Goal: Task Accomplishment & Management: Use online tool/utility

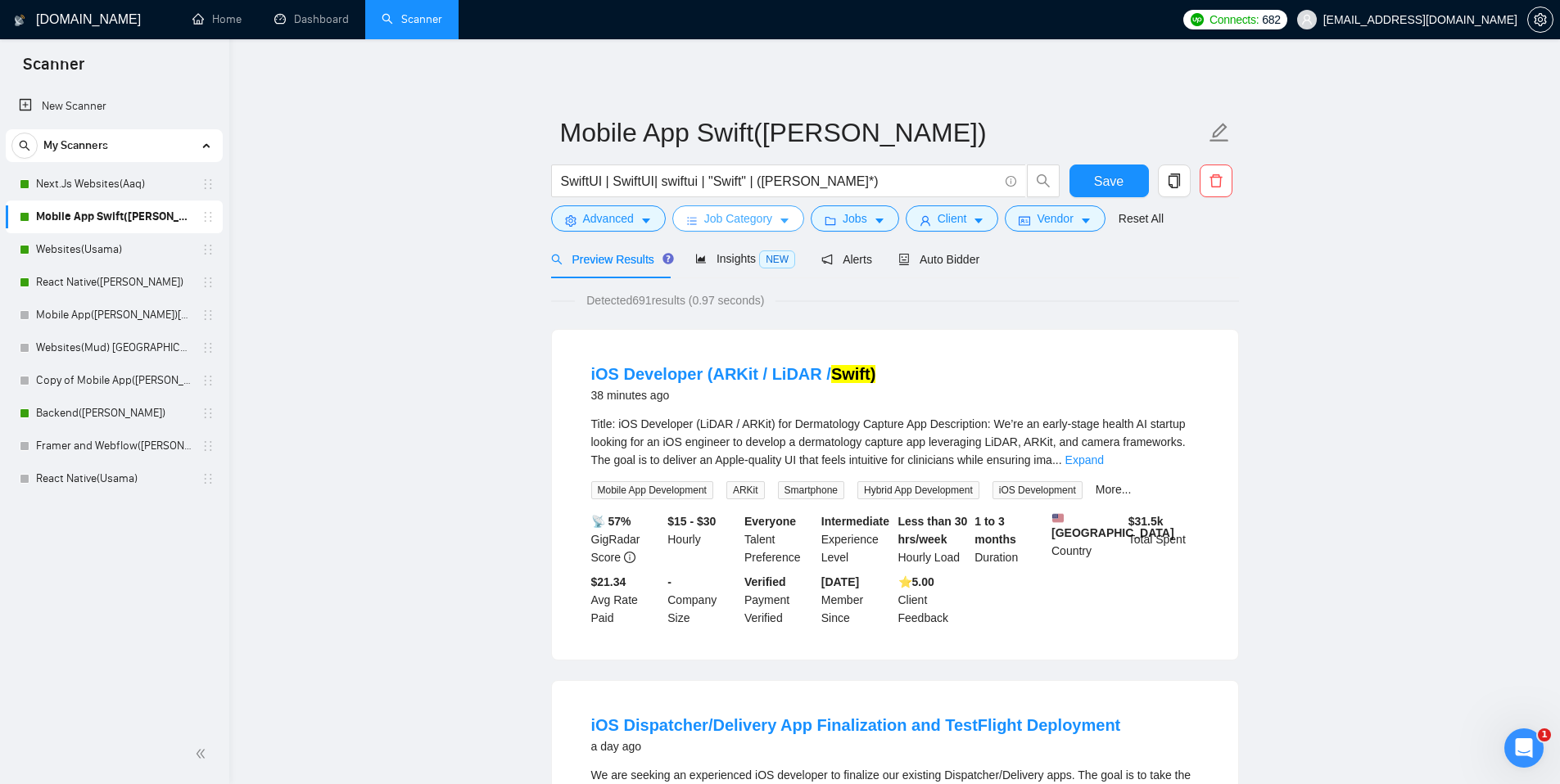
click at [794, 218] on button "Job Category" at bounding box center [738, 218] width 131 height 26
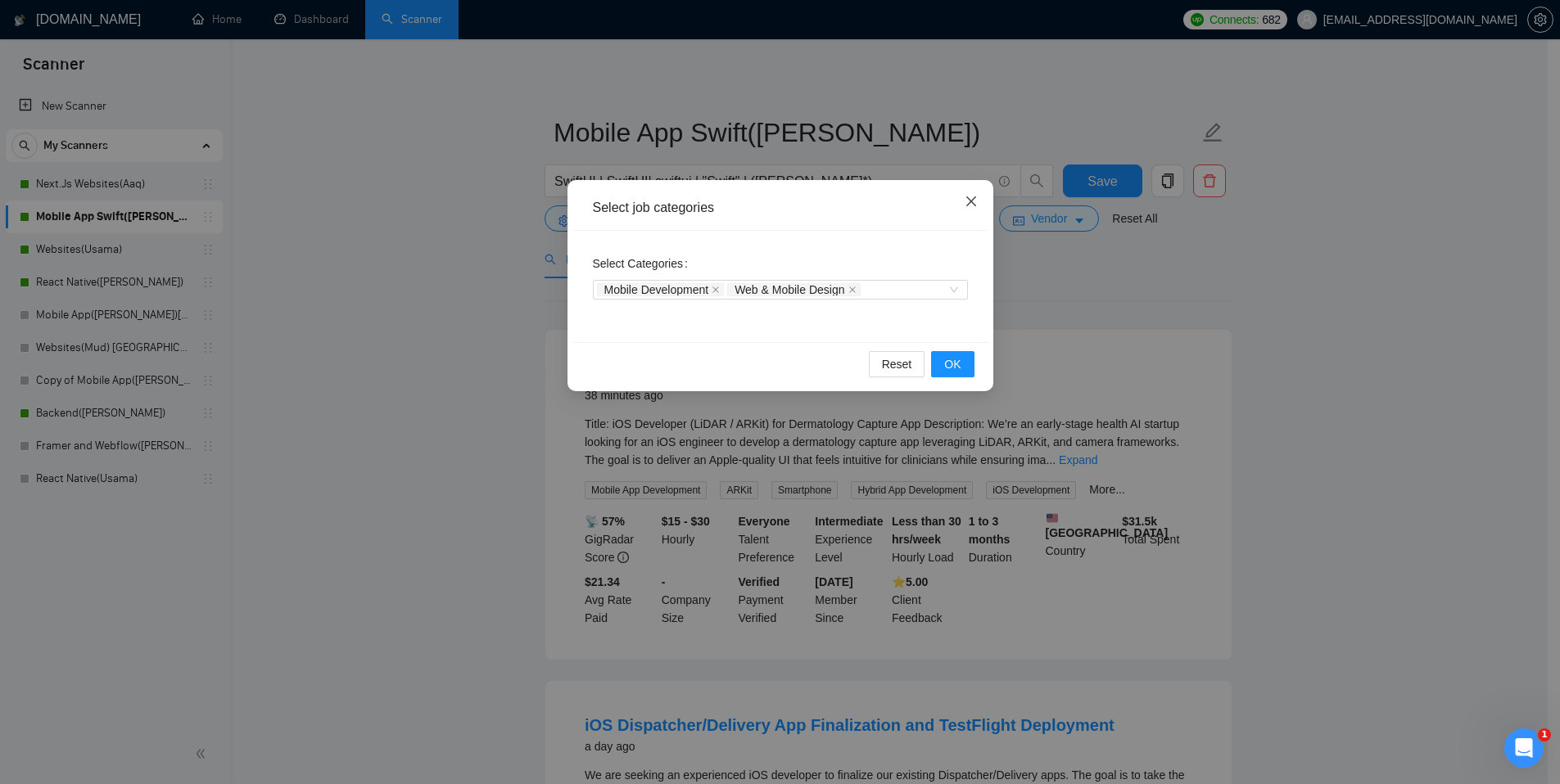
click at [966, 200] on icon "close" at bounding box center [972, 201] width 13 height 13
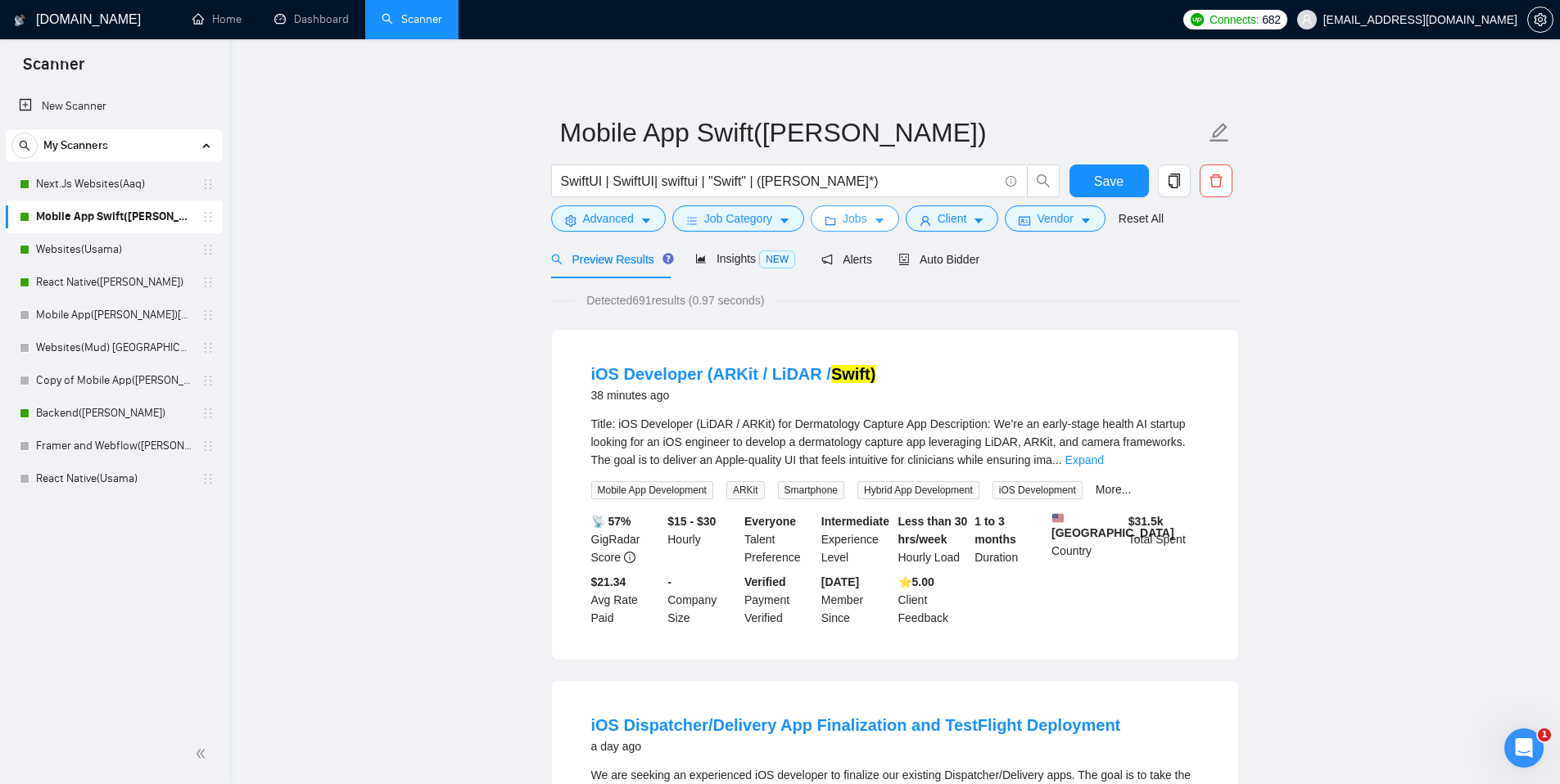
click at [845, 226] on button "Jobs" at bounding box center [855, 218] width 89 height 26
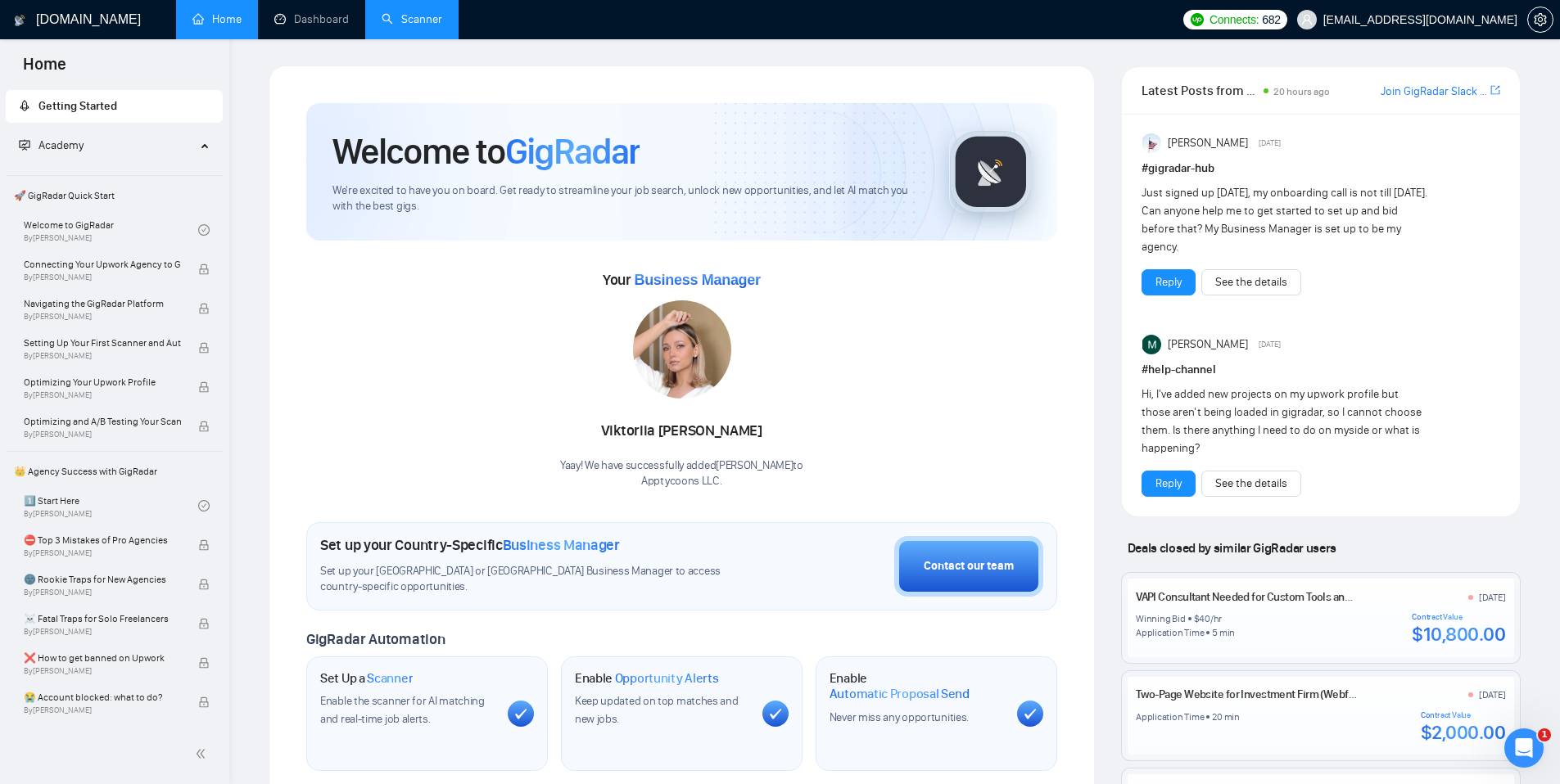
click at [397, 17] on link "Scanner" at bounding box center [411, 19] width 61 height 14
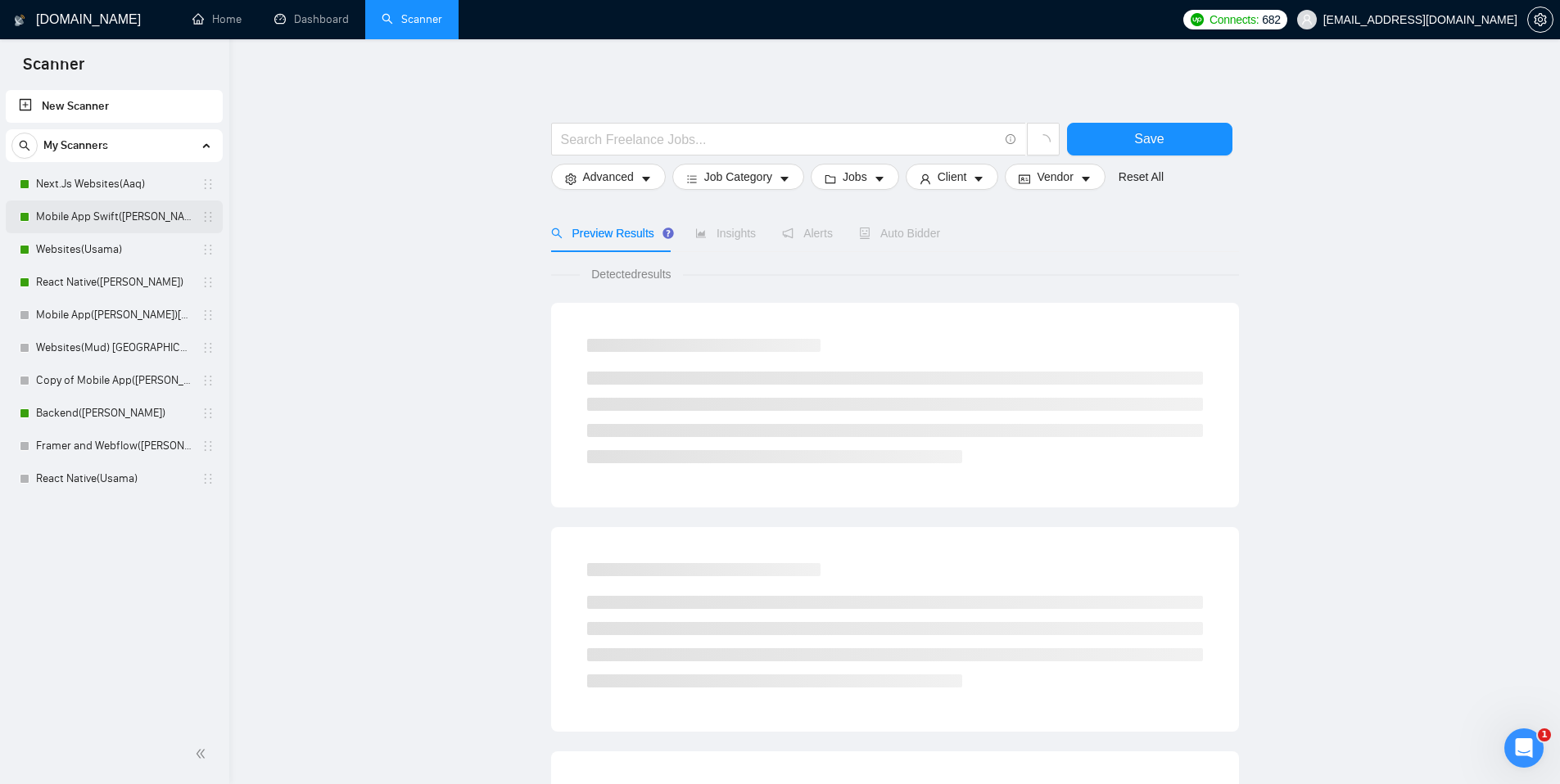
click at [145, 219] on link "Mobile App Swift(Aaqib)" at bounding box center [114, 216] width 156 height 33
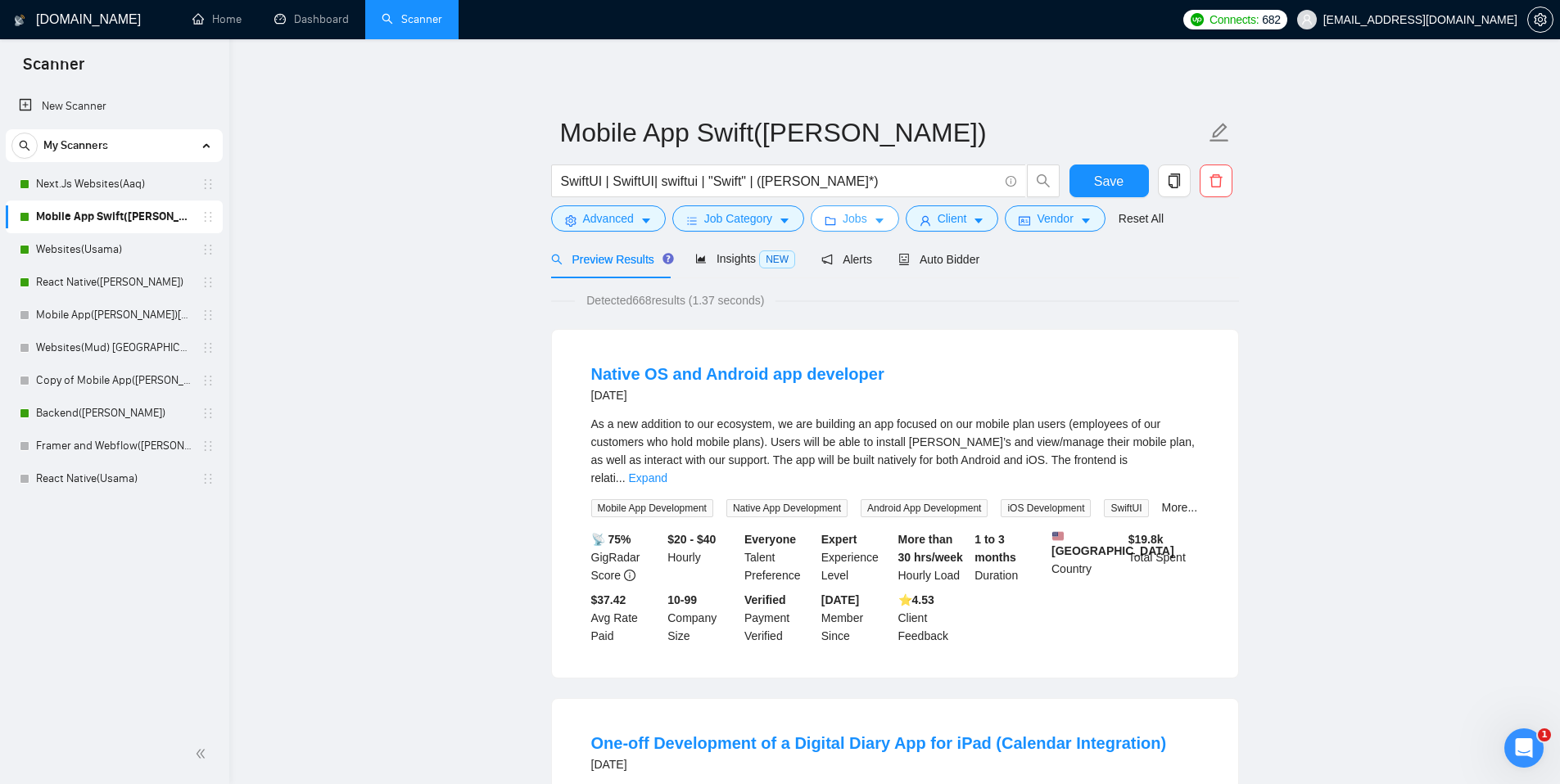
click at [867, 223] on span "Jobs" at bounding box center [855, 218] width 24 height 18
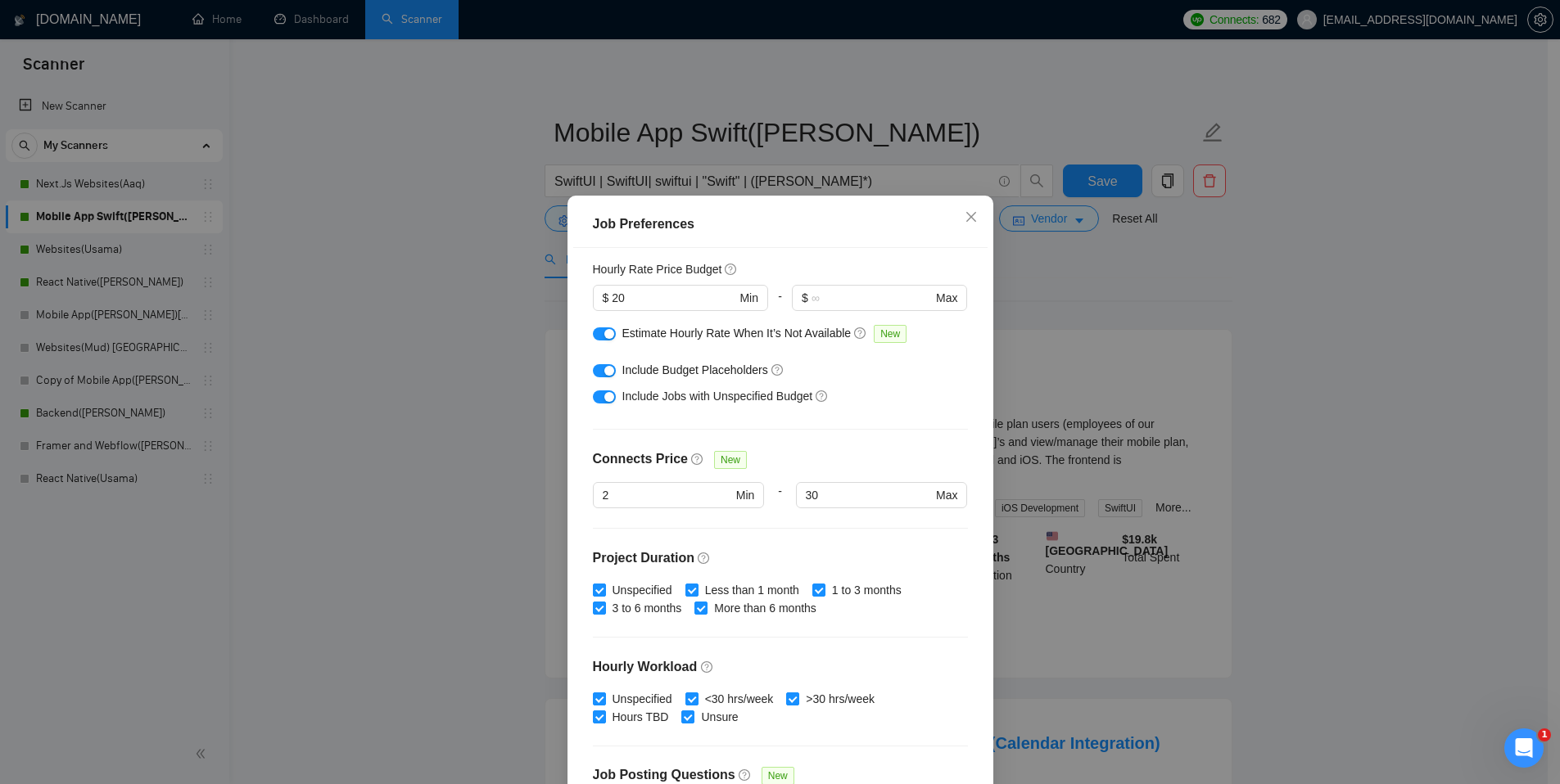
scroll to position [230, 0]
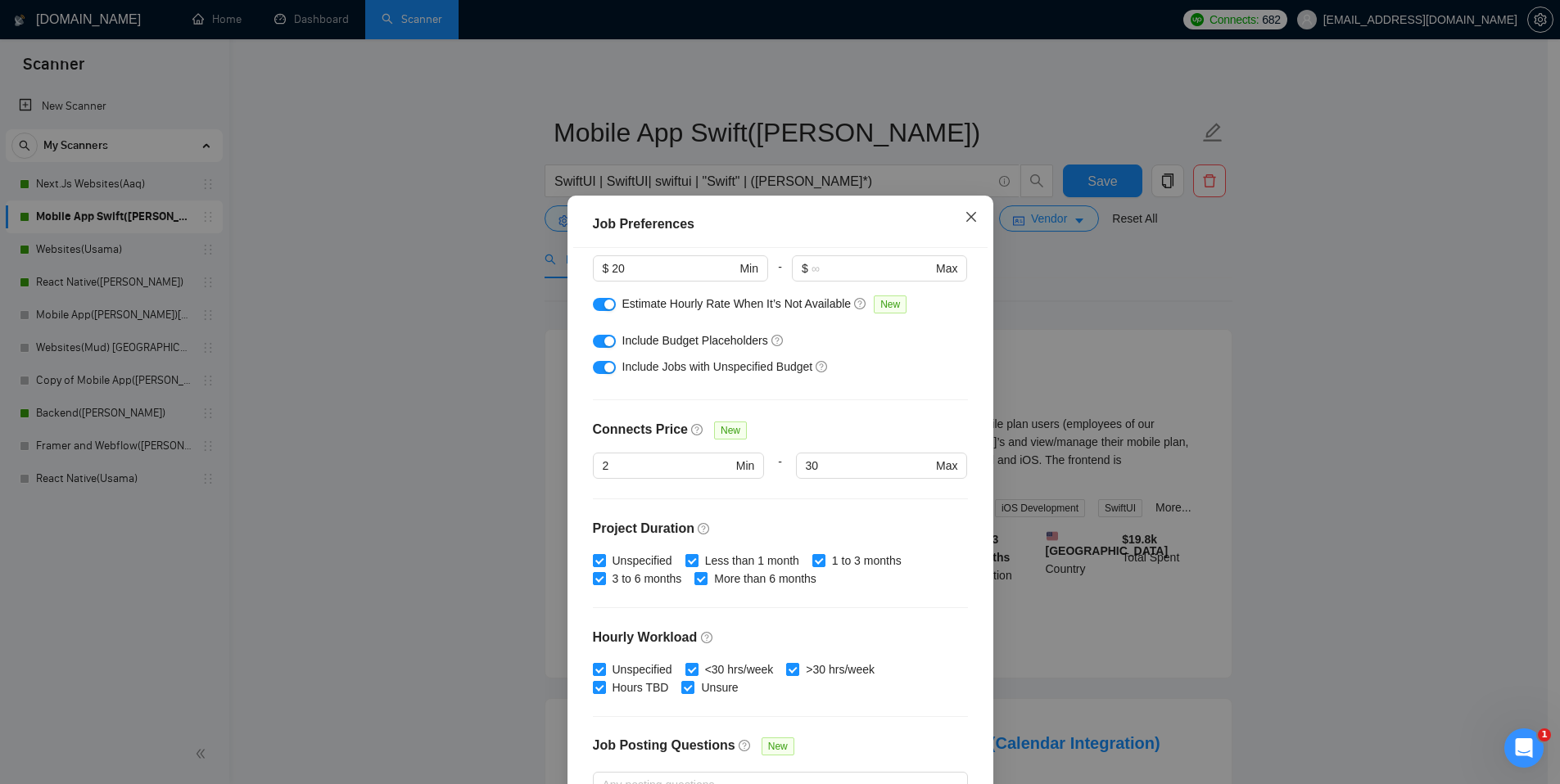
click at [966, 218] on icon "close" at bounding box center [971, 216] width 10 height 10
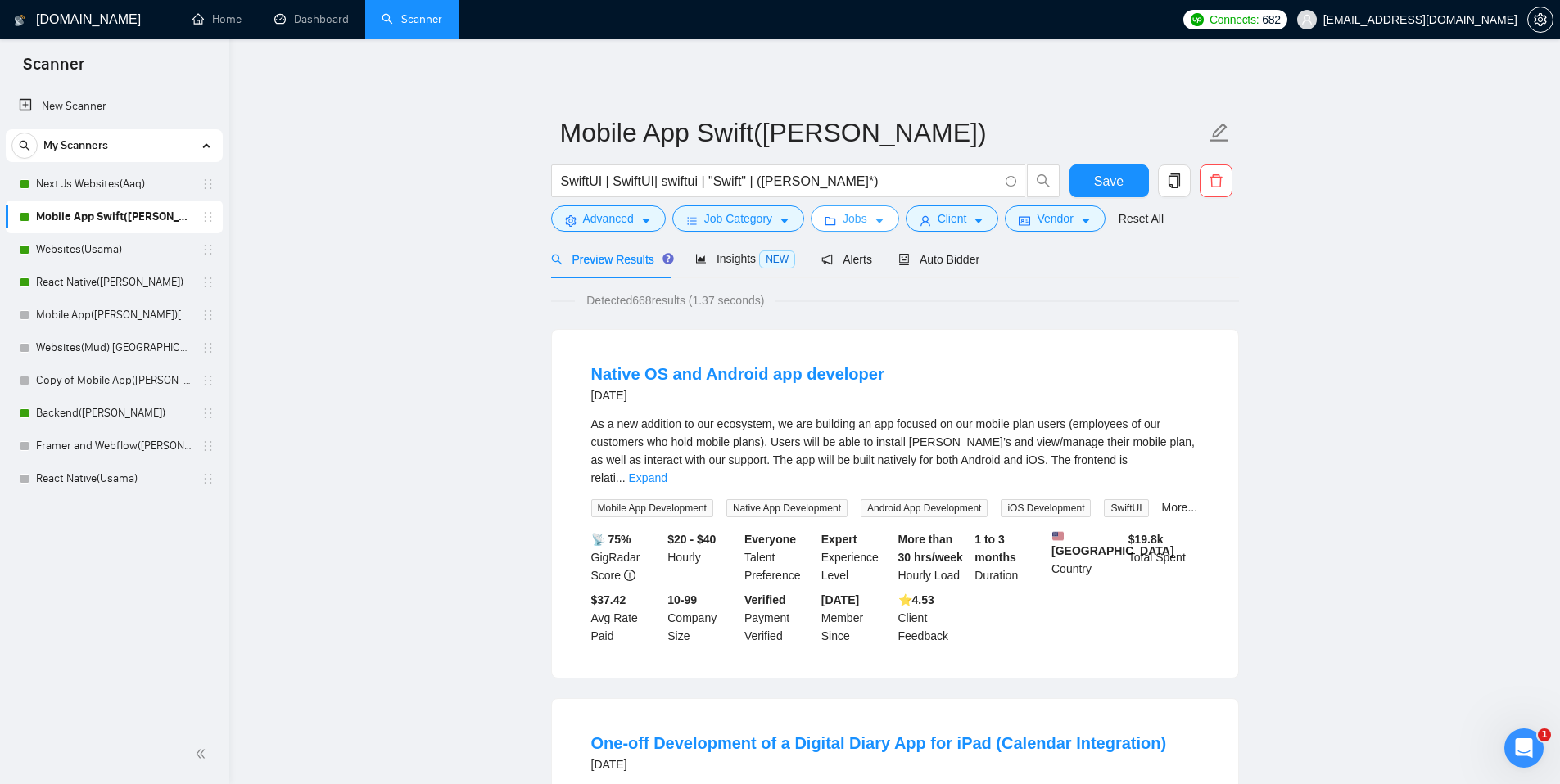
click at [867, 219] on span "Jobs" at bounding box center [855, 218] width 24 height 18
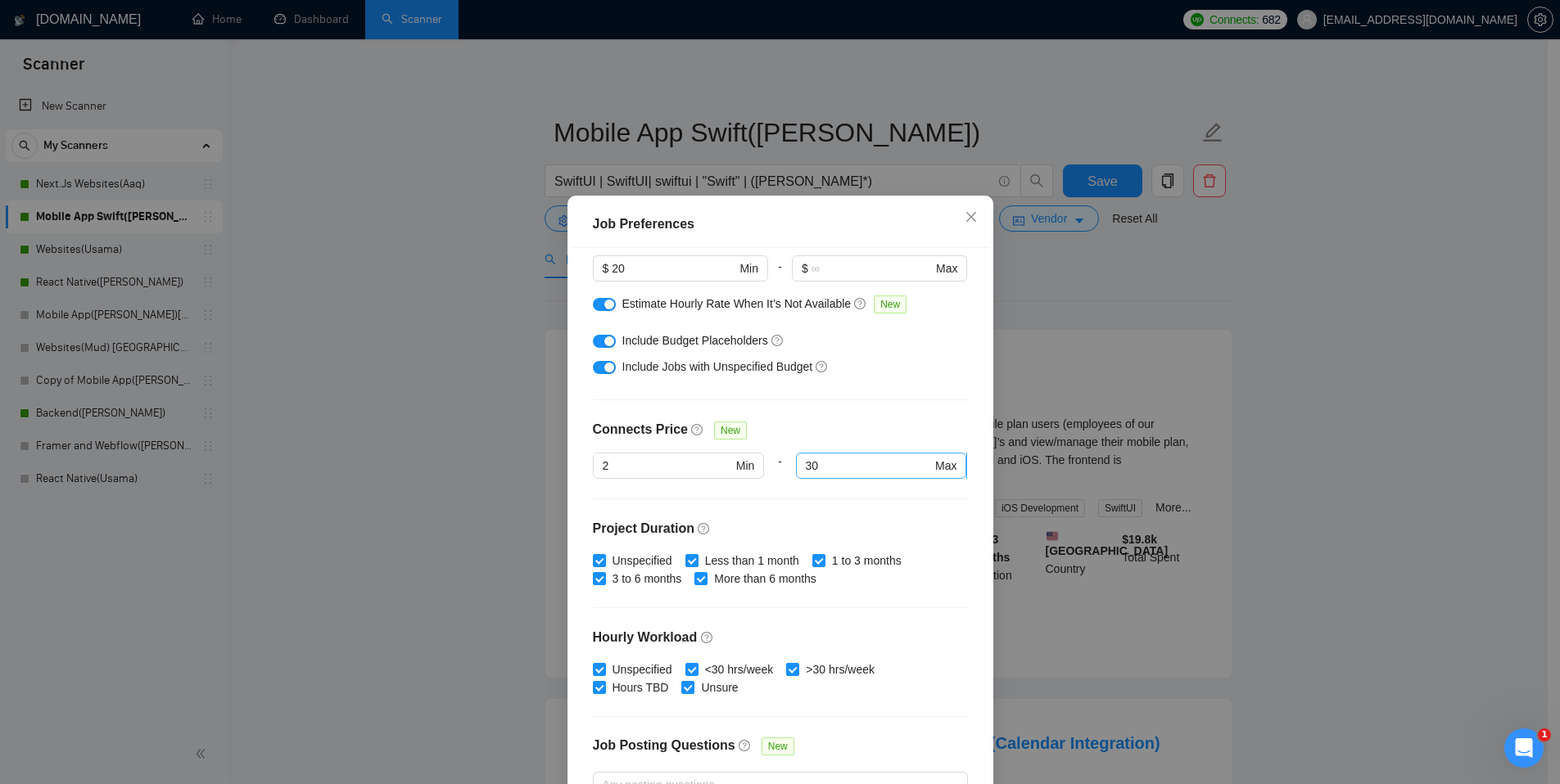
click at [866, 468] on input "30" at bounding box center [868, 465] width 126 height 18
drag, startPoint x: 864, startPoint y: 468, endPoint x: 793, endPoint y: 464, distance: 71.1
click at [796, 464] on span "30 Max" at bounding box center [882, 466] width 172 height 26
click at [966, 215] on icon "close" at bounding box center [972, 217] width 13 height 13
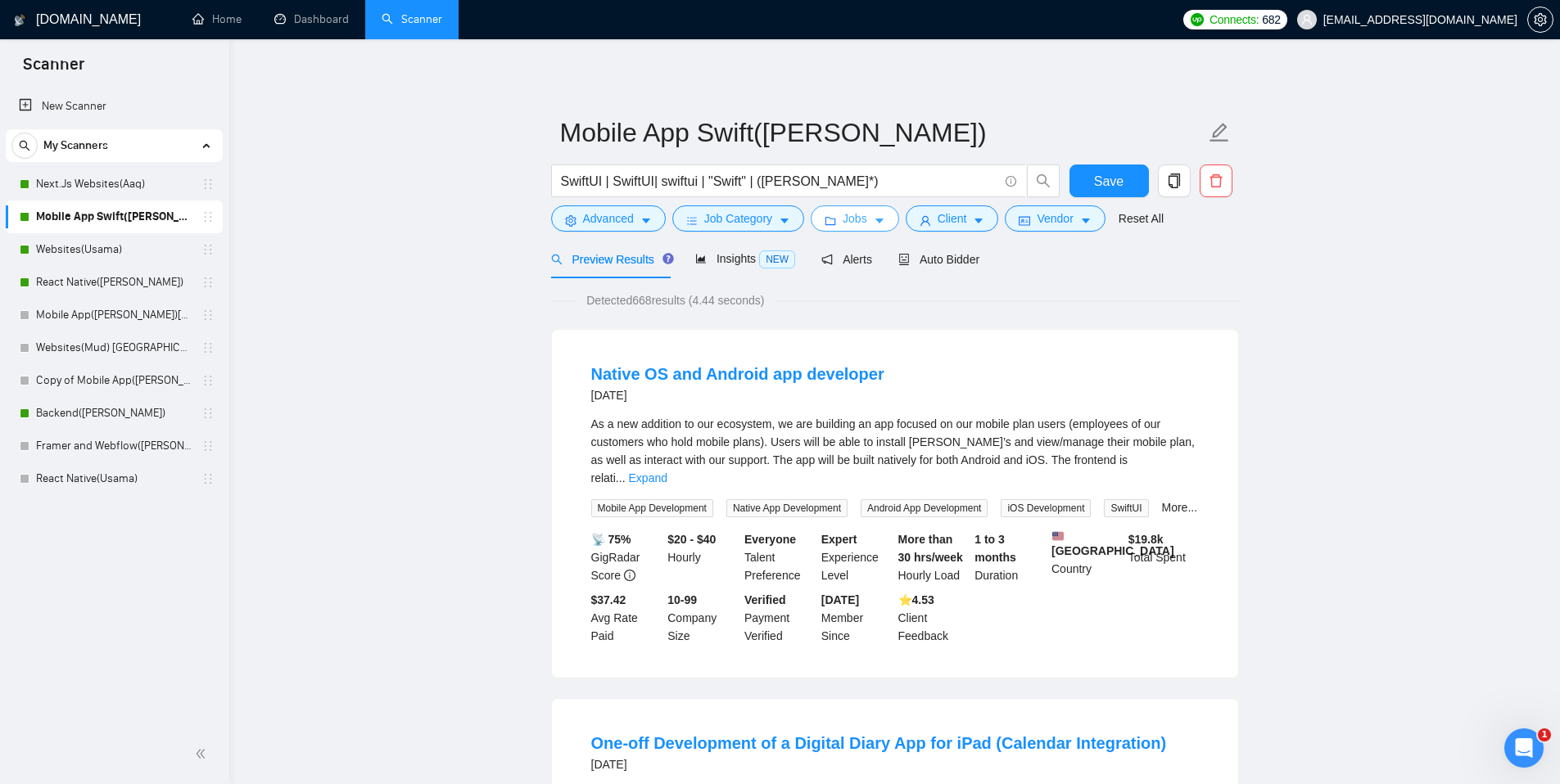
click at [867, 220] on span "Jobs" at bounding box center [855, 218] width 24 height 18
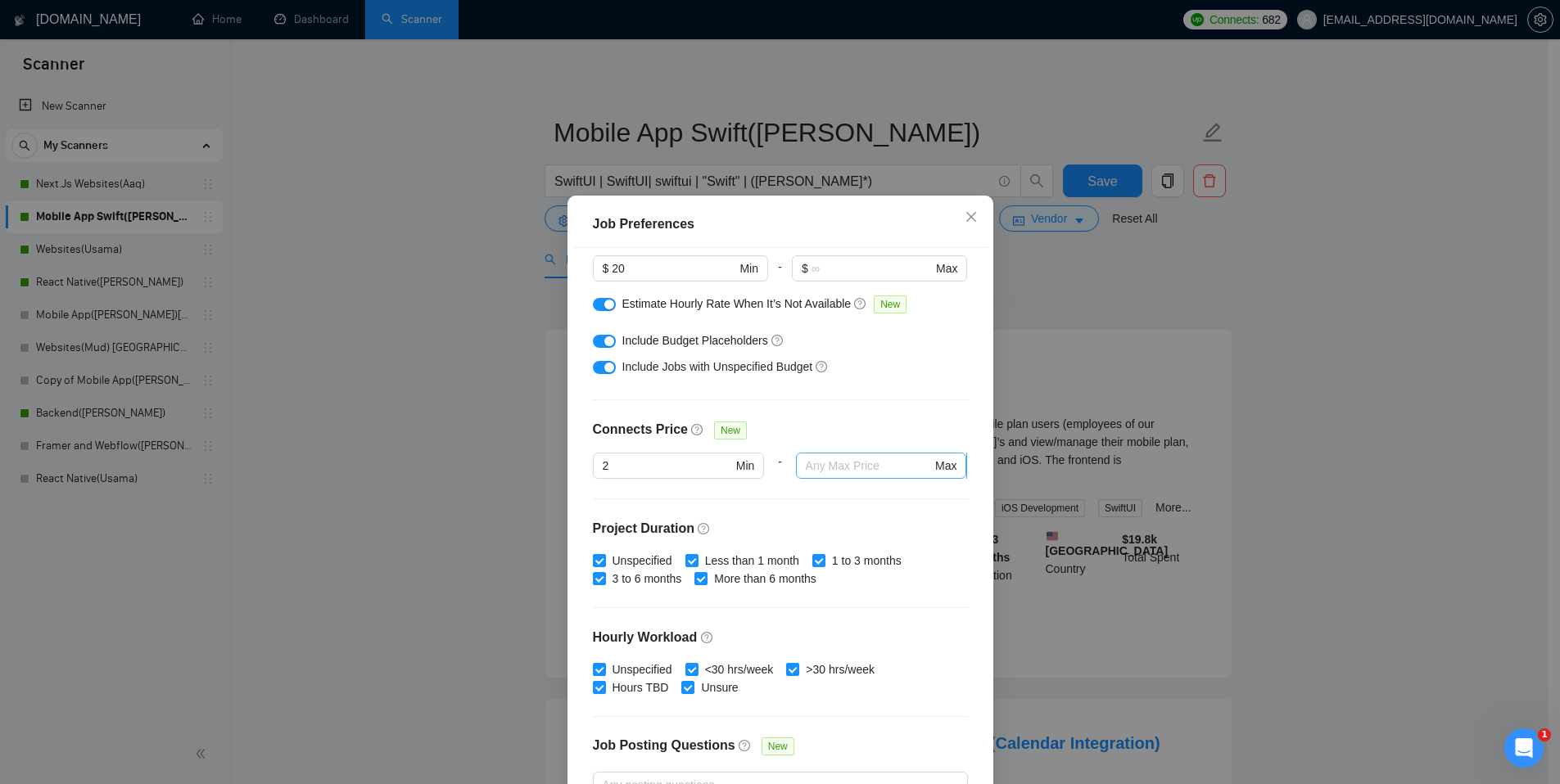
click at [825, 461] on input "text" at bounding box center [868, 465] width 126 height 18
type input "30"
drag, startPoint x: 843, startPoint y: 508, endPoint x: 783, endPoint y: 495, distance: 61.4
click at [843, 508] on div "Budget Project Type All Fixed Price Hourly Rate Fixed Price Budget $ 2000 Min -…" at bounding box center [780, 522] width 414 height 549
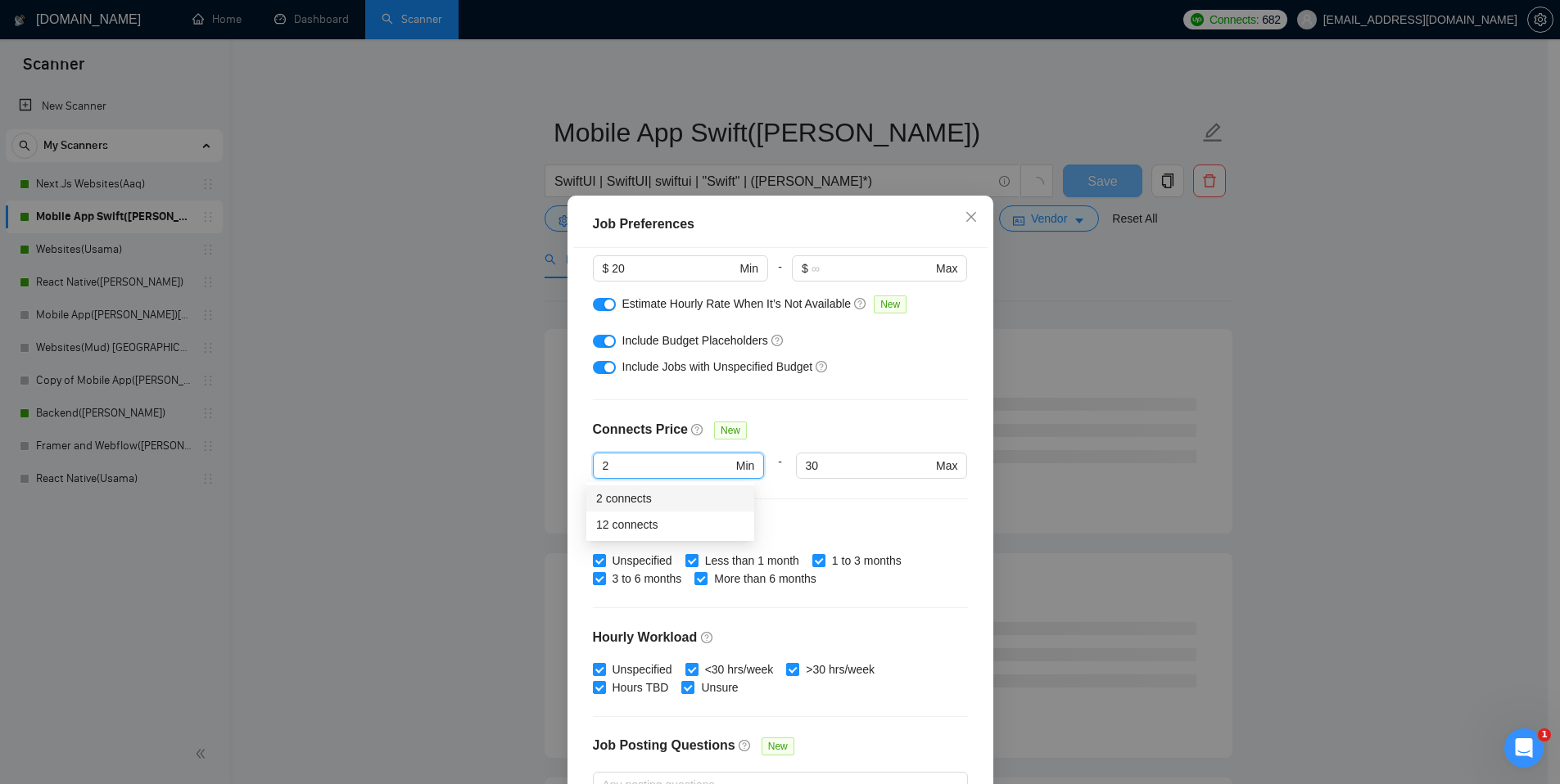
drag, startPoint x: 694, startPoint y: 468, endPoint x: 488, endPoint y: 453, distance: 206.5
click at [488, 453] on div "Job Preferences Budget Project Type All Fixed Price Hourly Rate Fixed Price Bud…" at bounding box center [780, 392] width 1560 height 784
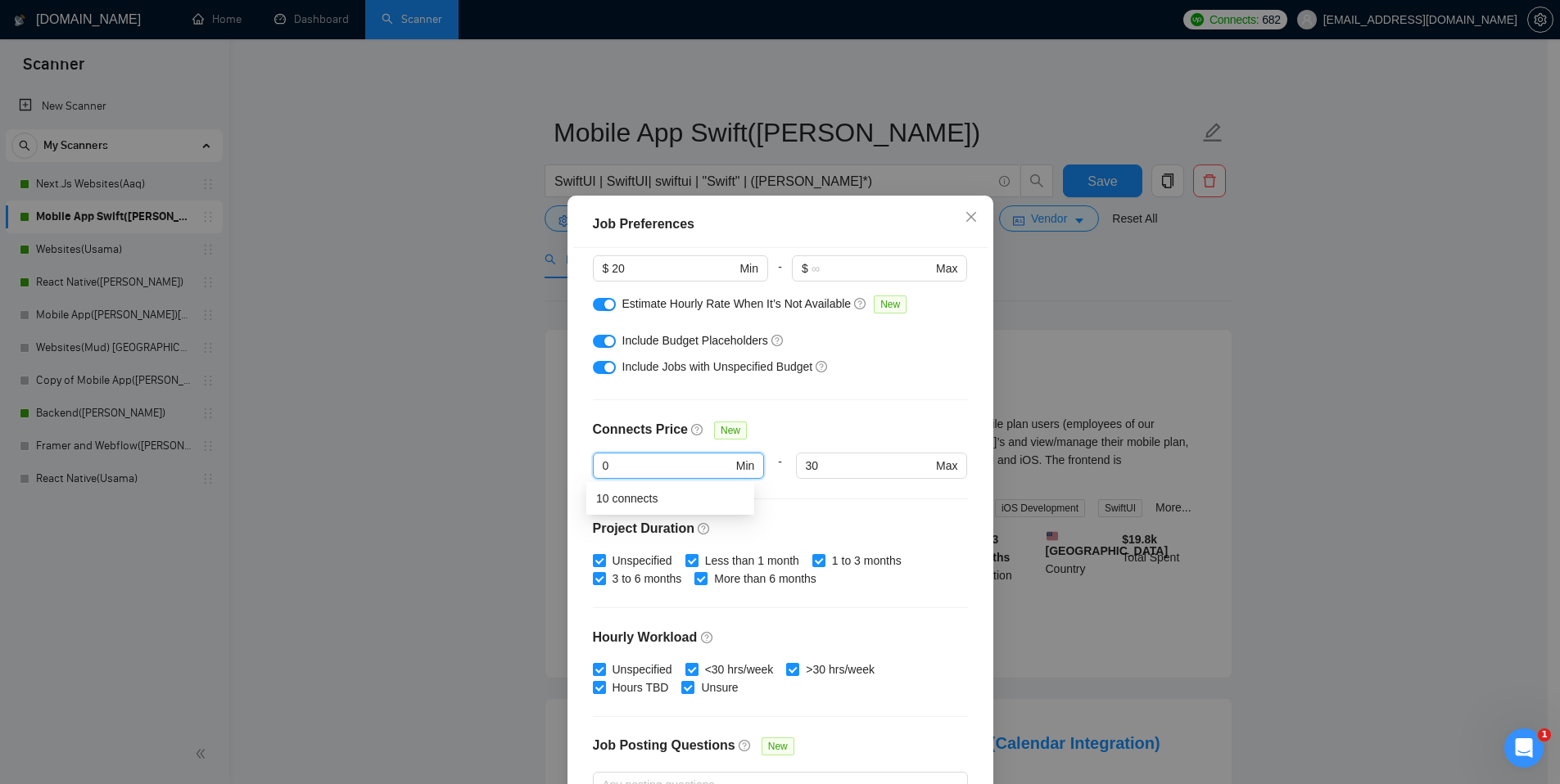
type input "0"
click at [789, 420] on div "Connects Price New" at bounding box center [780, 436] width 375 height 33
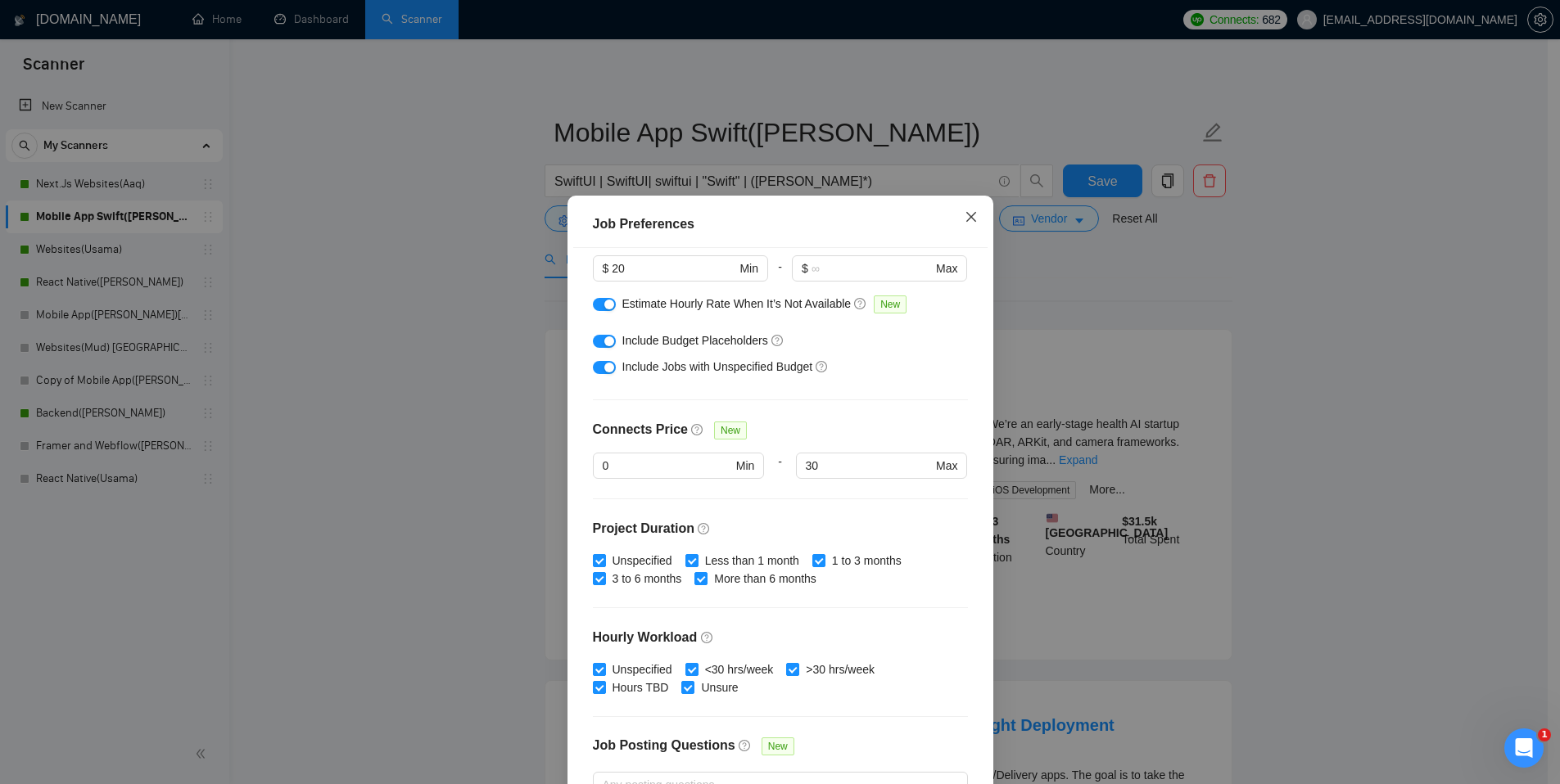
click at [968, 218] on icon "close" at bounding box center [972, 217] width 13 height 13
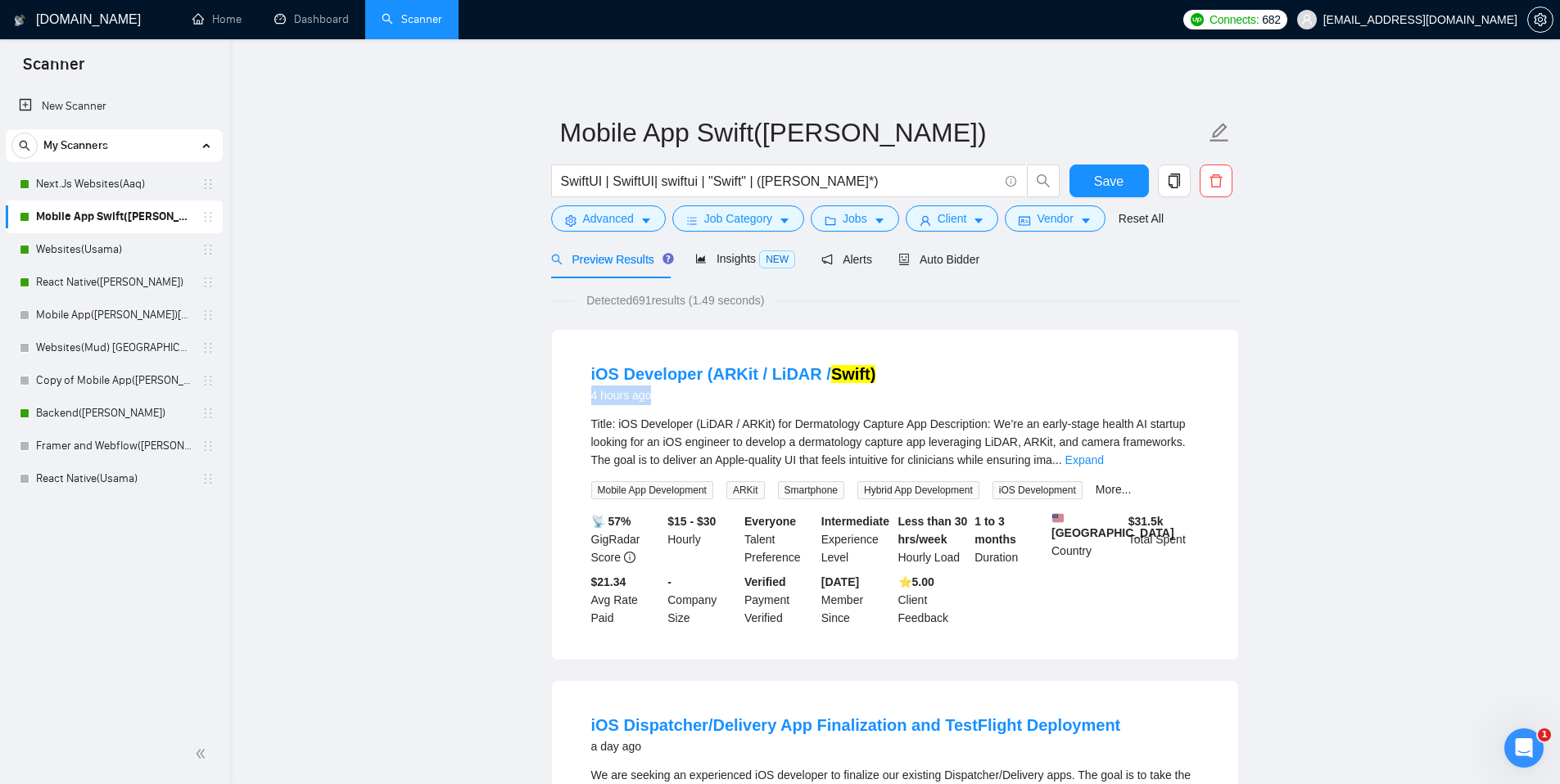
drag, startPoint x: 681, startPoint y: 393, endPoint x: 581, endPoint y: 392, distance: 100.0
click at [581, 392] on li "iOS Developer (ARKit / LiDAR / Swift) 4 hours ago Title: iOS Developer (LiDAR /…" at bounding box center [895, 495] width 647 height 291
click at [733, 426] on div "Title: iOS Developer (LiDAR / ARKit) for Dermatology Capture App Description: W…" at bounding box center [895, 442] width 608 height 54
click at [880, 218] on icon "caret-down" at bounding box center [879, 221] width 11 height 11
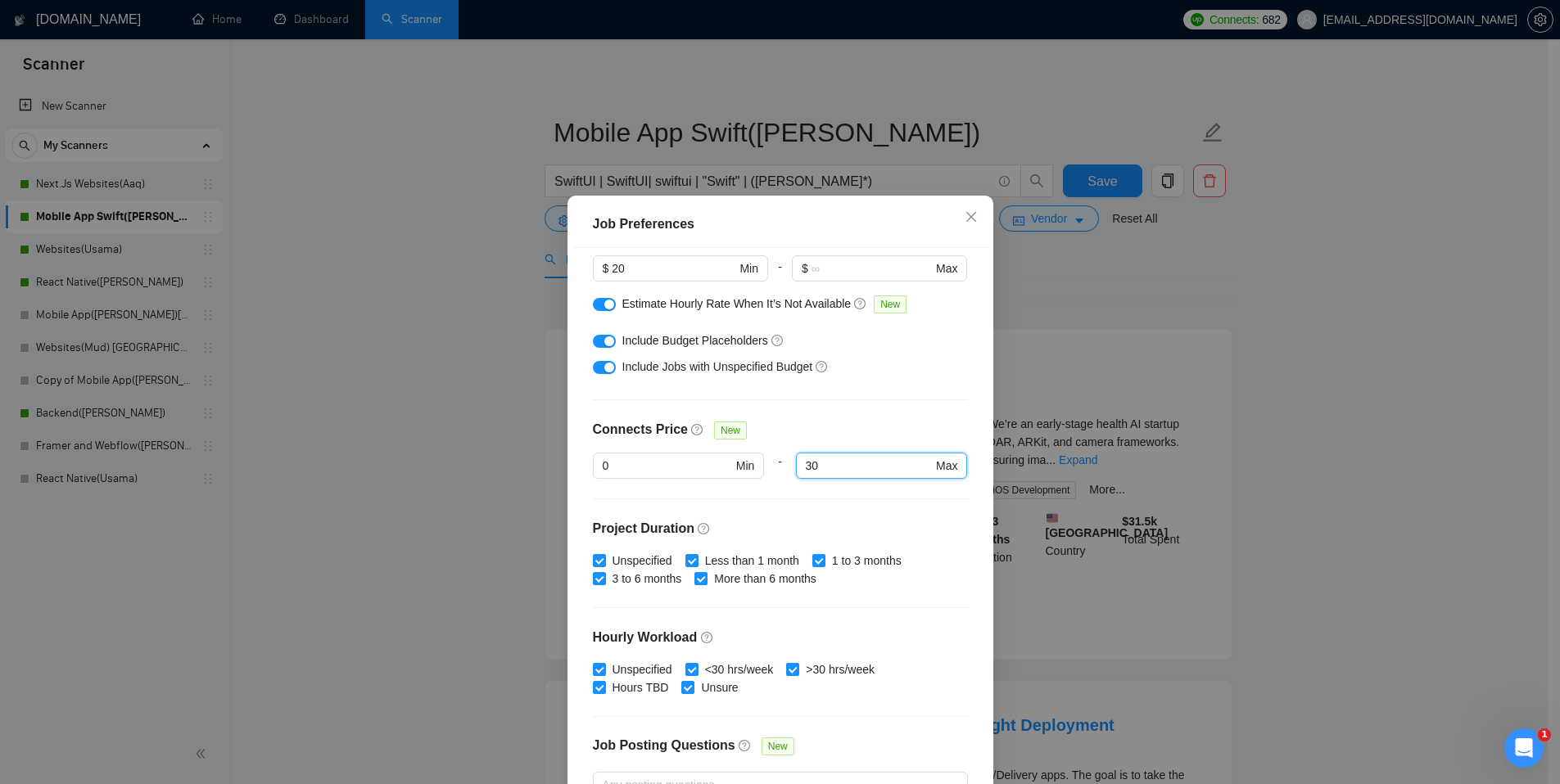
drag, startPoint x: 872, startPoint y: 468, endPoint x: 781, endPoint y: 449, distance: 93.0
click at [781, 450] on div "Connects Price New 0 Min - 30 30 Max" at bounding box center [780, 460] width 375 height 78
click at [966, 221] on icon "close" at bounding box center [972, 217] width 13 height 13
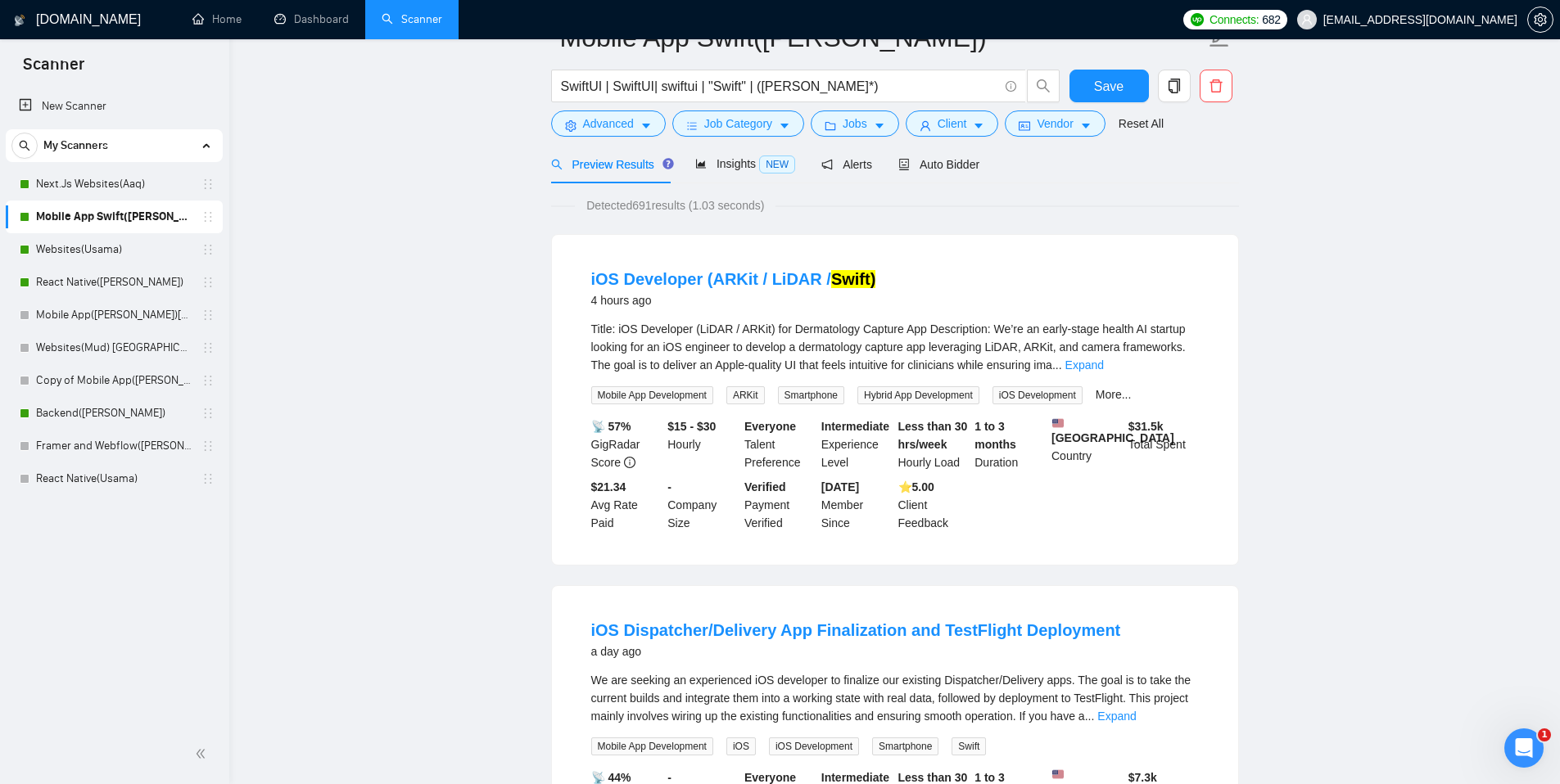
scroll to position [0, 0]
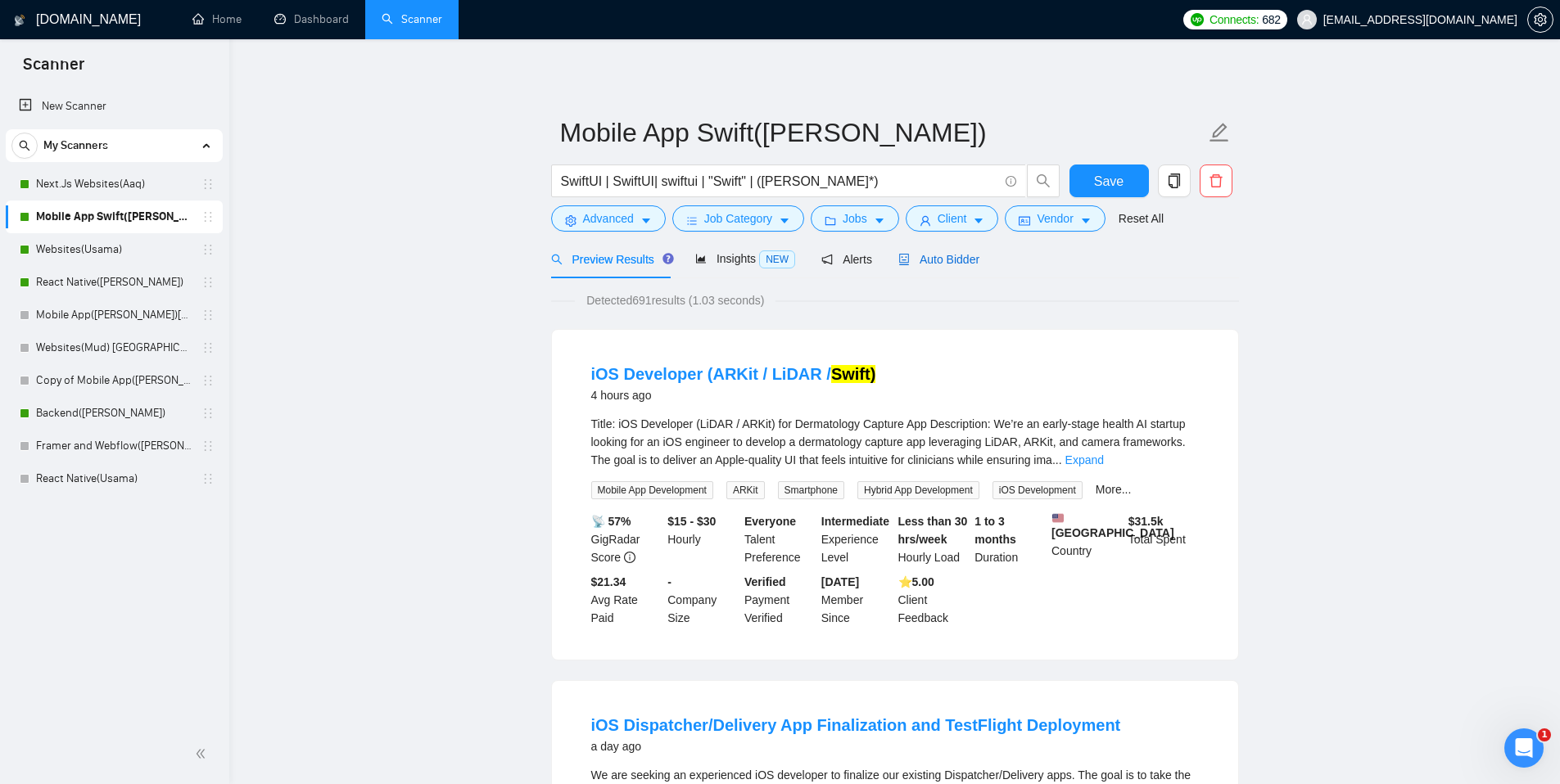
click at [961, 266] on span "Auto Bidder" at bounding box center [938, 259] width 81 height 13
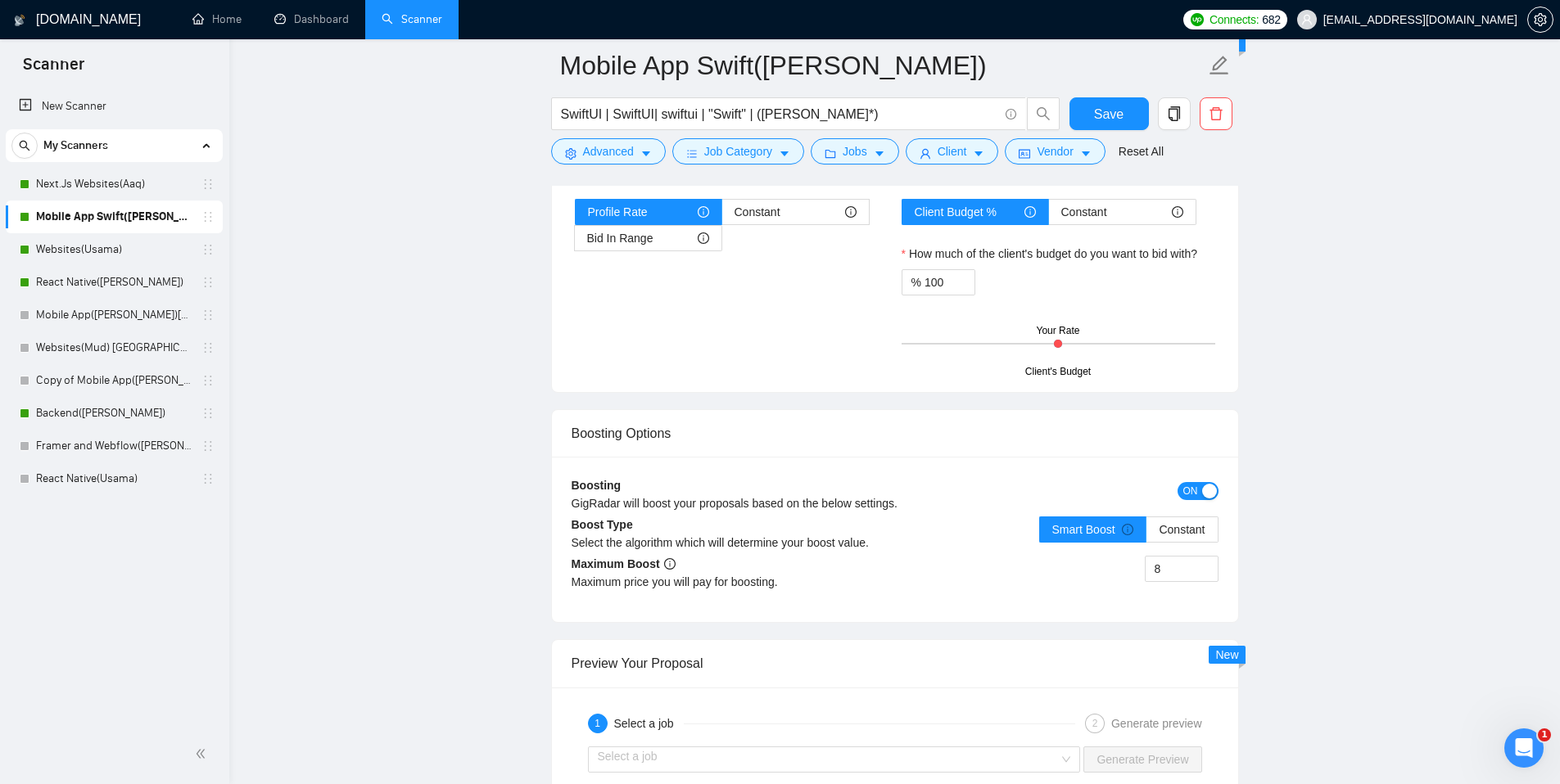
scroll to position [2789, 0]
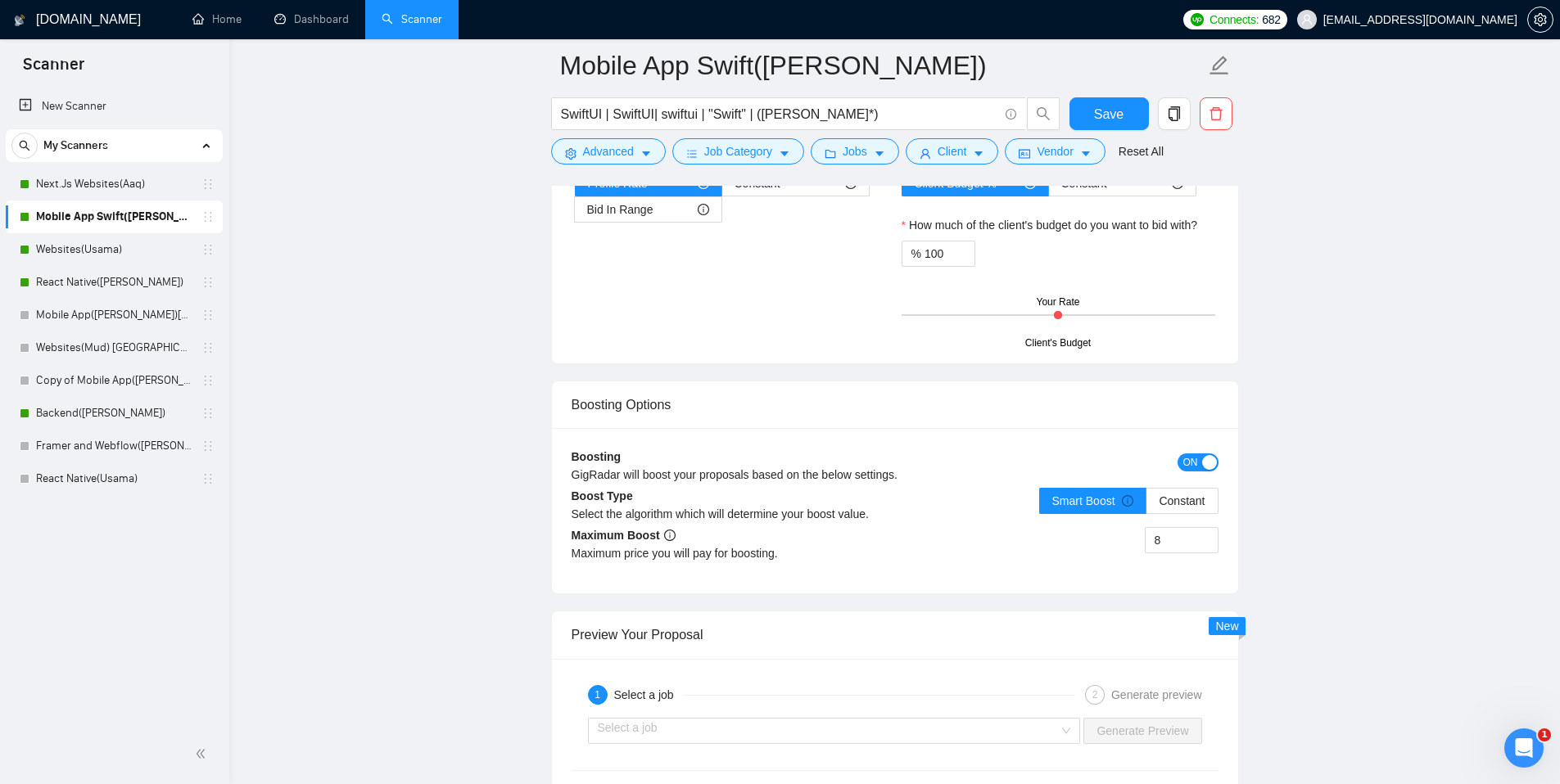
drag, startPoint x: 1181, startPoint y: 543, endPoint x: 1094, endPoint y: 529, distance: 88.1
click at [1136, 535] on div "8" at bounding box center [1056, 550] width 324 height 46
type input "100"
click at [964, 557] on div "100" at bounding box center [1056, 550] width 324 height 46
click at [1178, 507] on span "Constant" at bounding box center [1181, 501] width 46 height 13
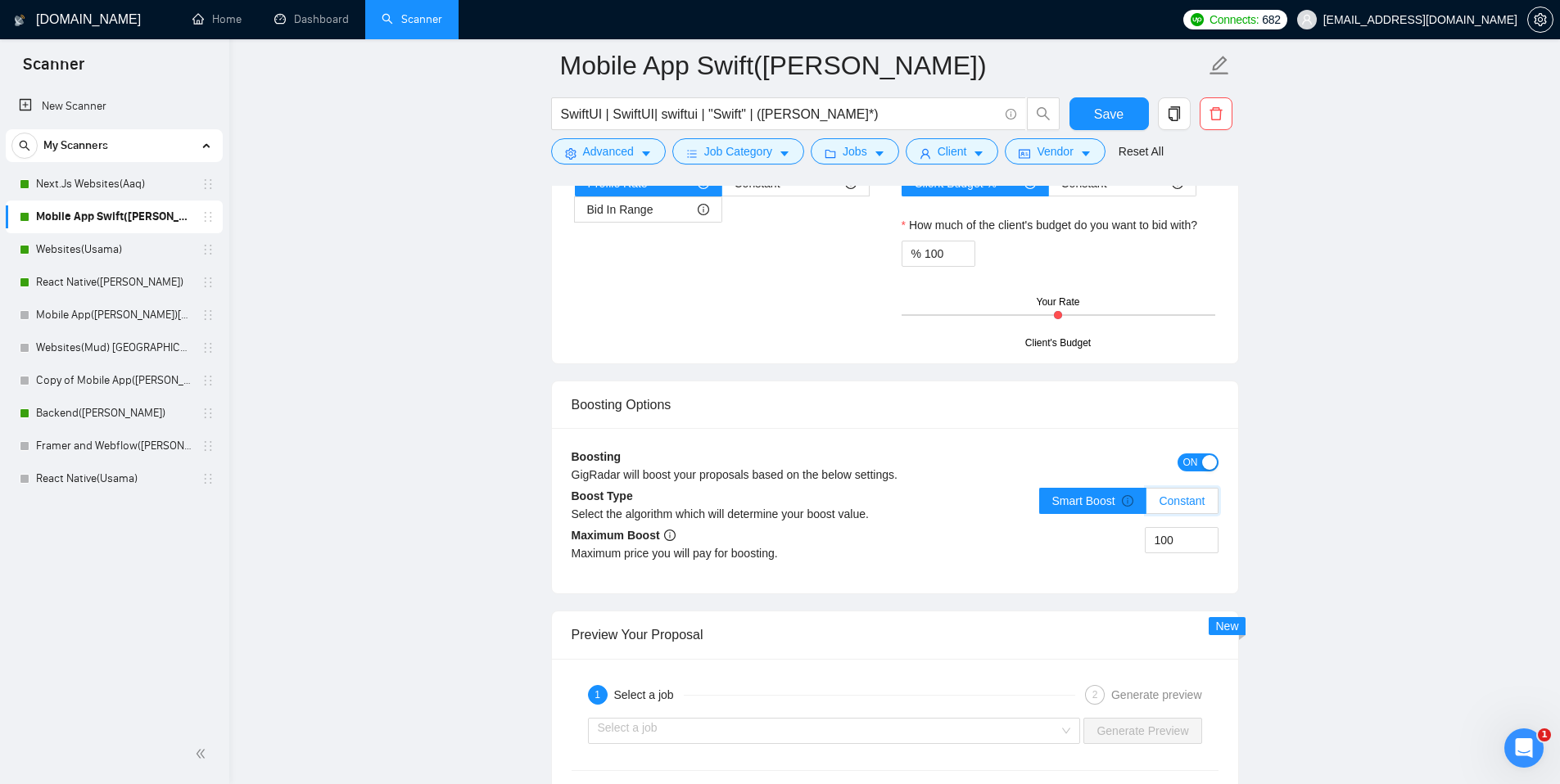
click at [1147, 505] on input "Constant" at bounding box center [1147, 505] width 0 height 0
click at [1000, 554] on div "100" at bounding box center [1056, 550] width 324 height 46
drag, startPoint x: 1165, startPoint y: 543, endPoint x: 1079, endPoint y: 540, distance: 86.1
click at [1079, 540] on div "100" at bounding box center [1056, 550] width 324 height 46
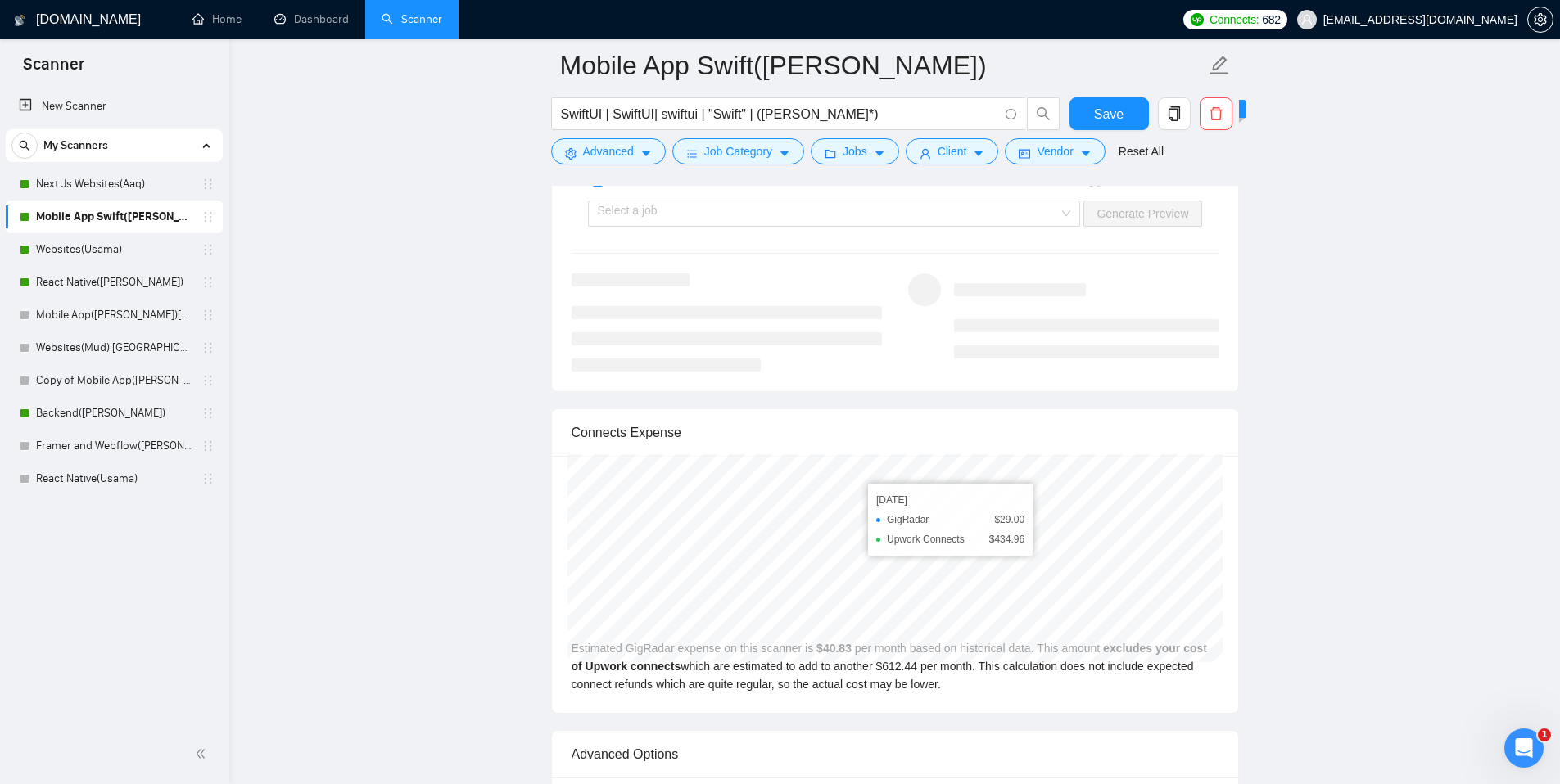
scroll to position [2989, 0]
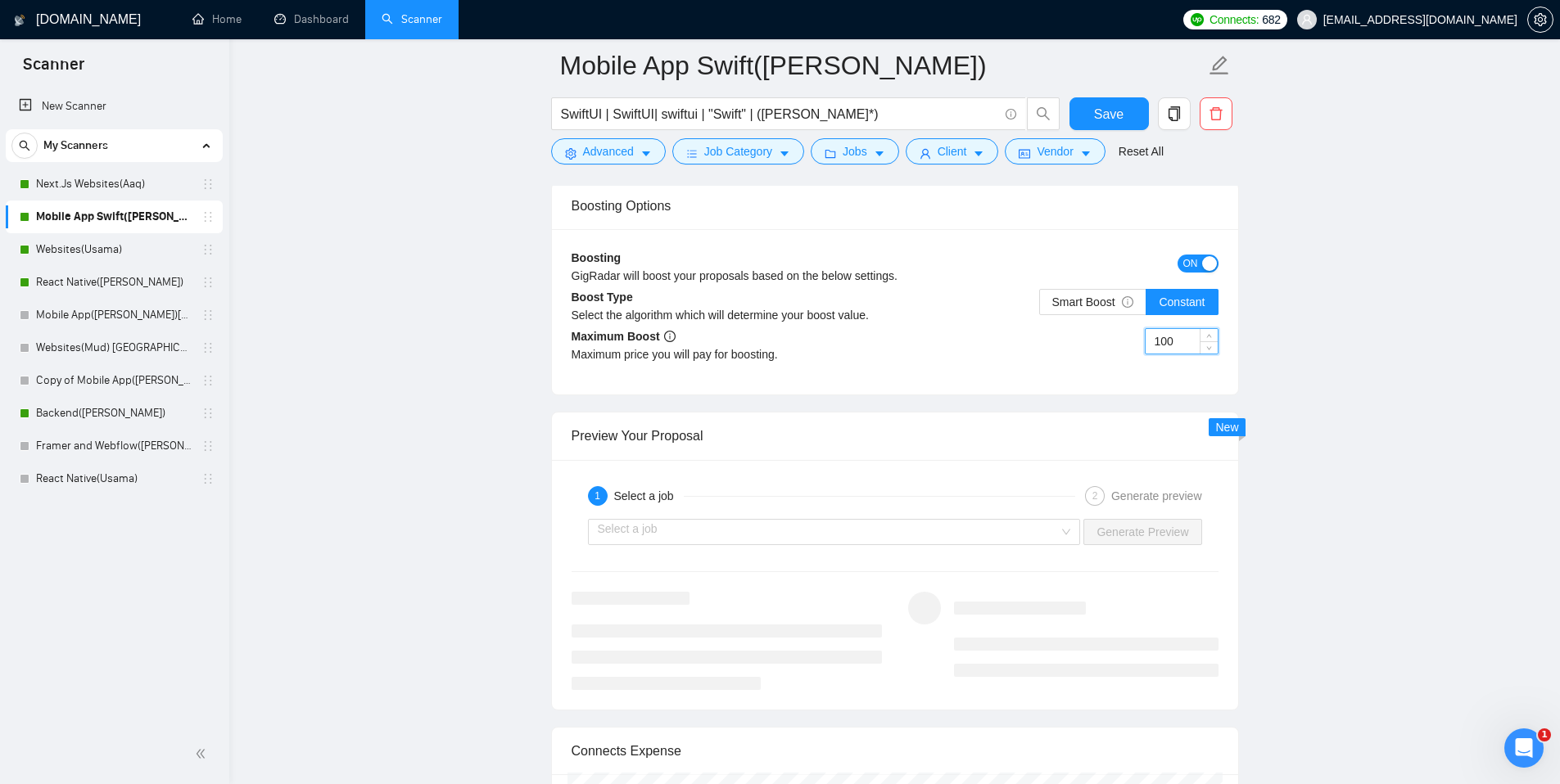
click at [1056, 353] on div "100" at bounding box center [1056, 351] width 324 height 46
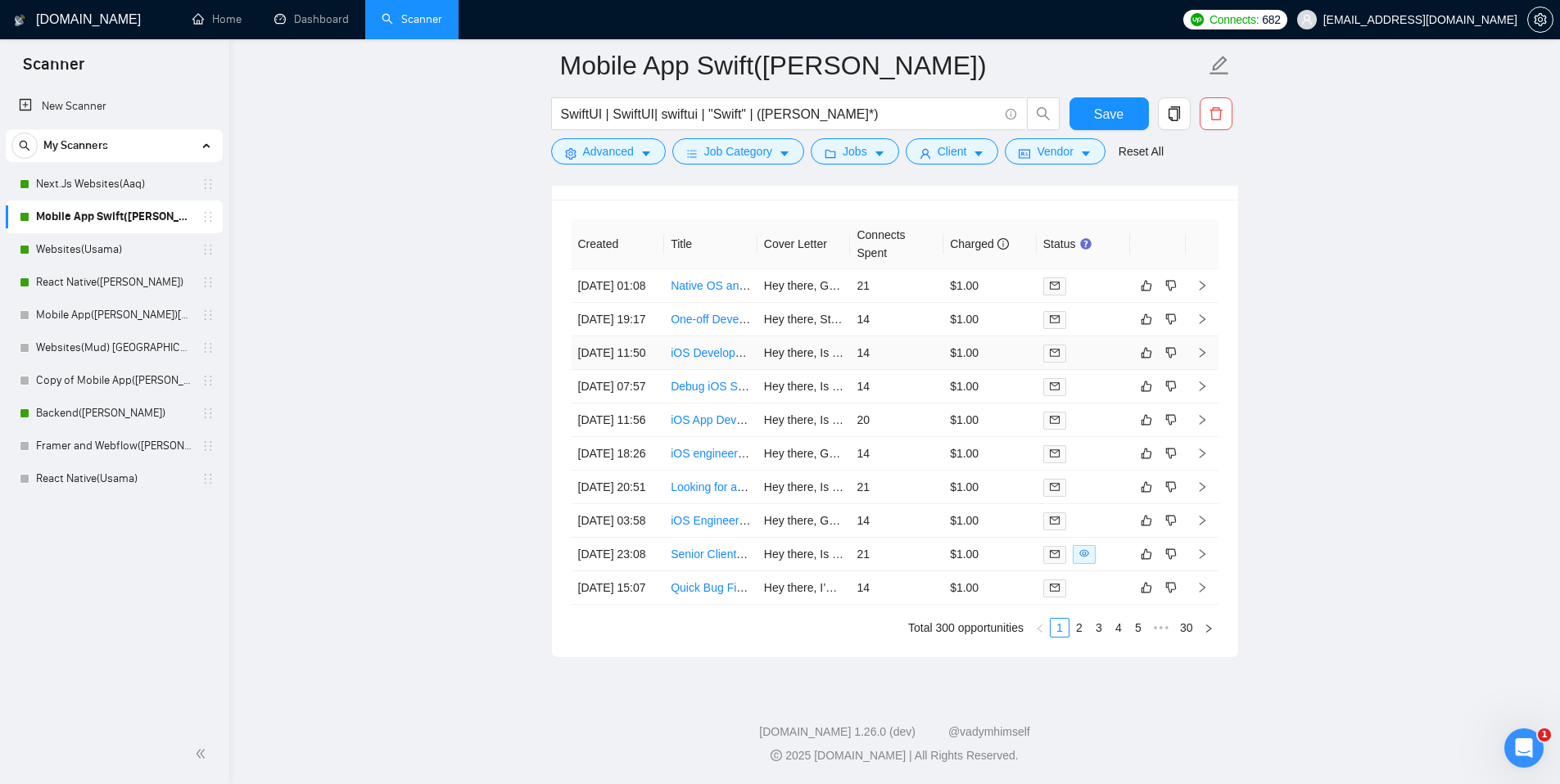
scroll to position [4406, 0]
click at [1017, 304] on td "$1.00" at bounding box center [990, 287] width 93 height 34
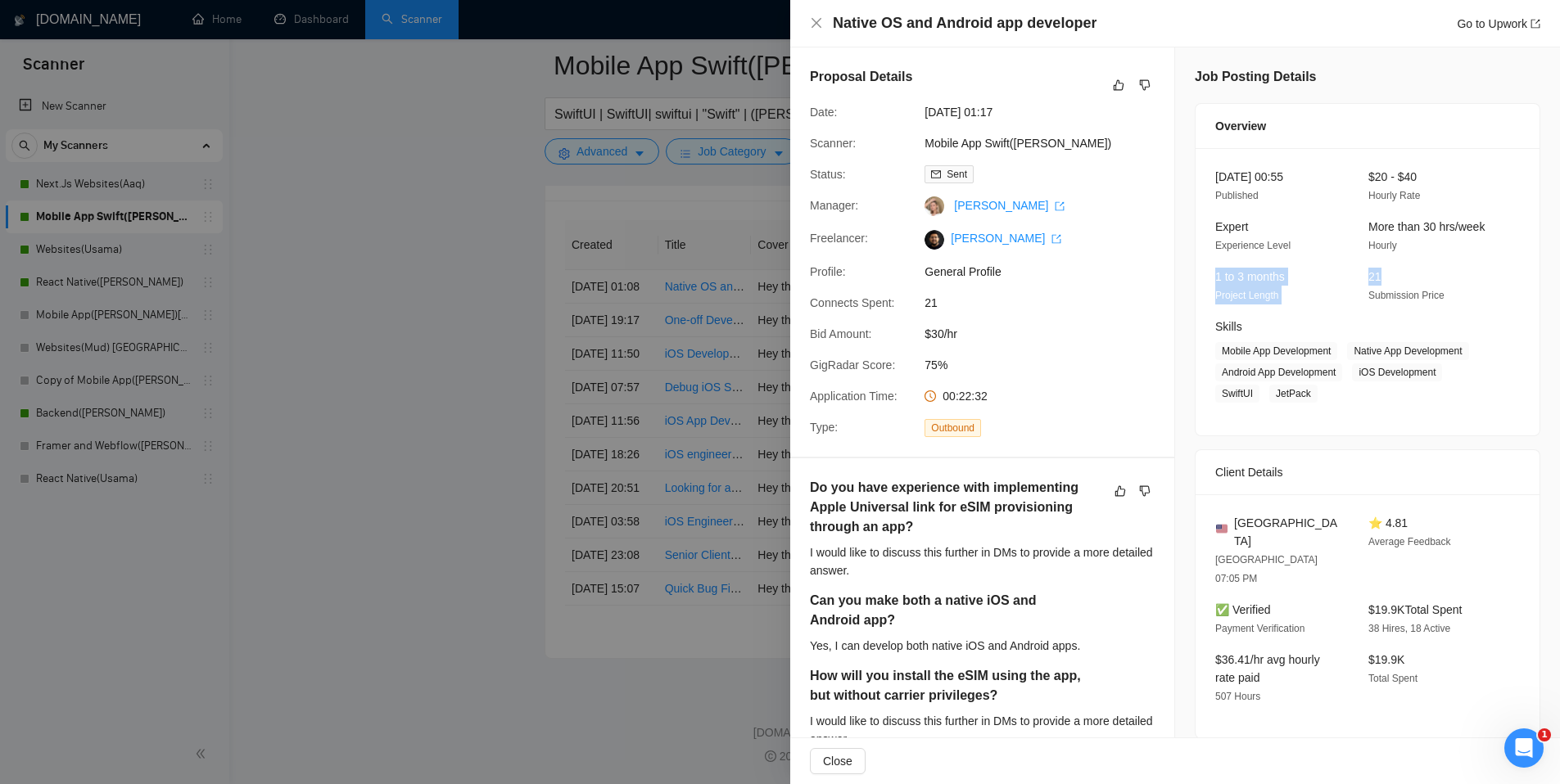
drag, startPoint x: 1406, startPoint y: 277, endPoint x: 1341, endPoint y: 275, distance: 65.0
click at [1341, 275] on div "1 to 3 months Project Length 21 Submission Price" at bounding box center [1355, 286] width 293 height 37
click at [1022, 351] on div "Proposal Details Date: 19 Aug, 2025 01:17 Scanner: Mobile App Swift(Aaqib) Stat…" at bounding box center [983, 252] width 384 height 409
drag, startPoint x: 964, startPoint y: 343, endPoint x: 906, endPoint y: 336, distance: 58.4
click at [906, 312] on div "Connects Spent: 21" at bounding box center [976, 302] width 345 height 18
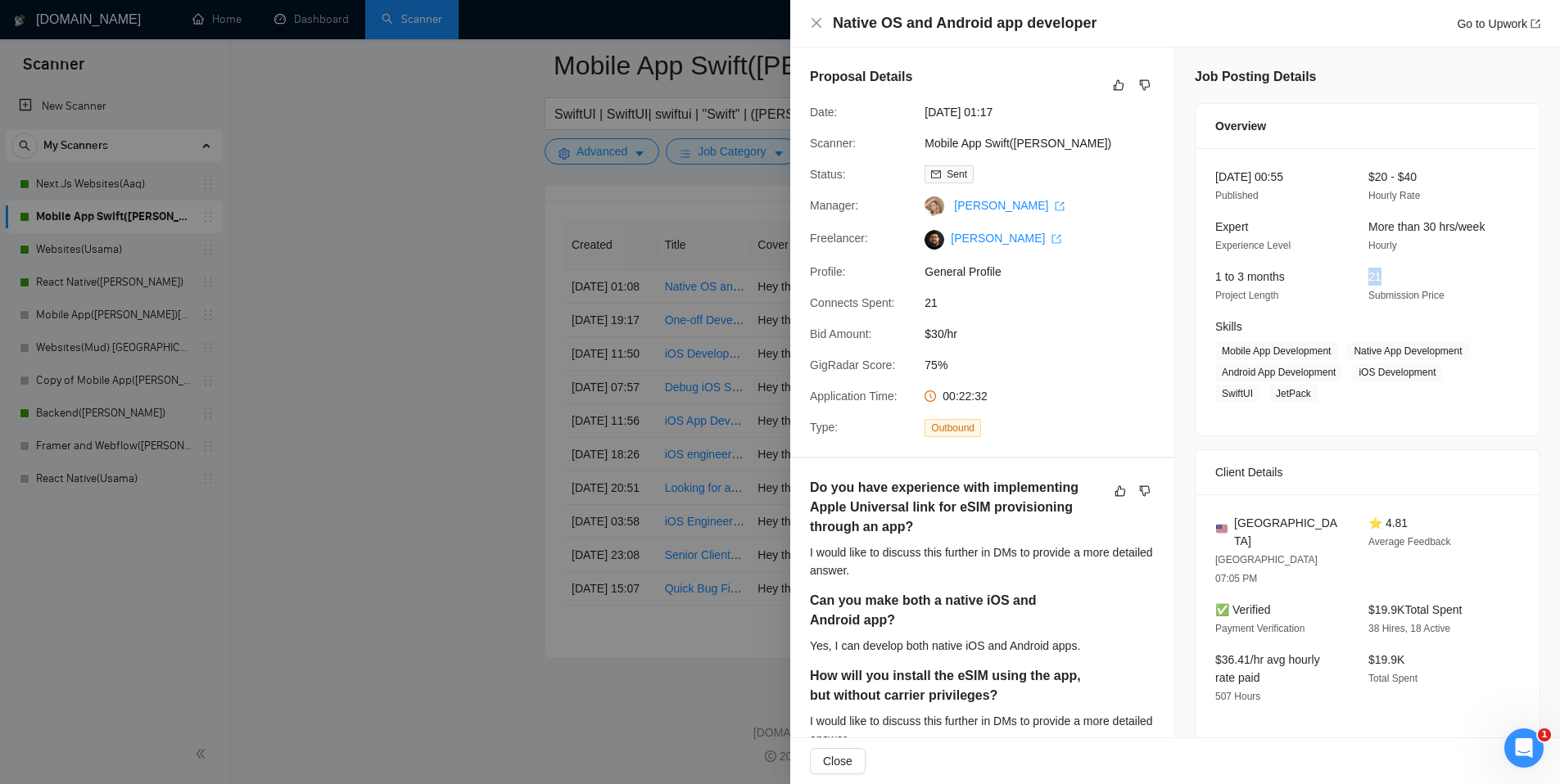
drag, startPoint x: 1389, startPoint y: 279, endPoint x: 1356, endPoint y: 280, distance: 33.0
click at [1362, 280] on div "21 Submission Price" at bounding box center [1432, 286] width 140 height 37
click at [430, 345] on div at bounding box center [780, 392] width 1560 height 784
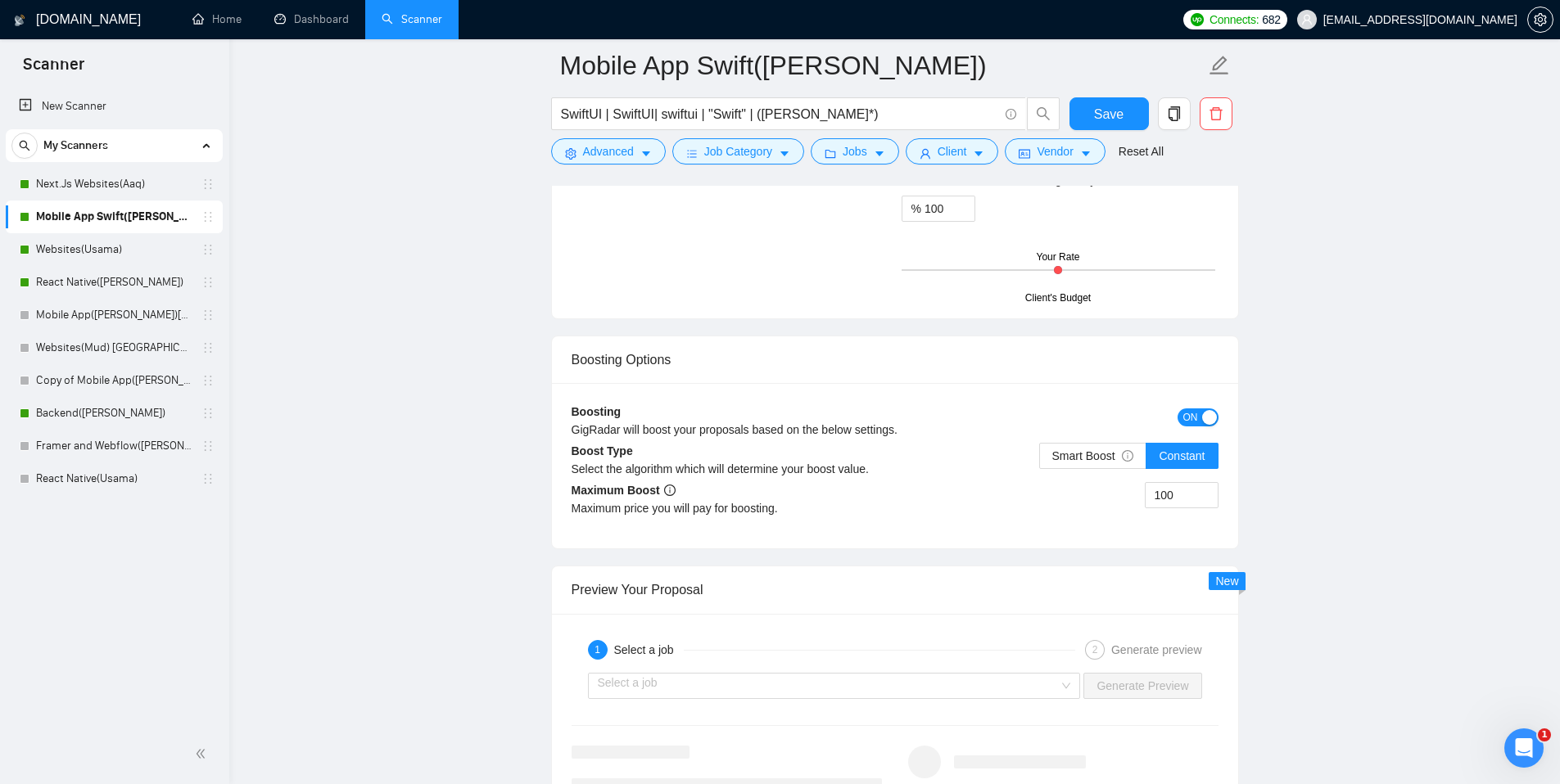
scroll to position [2849, 0]
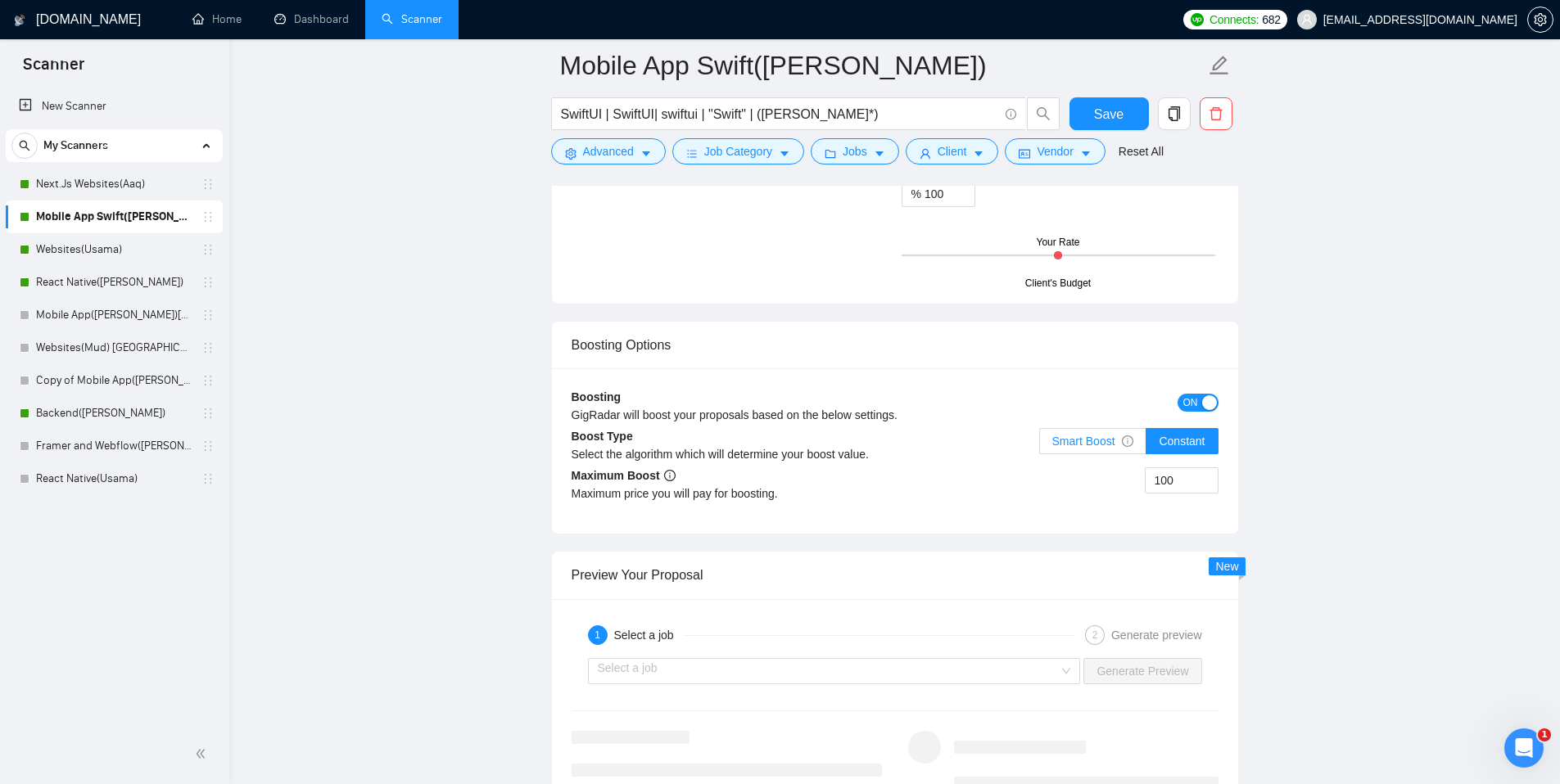
click at [1090, 443] on span "Smart Boost" at bounding box center [1094, 441] width 82 height 13
click at [1040, 446] on input "Smart Boost" at bounding box center [1040, 446] width 0 height 0
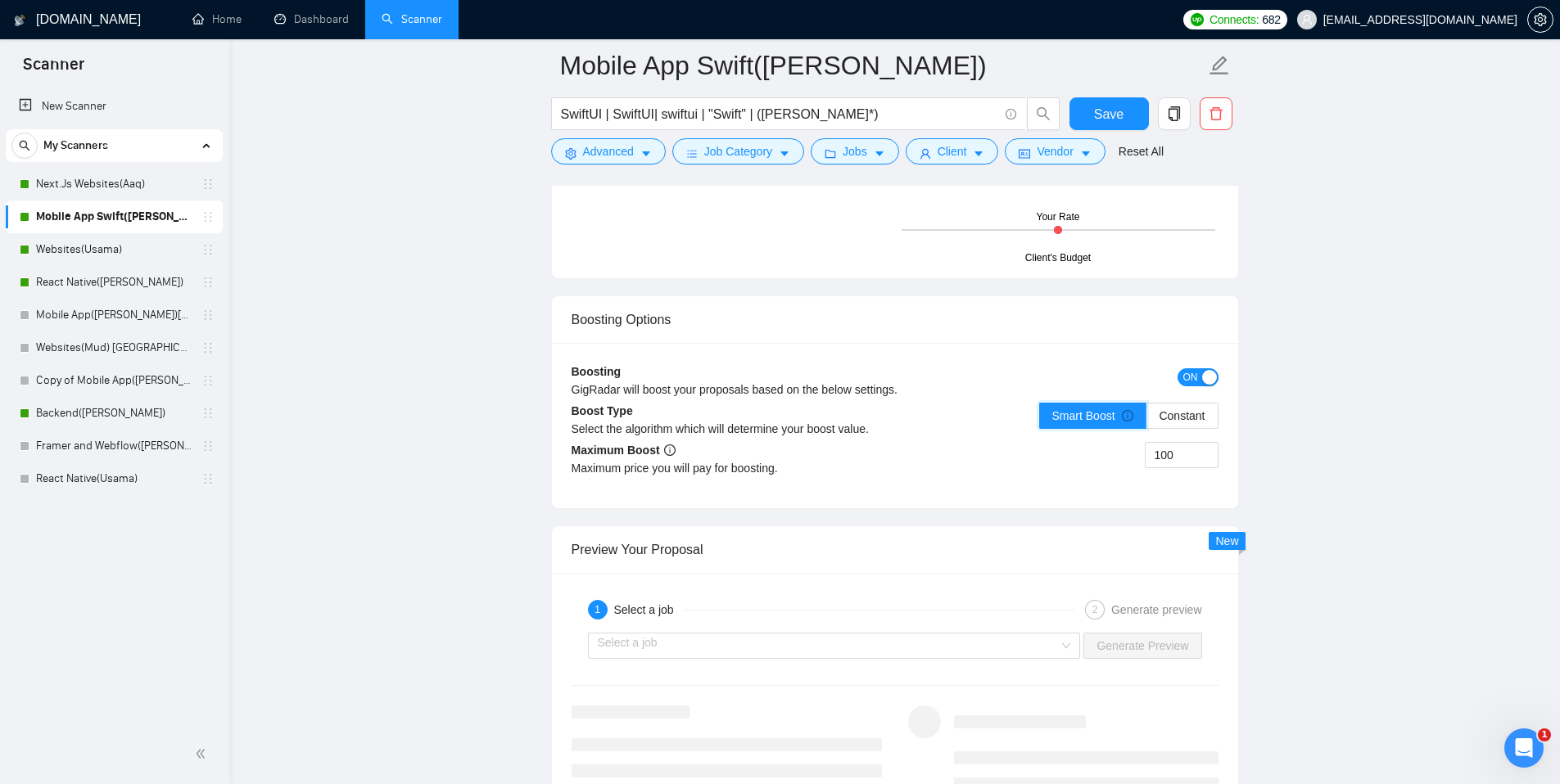
scroll to position [2926, 0]
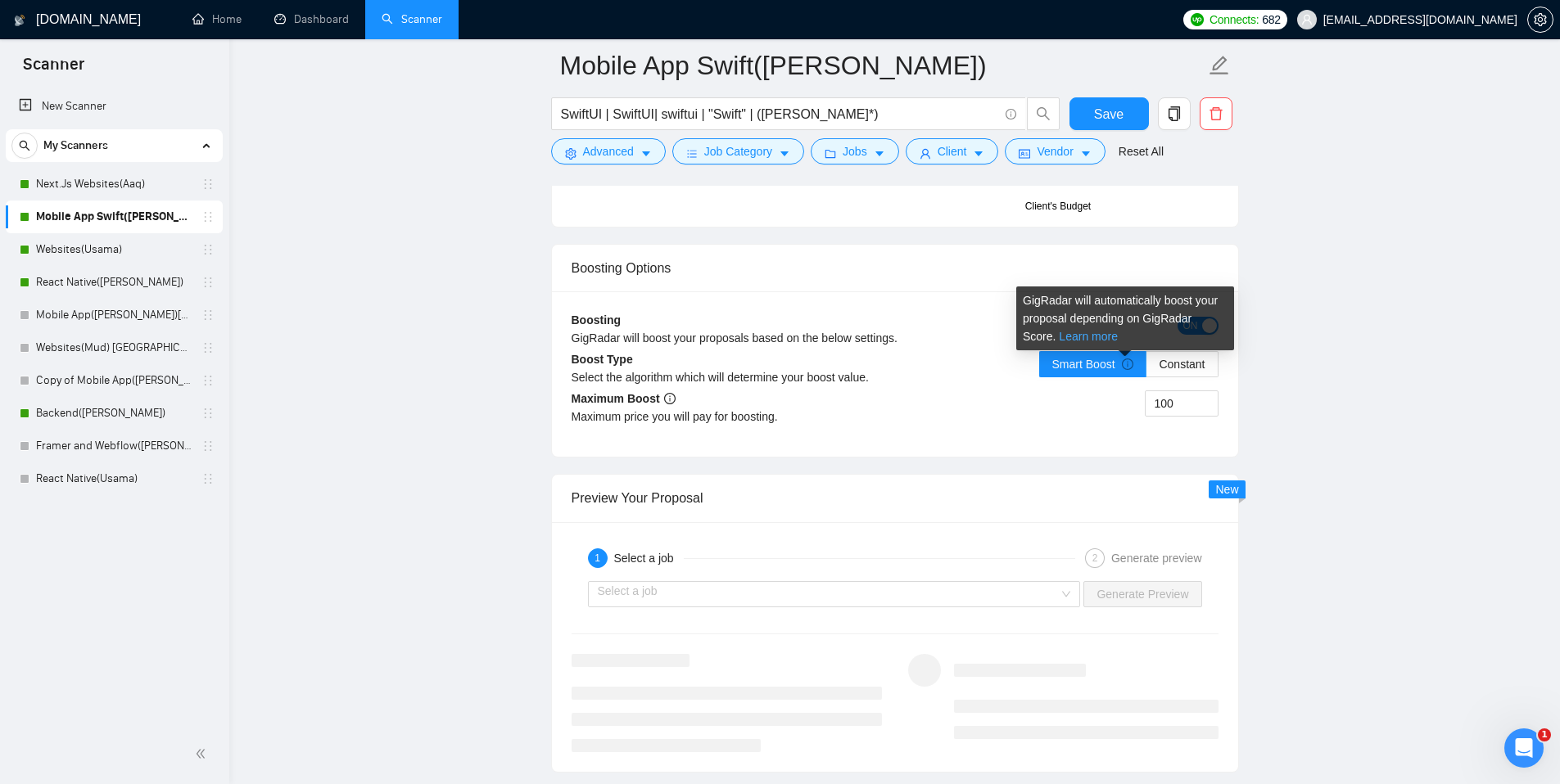
click at [1090, 334] on link "Learn more" at bounding box center [1088, 337] width 59 height 13
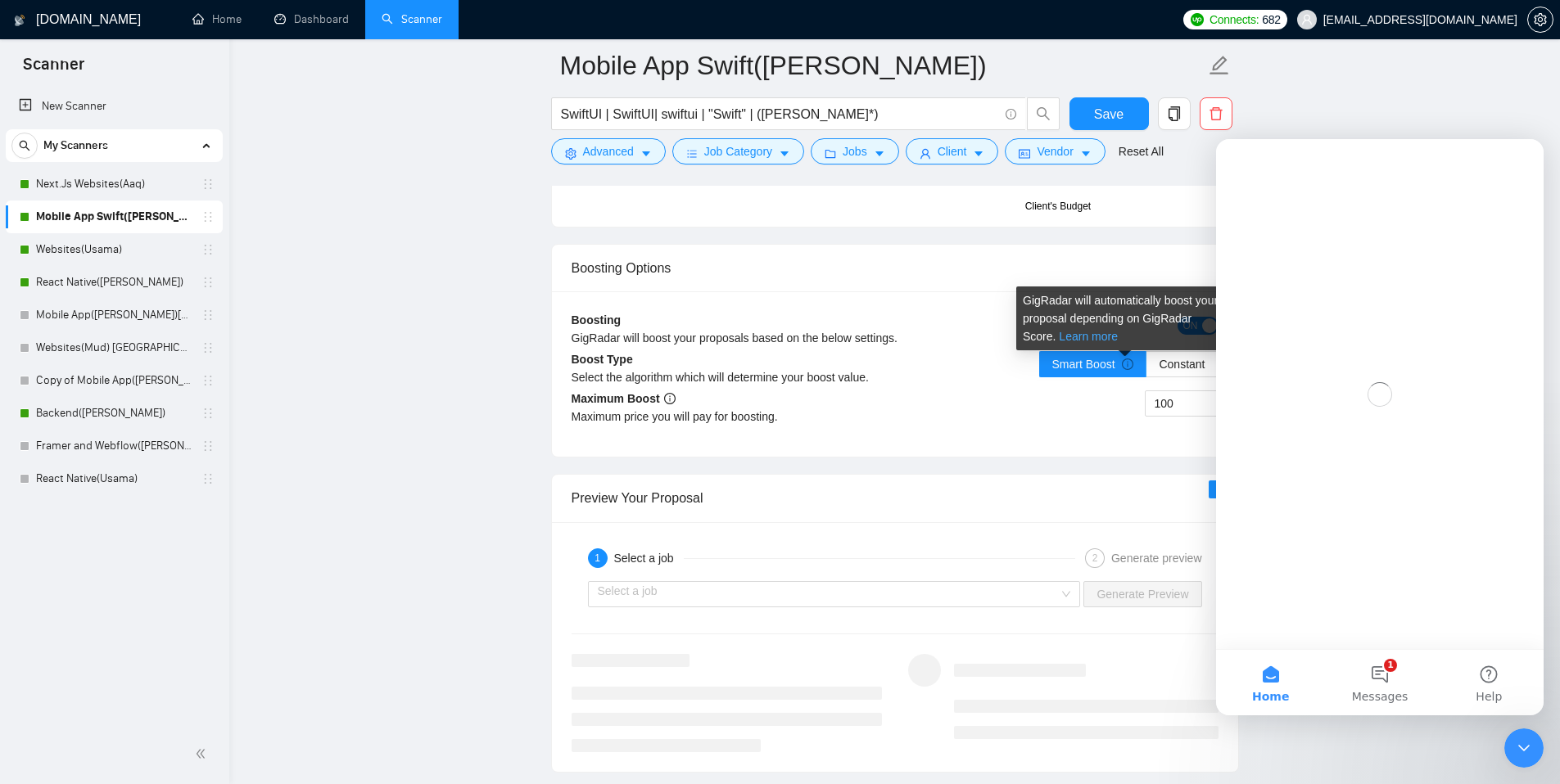
scroll to position [0, 0]
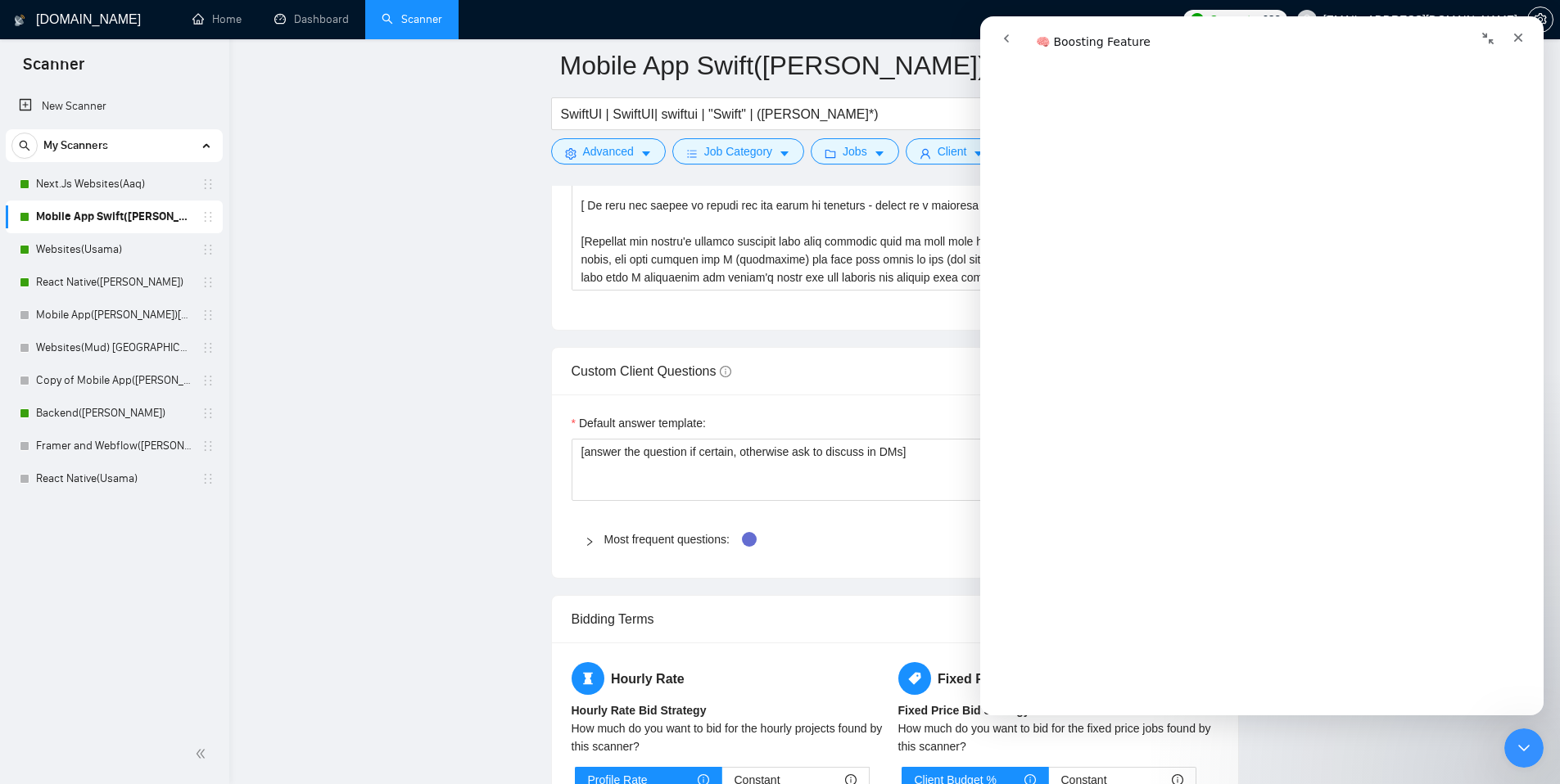
scroll to position [0, 0]
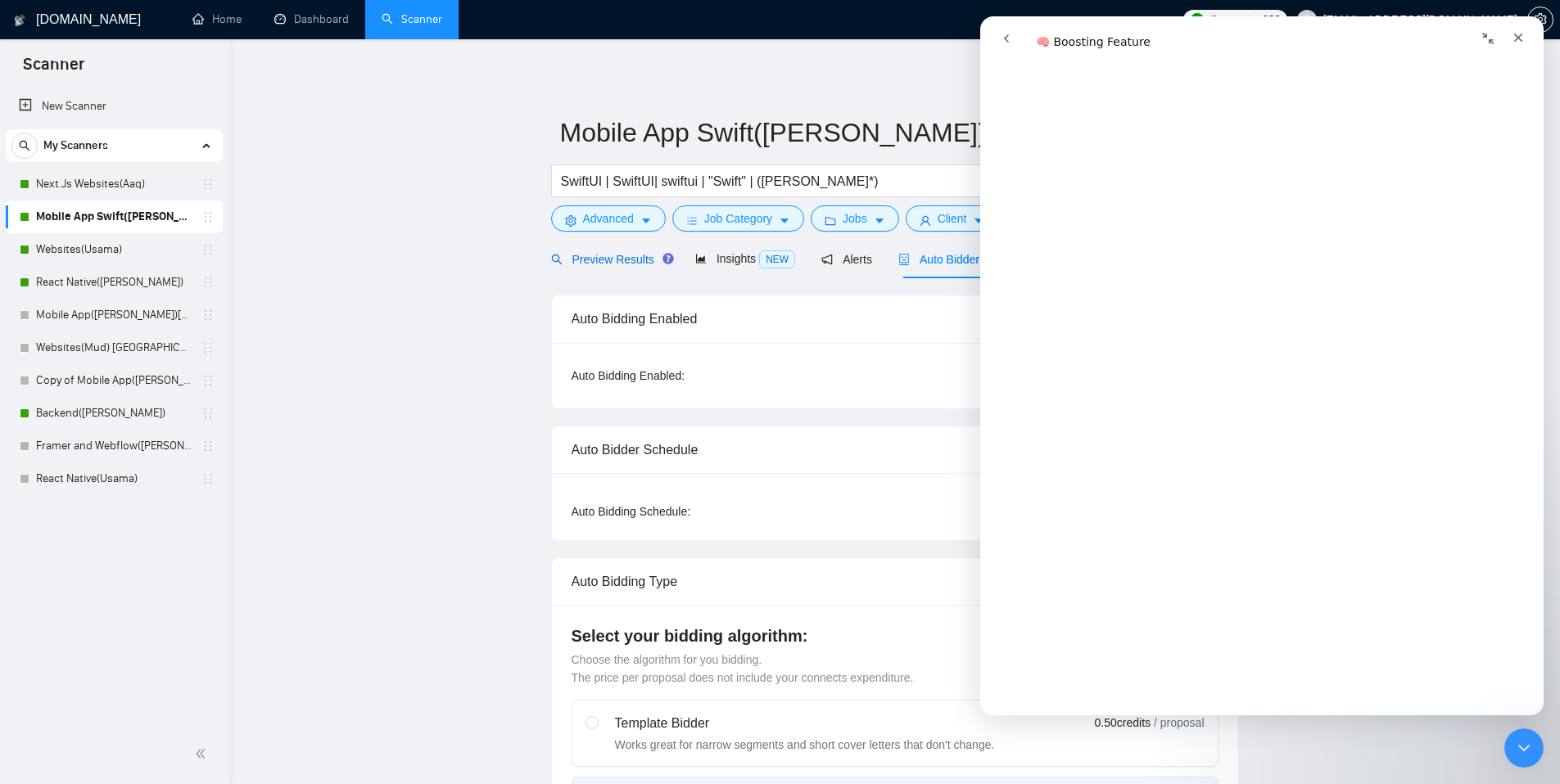
click at [617, 259] on span "Preview Results" at bounding box center [610, 259] width 117 height 13
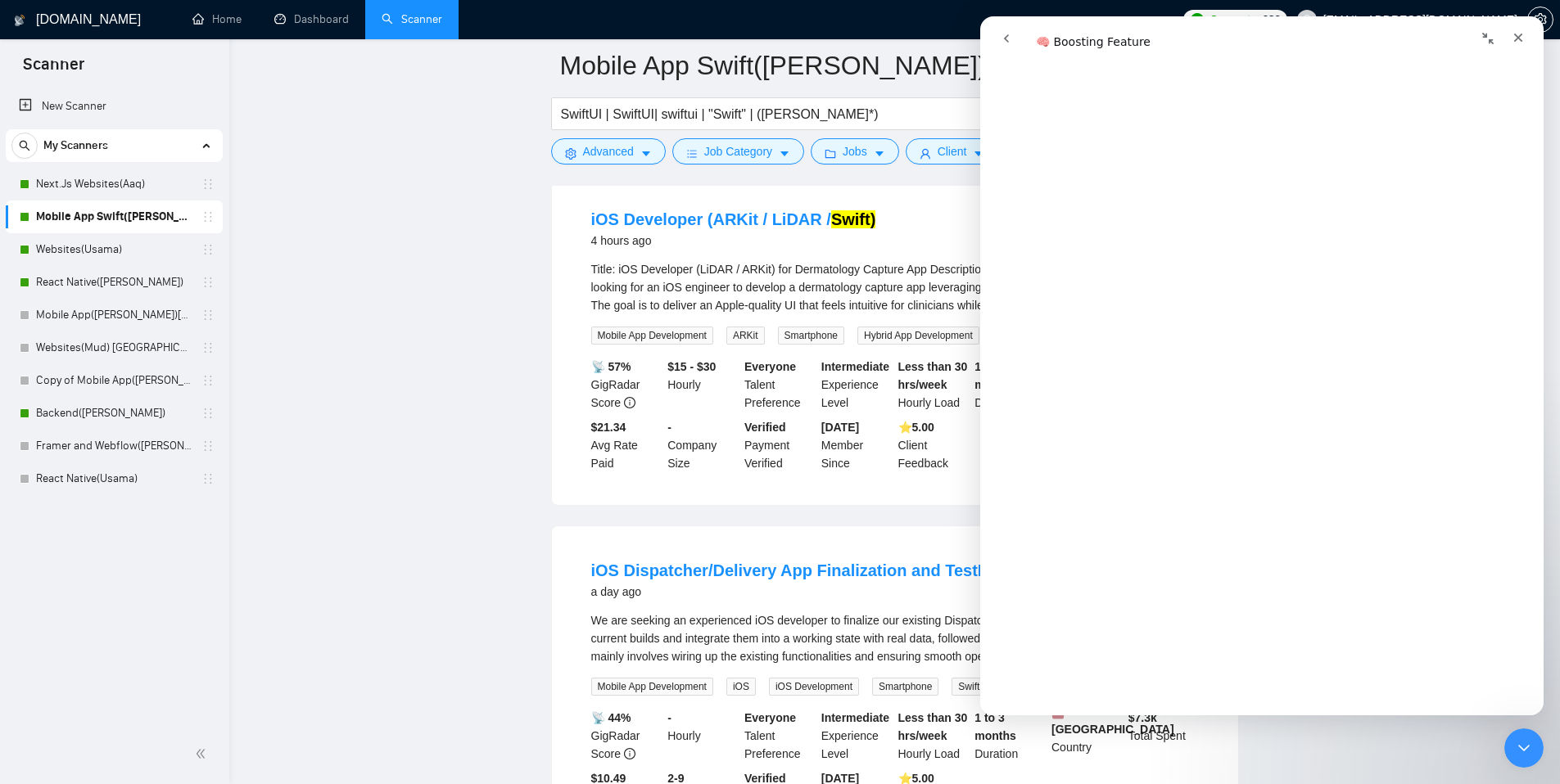
scroll to position [169, 0]
click at [1515, 37] on icon "Close" at bounding box center [1518, 37] width 13 height 13
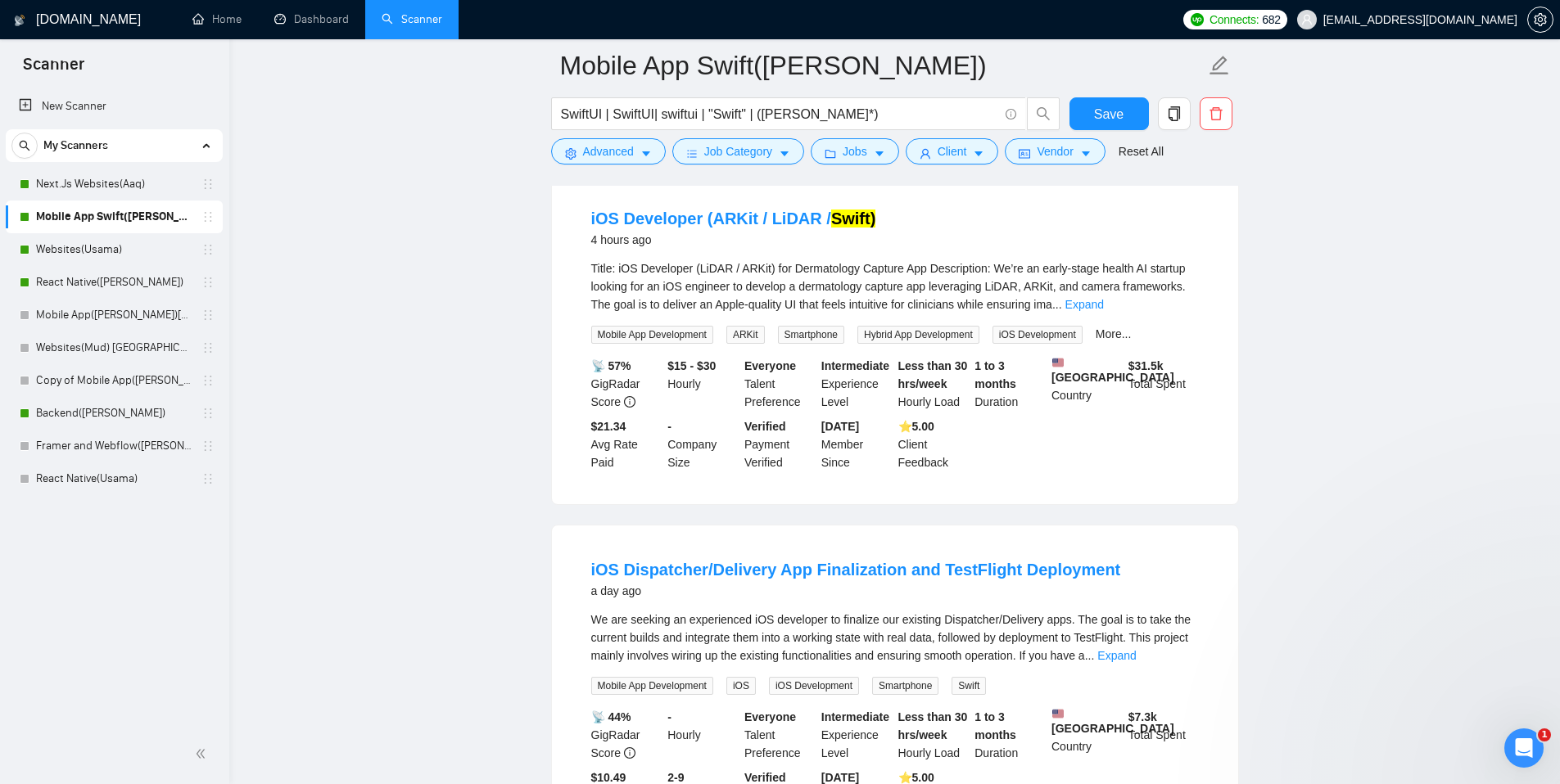
scroll to position [0, 0]
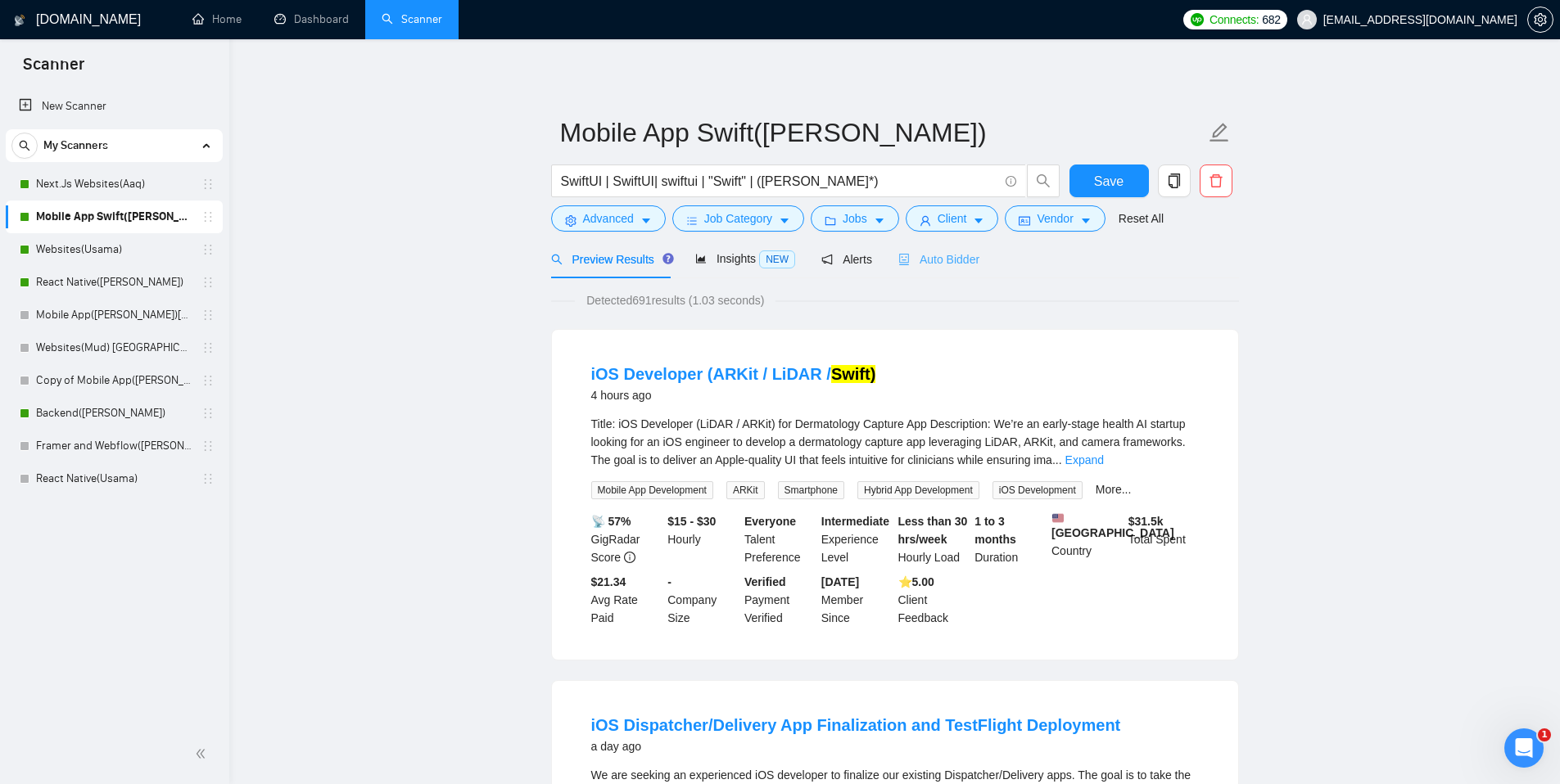
click at [948, 268] on div "Auto Bidder" at bounding box center [938, 258] width 81 height 38
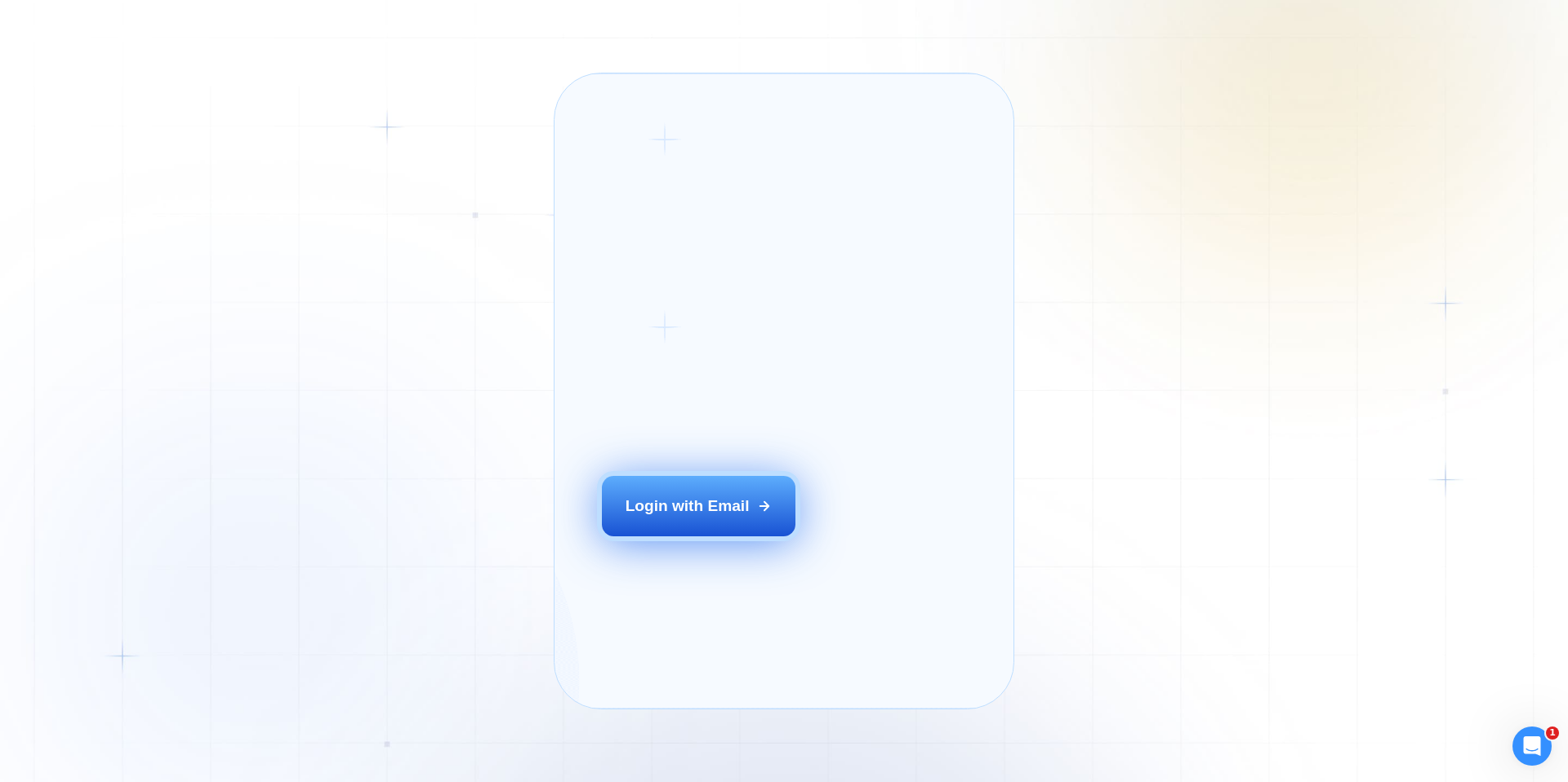
click at [722, 517] on div "Login with Email" at bounding box center [688, 506] width 125 height 21
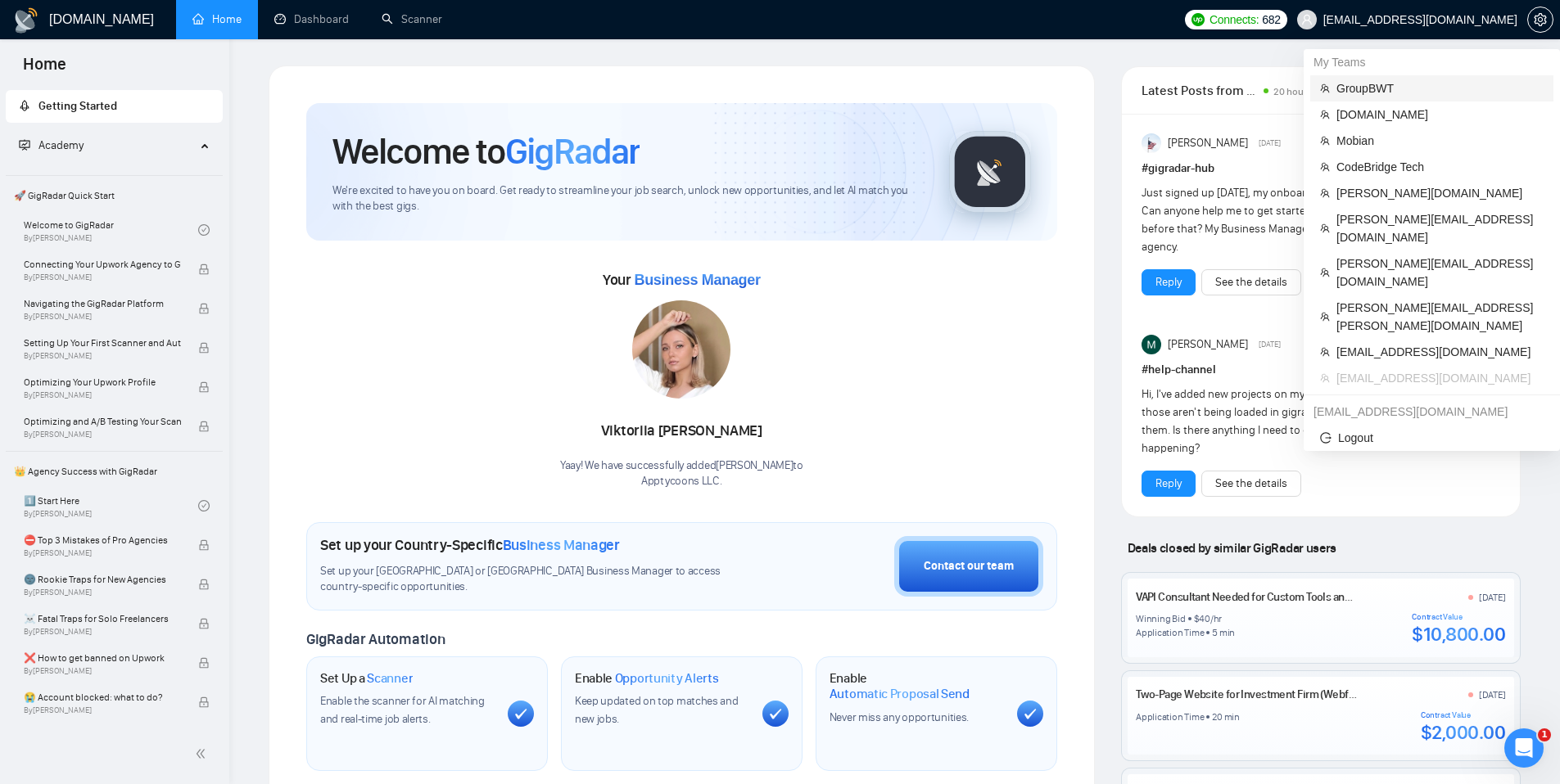
click at [1362, 91] on span "GroupBWT" at bounding box center [1440, 88] width 207 height 18
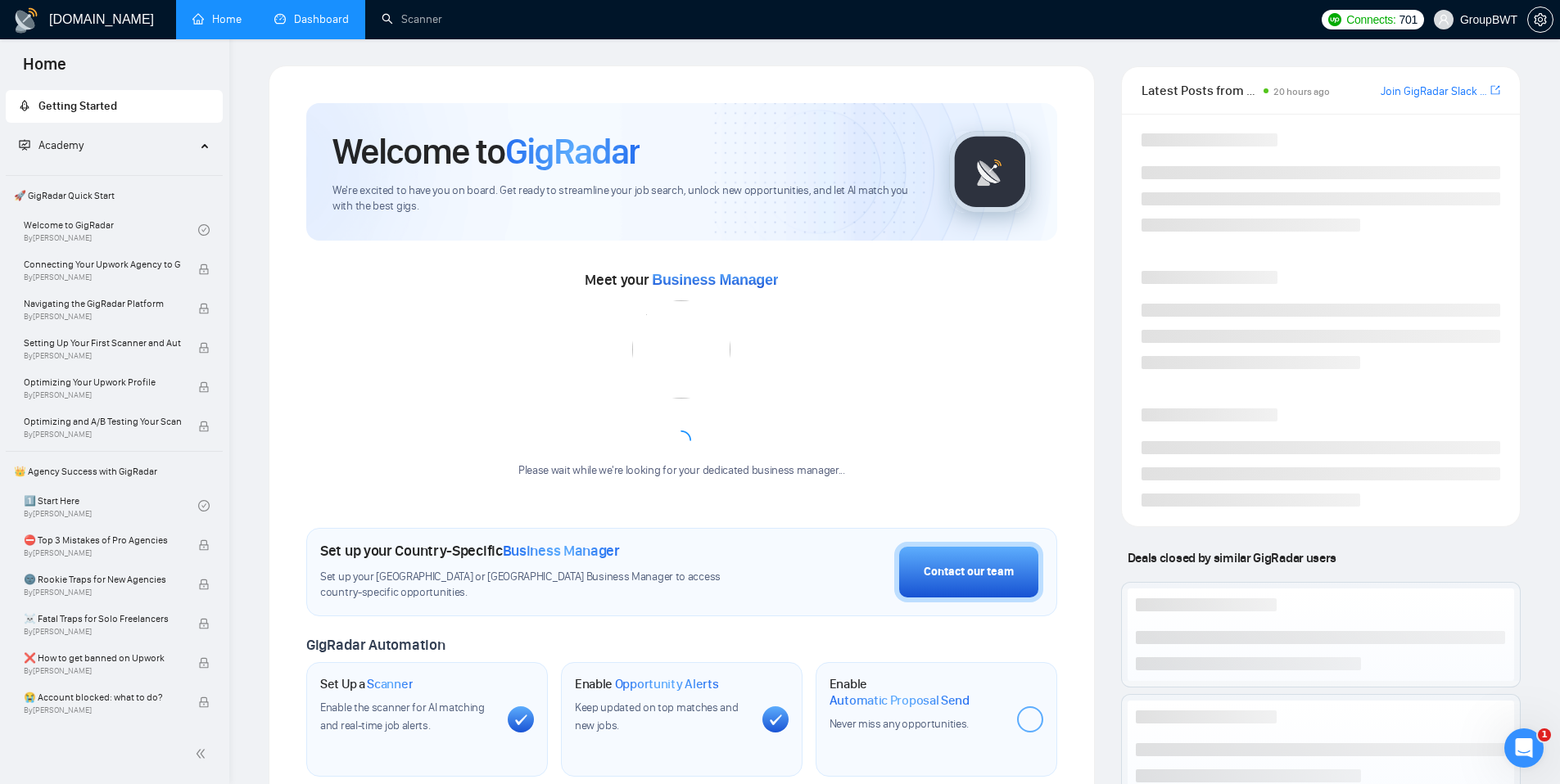
click at [320, 24] on link "Dashboard" at bounding box center [311, 19] width 75 height 14
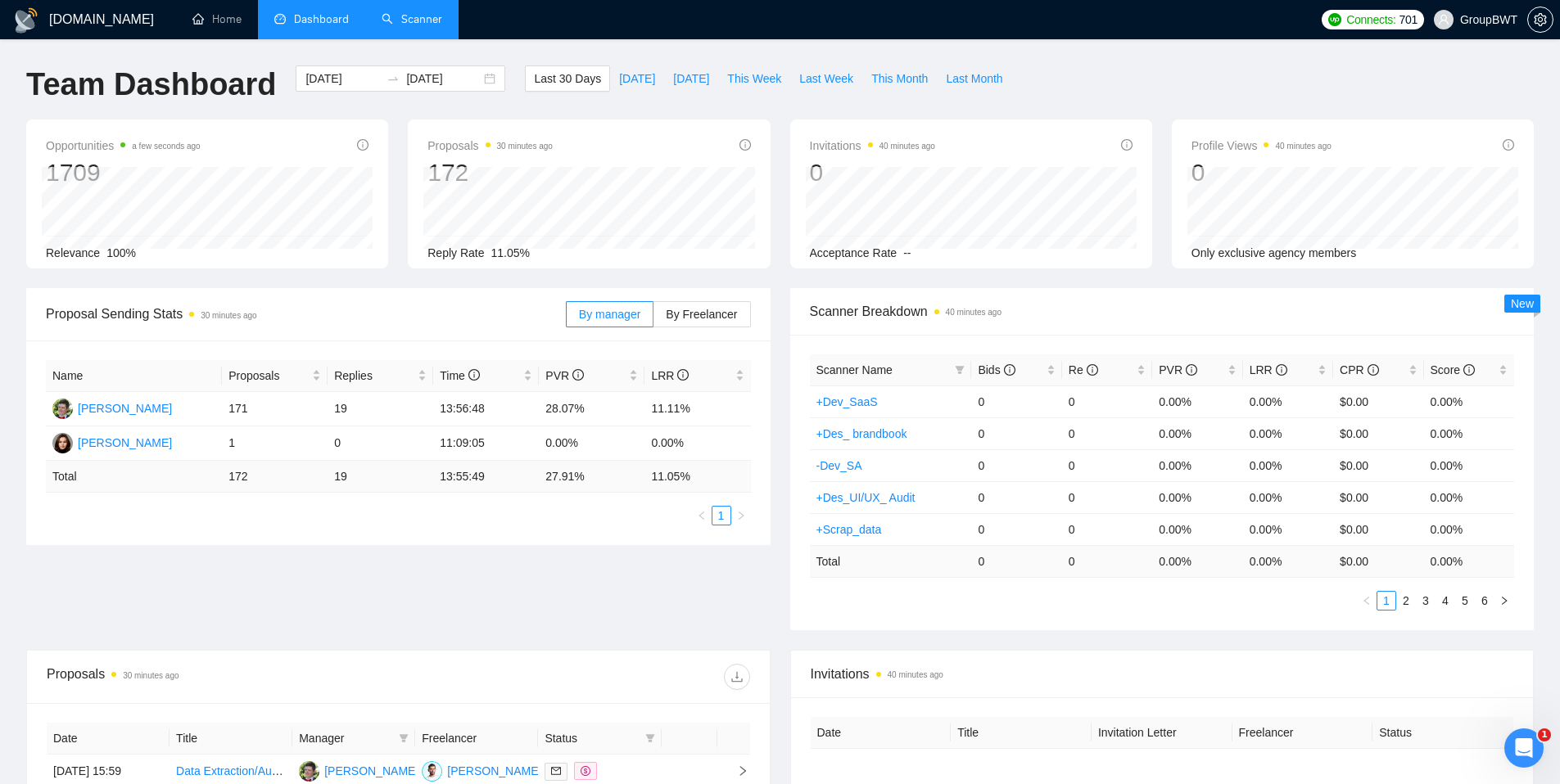
click at [432, 26] on link "Scanner" at bounding box center [411, 19] width 61 height 14
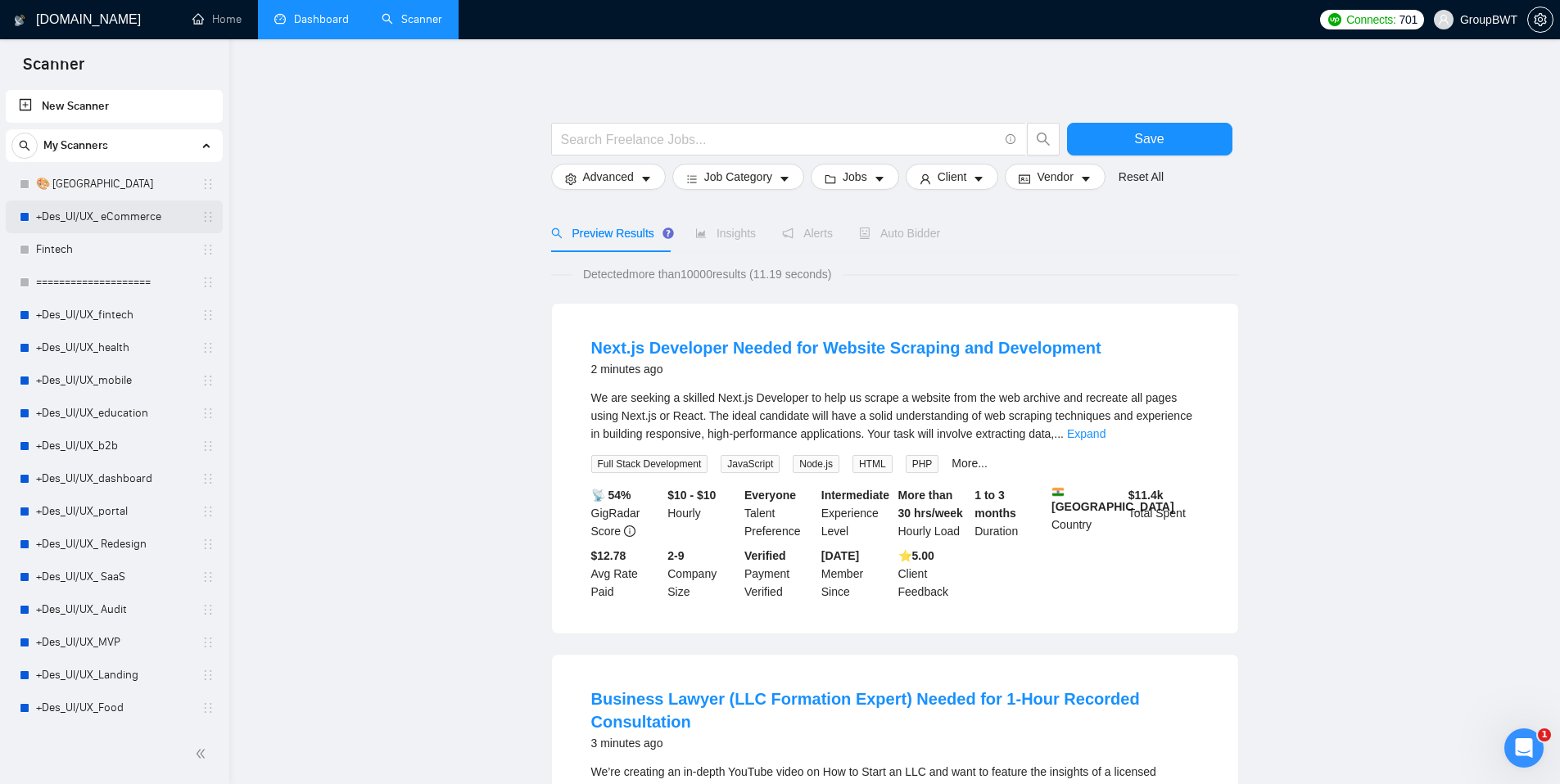
click at [84, 214] on link "+Des_UI/UX_ eCommerce" at bounding box center [114, 216] width 156 height 33
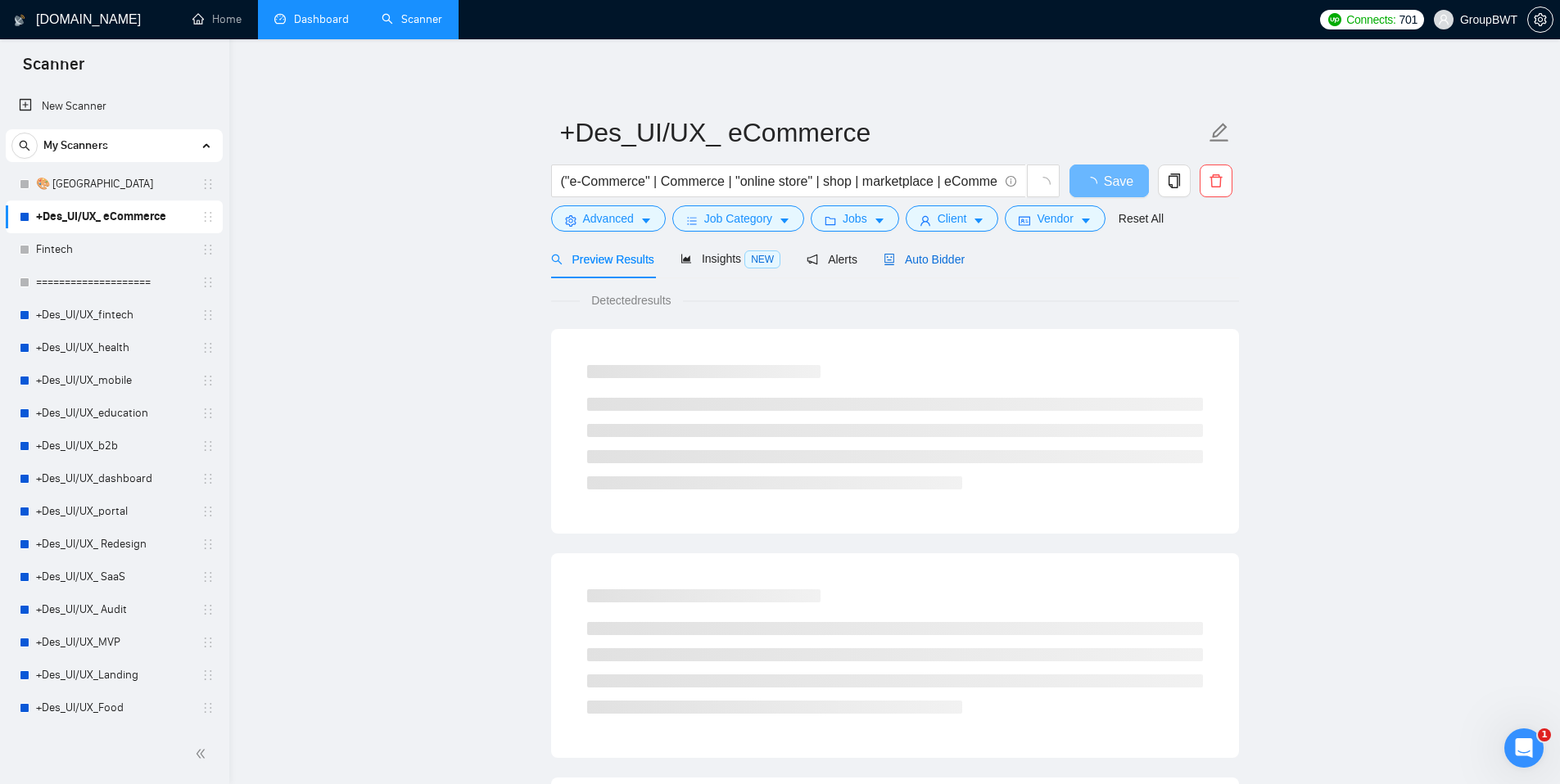
click at [943, 260] on span "Auto Bidder" at bounding box center [924, 259] width 81 height 13
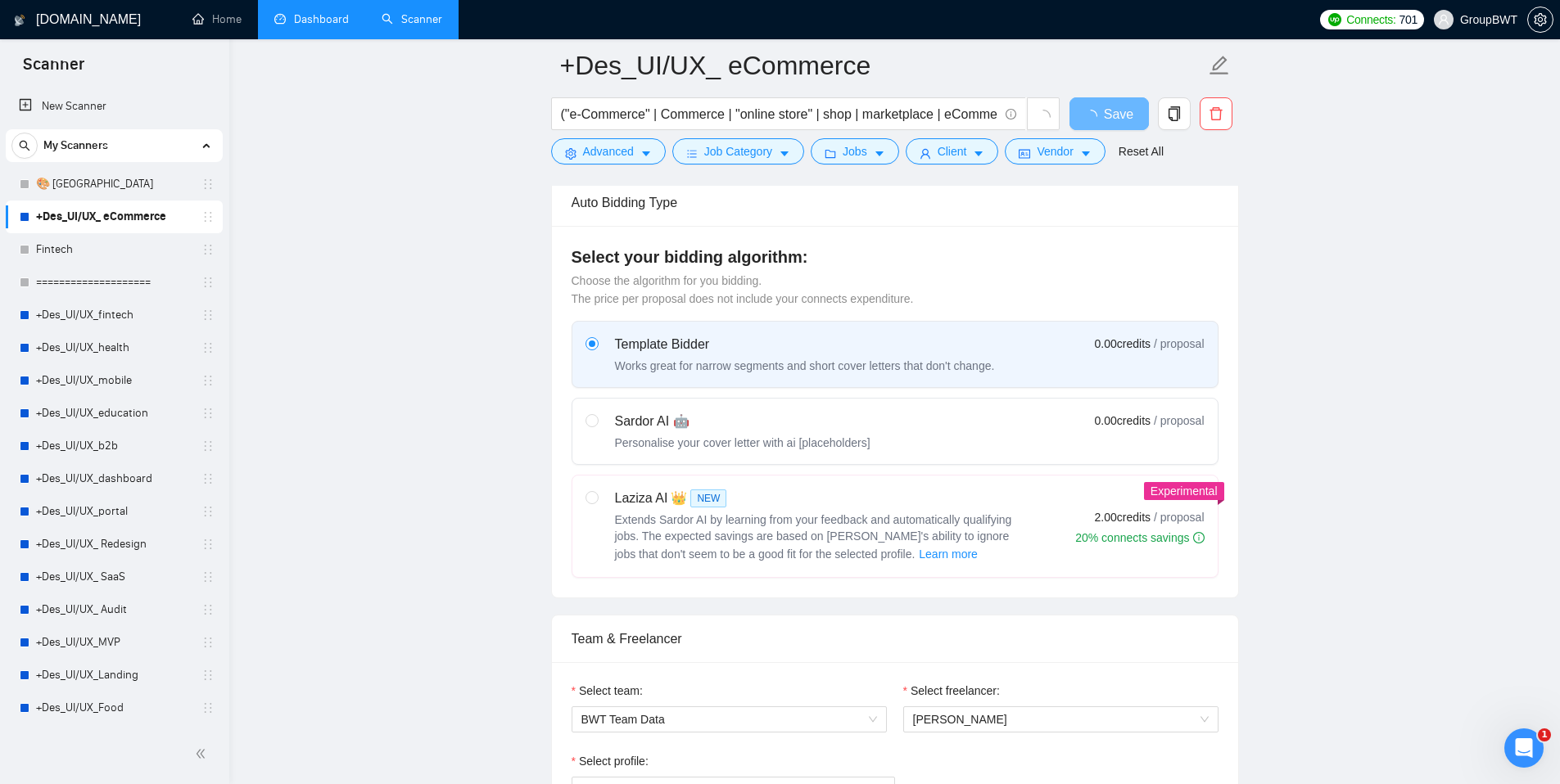
scroll to position [744, 0]
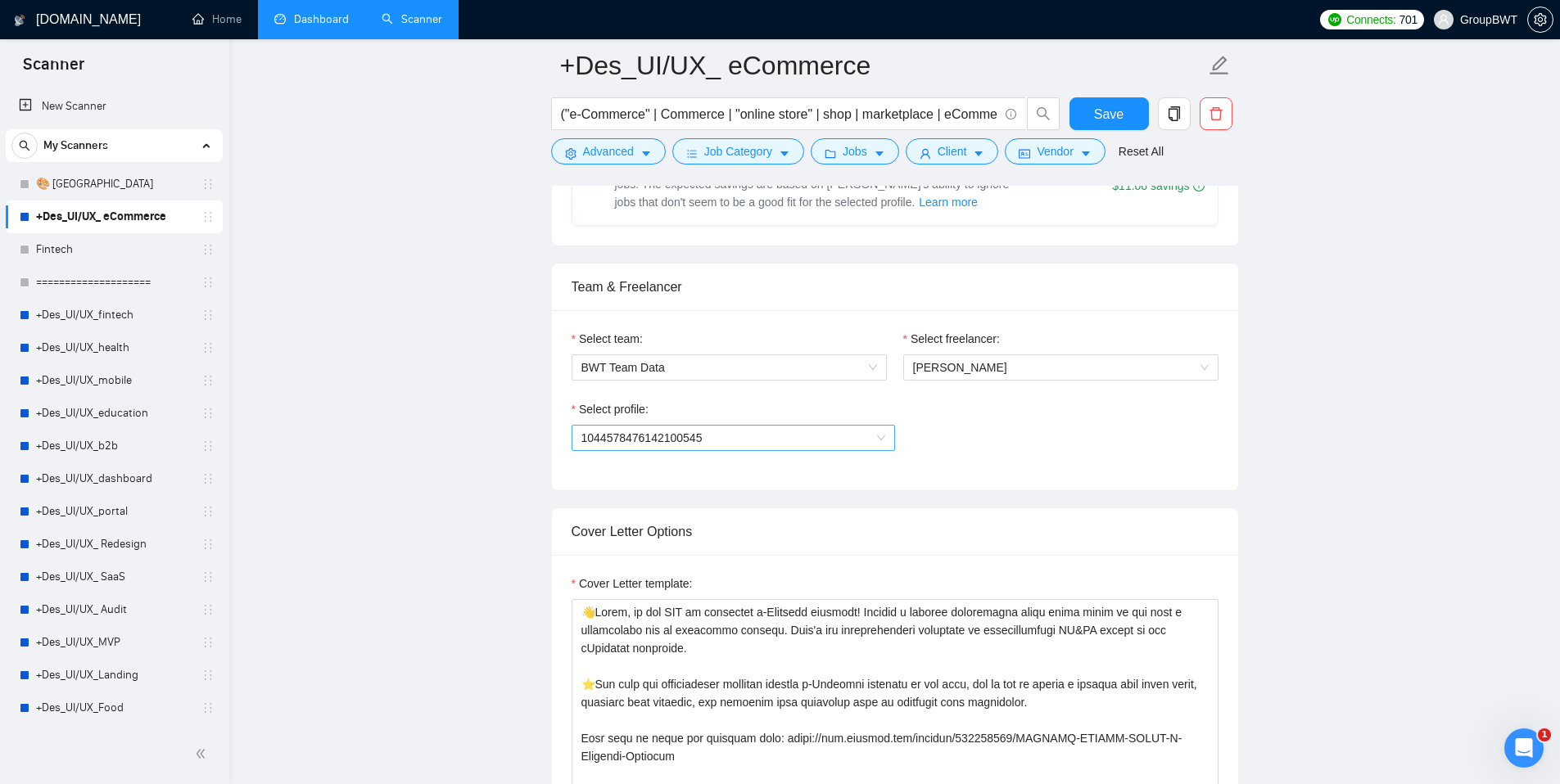
click at [811, 436] on span "1044578476142100545" at bounding box center [734, 438] width 304 height 24
click at [781, 475] on div "General profile" at bounding box center [733, 469] width 304 height 18
click at [991, 448] on div "Select profile: General profile General profile" at bounding box center [895, 435] width 647 height 71
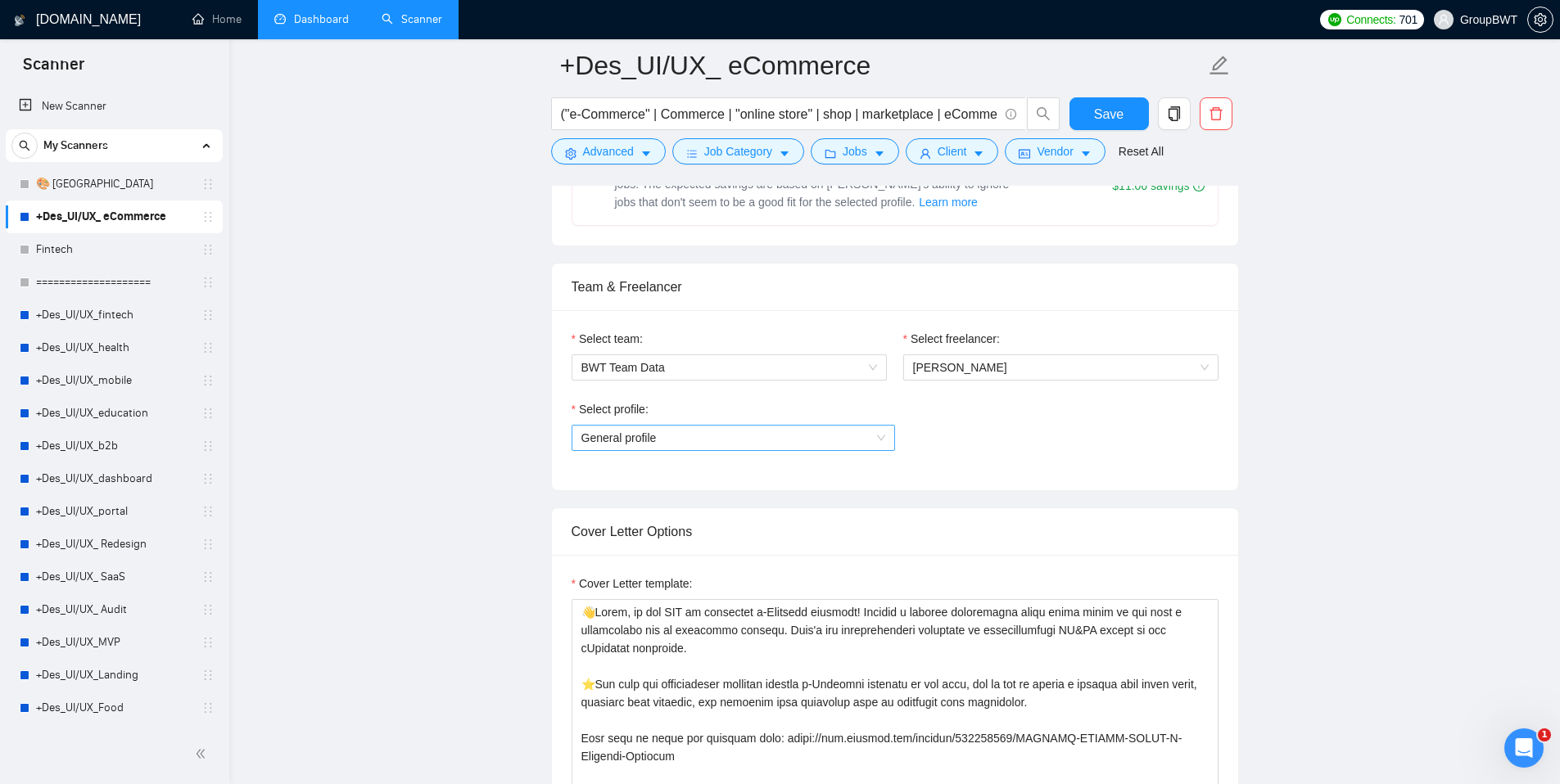
click at [839, 443] on span "General profile" at bounding box center [734, 438] width 304 height 24
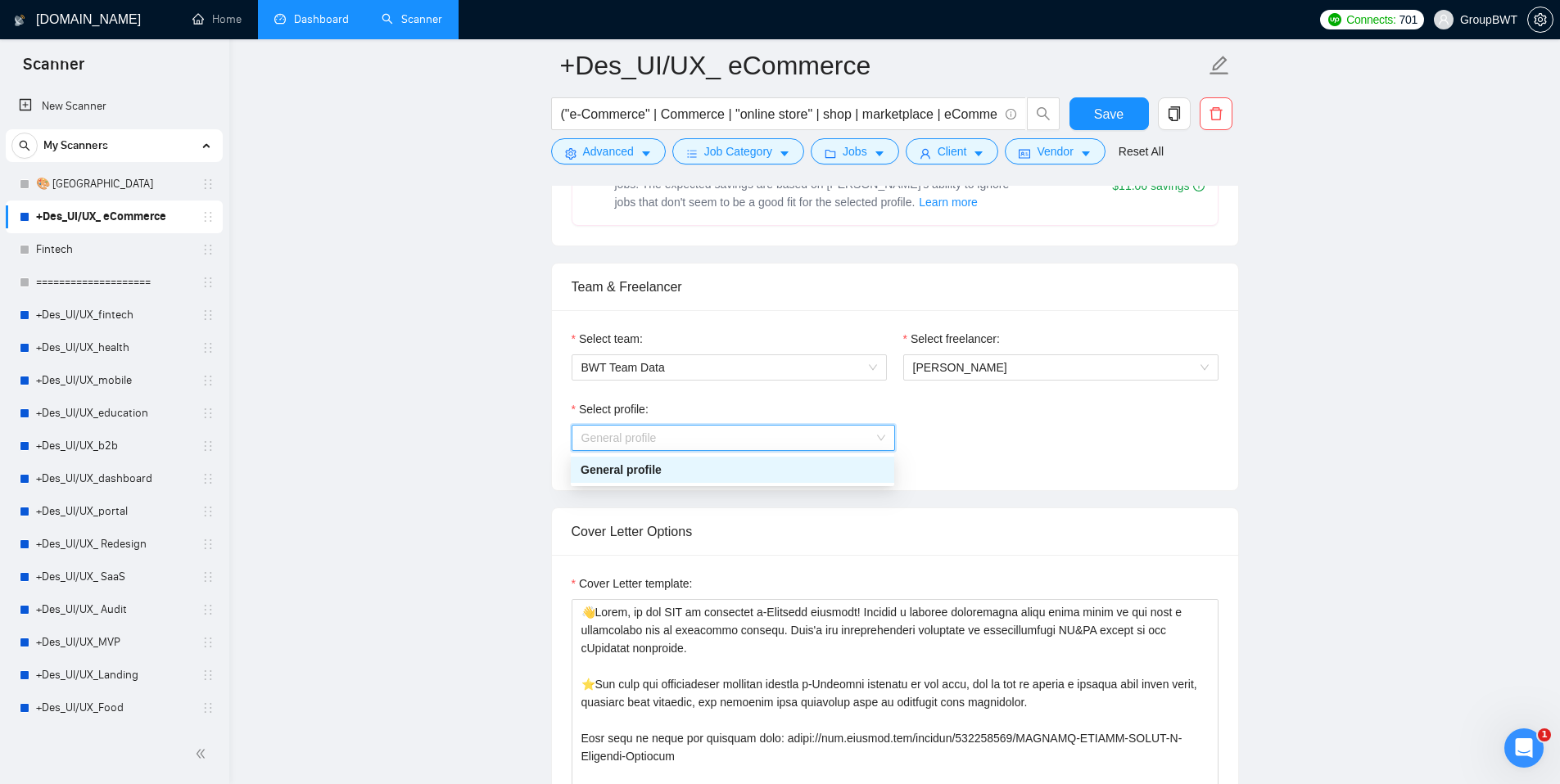
click at [1018, 447] on div "Select profile: General profile" at bounding box center [895, 435] width 647 height 71
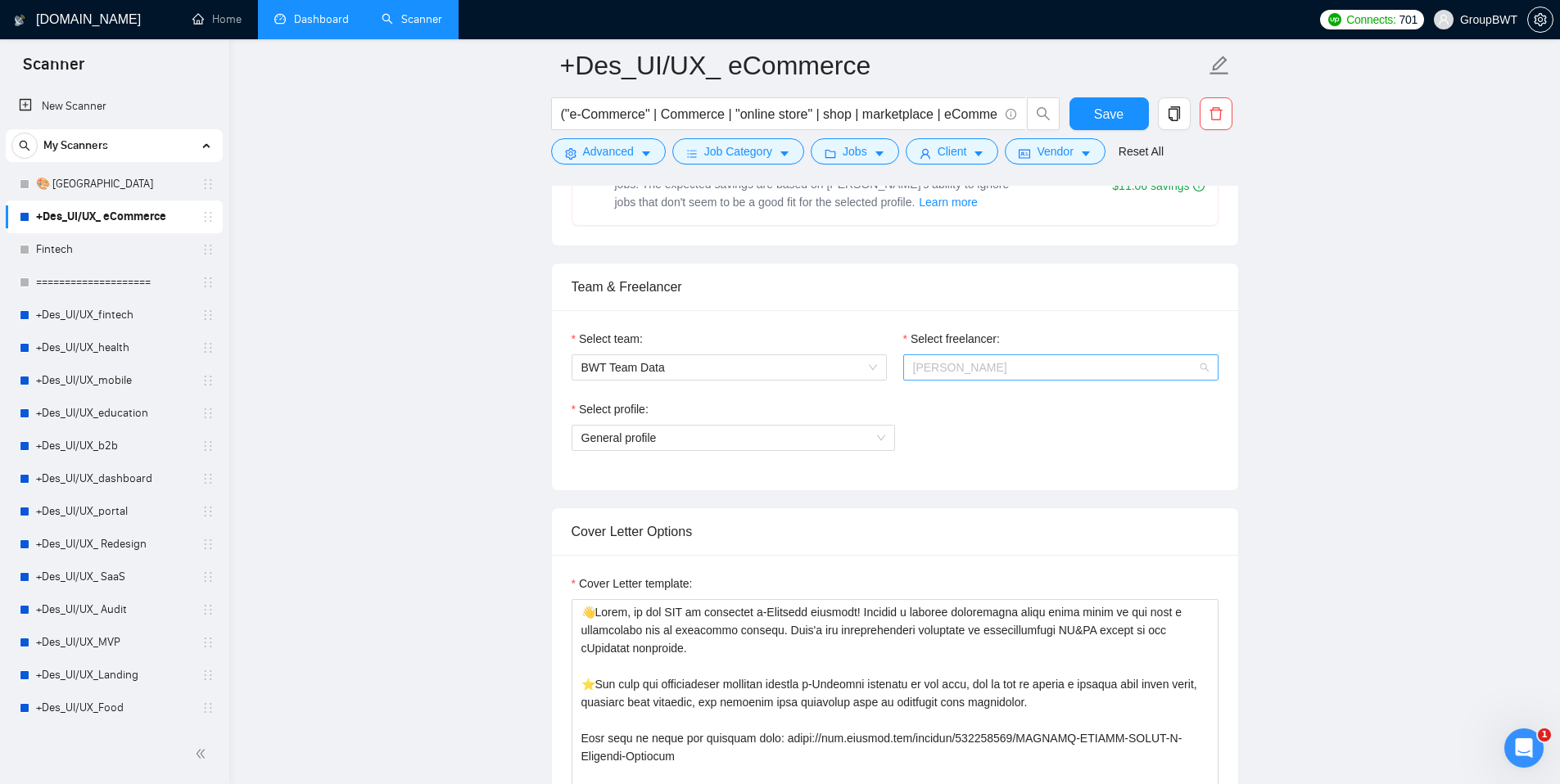
click at [973, 361] on span "[PERSON_NAME]" at bounding box center [1060, 367] width 296 height 24
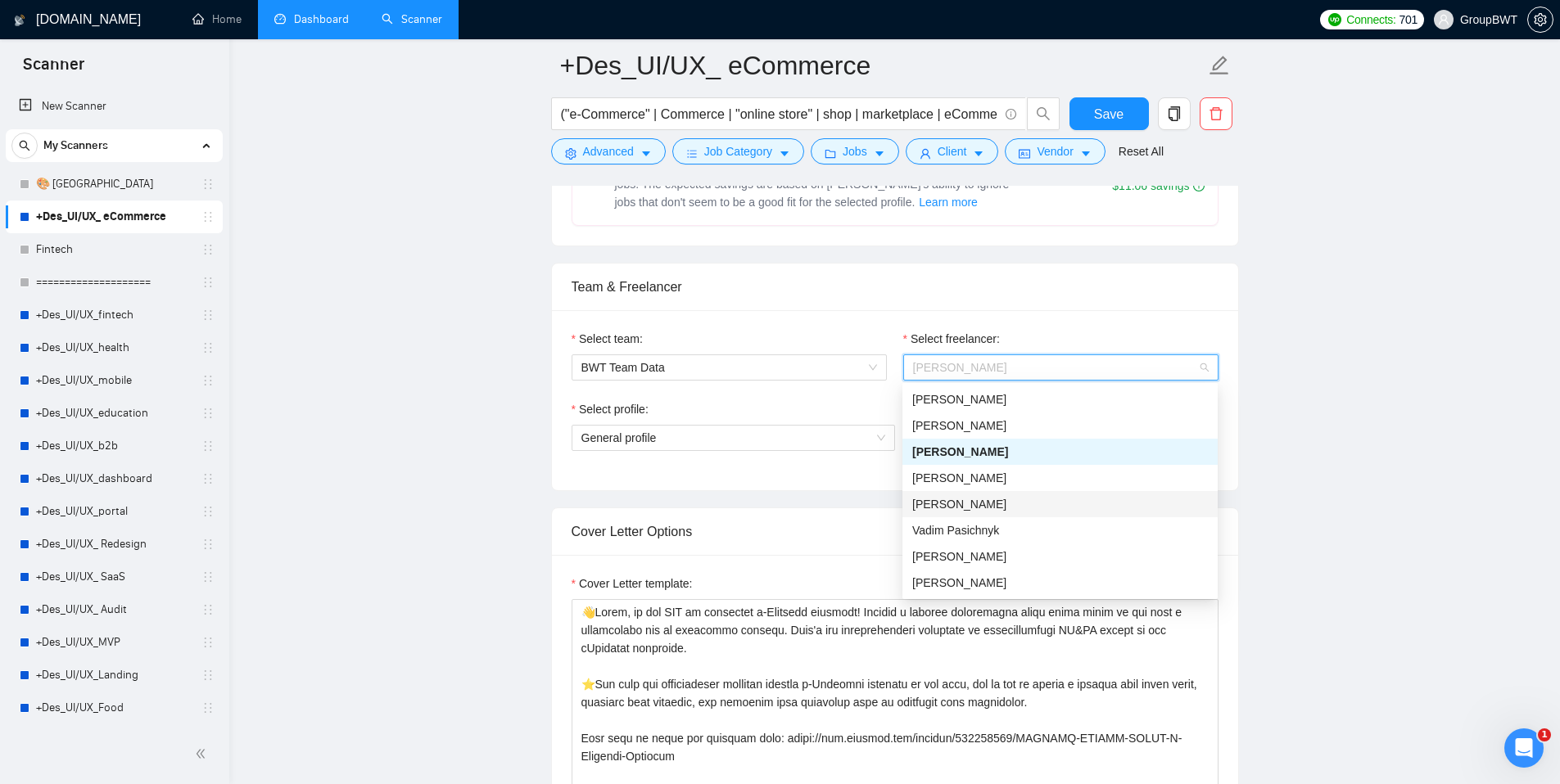
scroll to position [34, 0]
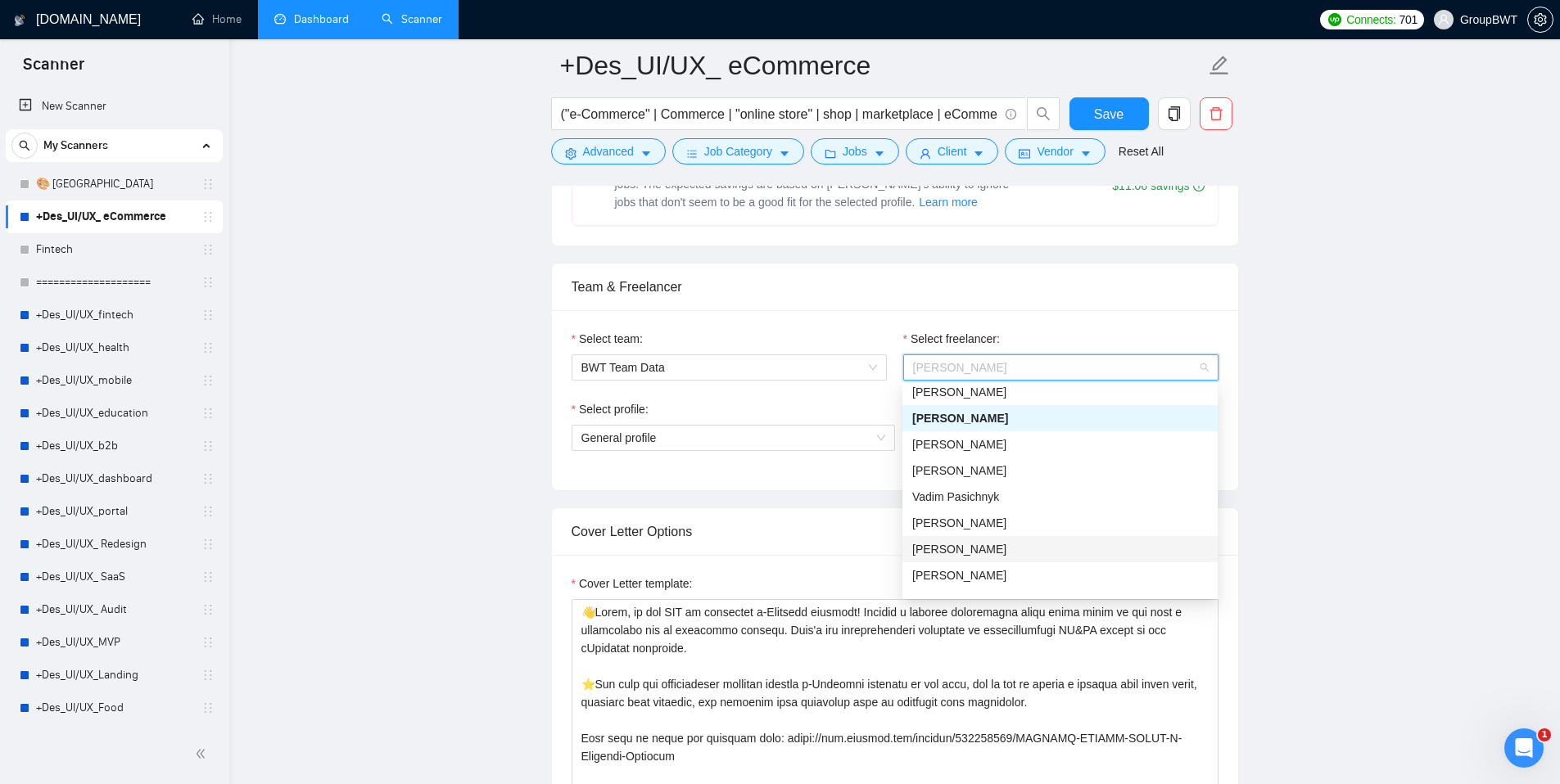
click at [969, 552] on div "[PERSON_NAME]" at bounding box center [1059, 549] width 296 height 18
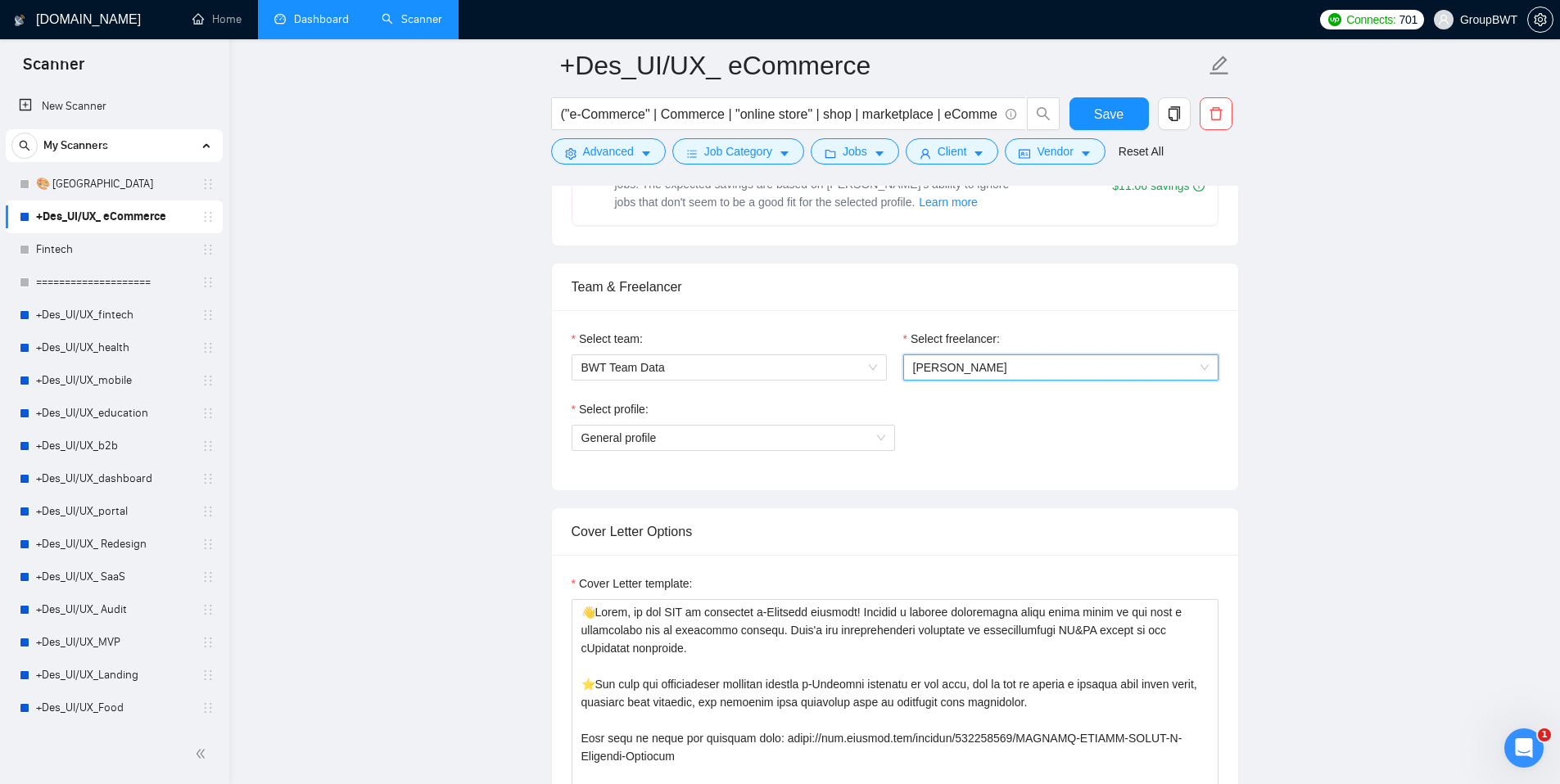
click at [766, 404] on div "Select profile:" at bounding box center [733, 412] width 324 height 24
click at [811, 446] on span "General profile" at bounding box center [734, 438] width 304 height 24
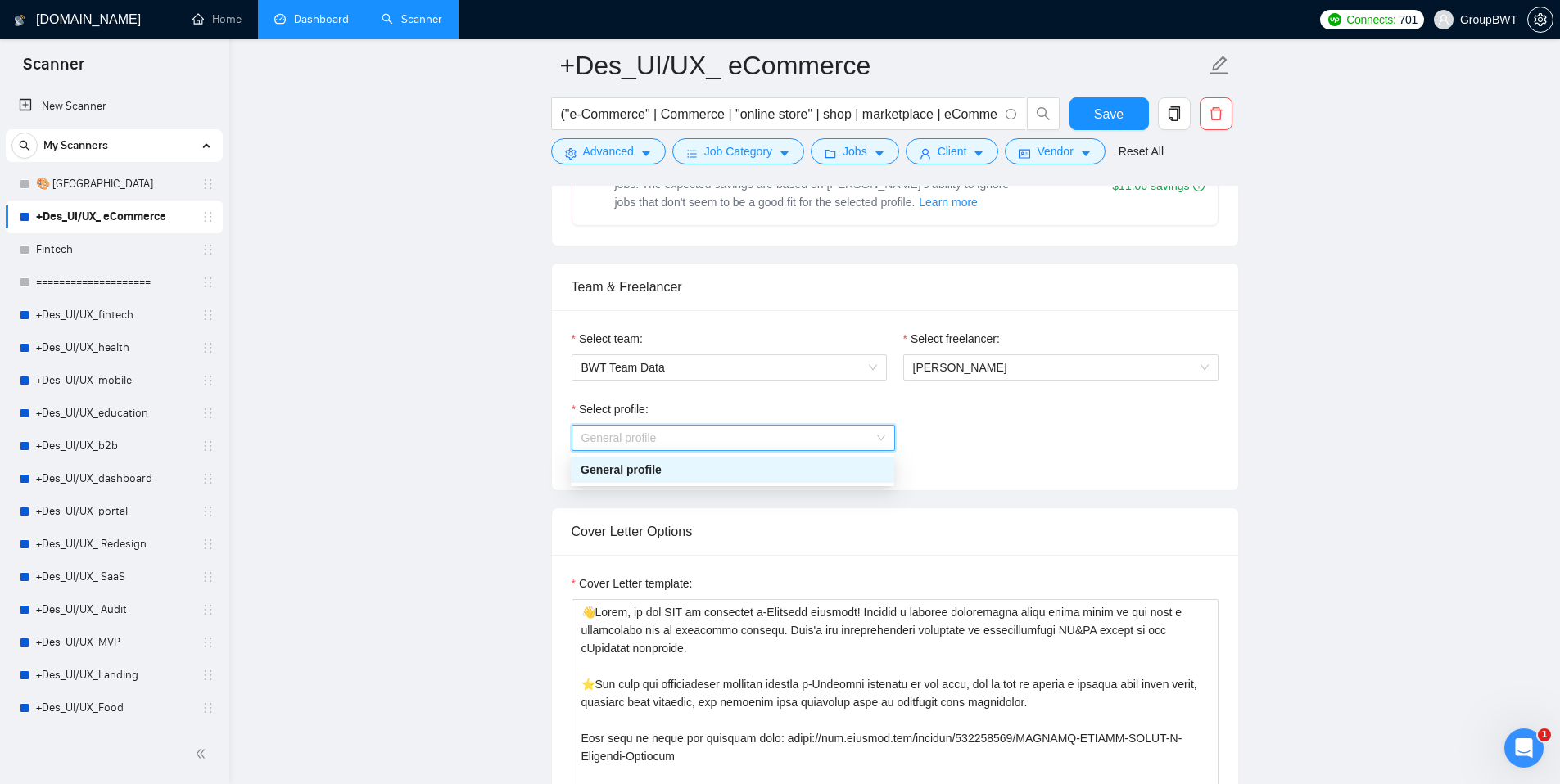
click at [1019, 444] on div "Select profile: General profile" at bounding box center [895, 435] width 647 height 71
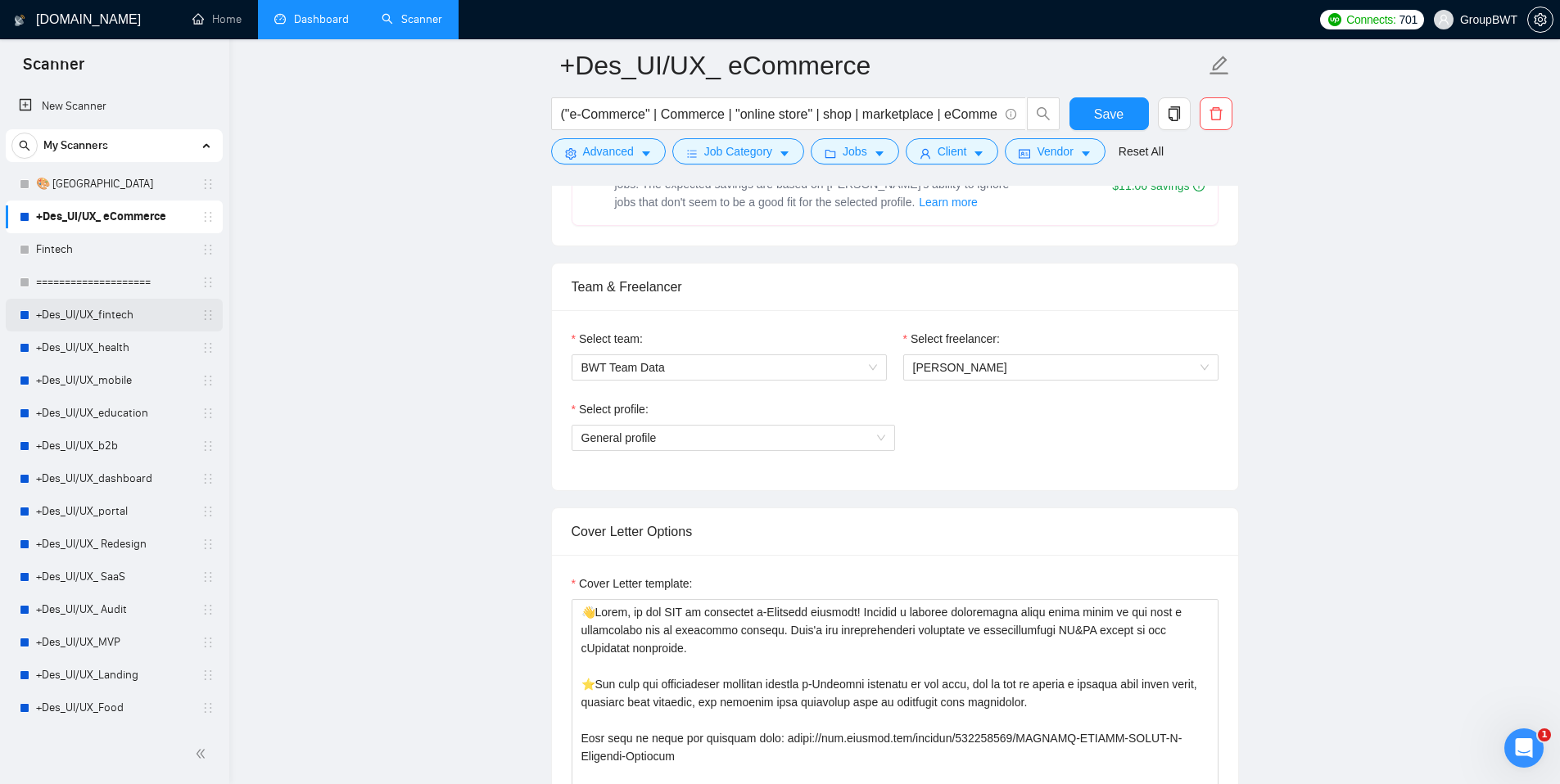
click at [87, 310] on link "+Des_UI/UX_fintech" at bounding box center [114, 315] width 156 height 33
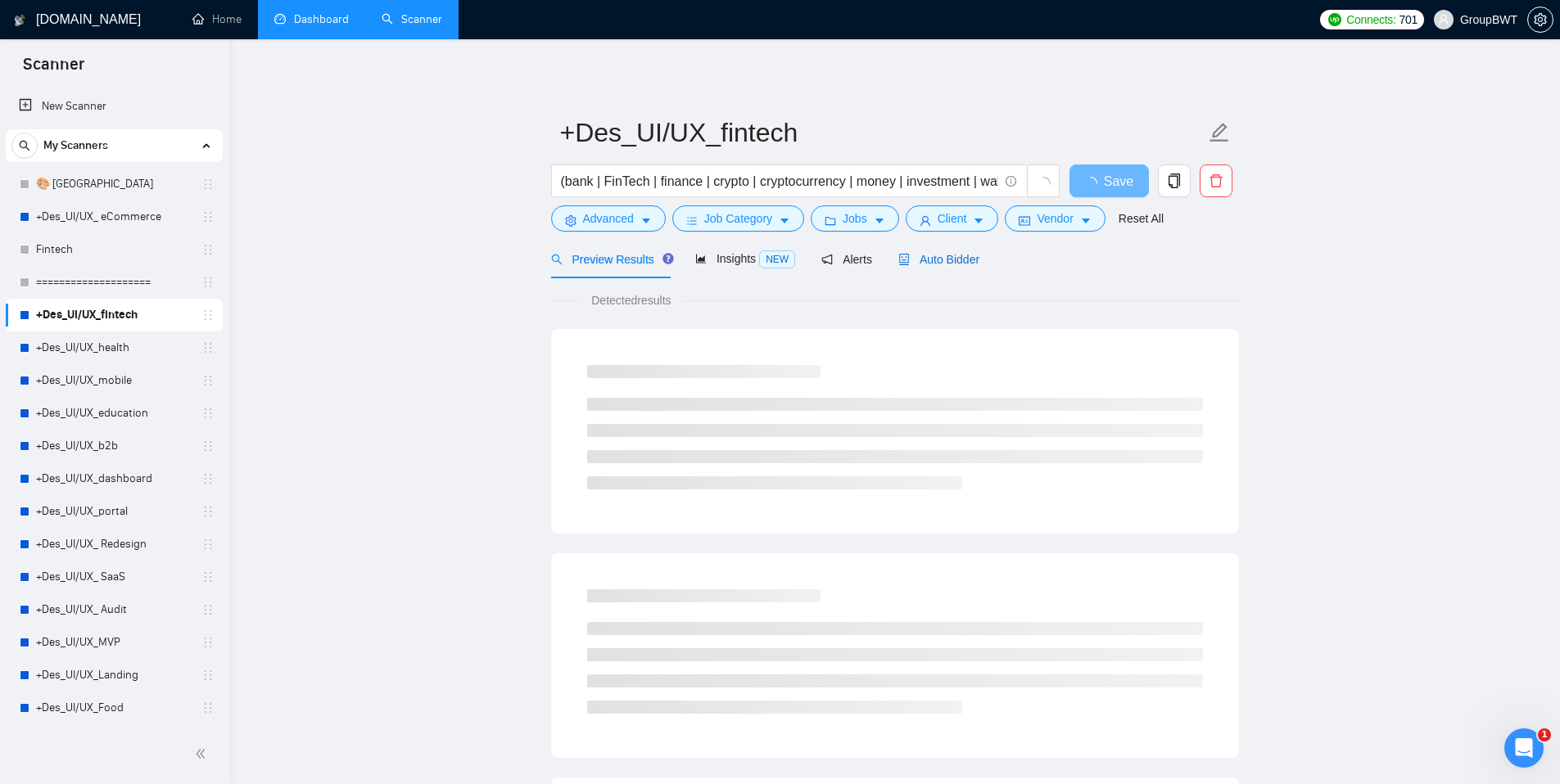
click at [927, 259] on span "Auto Bidder" at bounding box center [938, 259] width 81 height 13
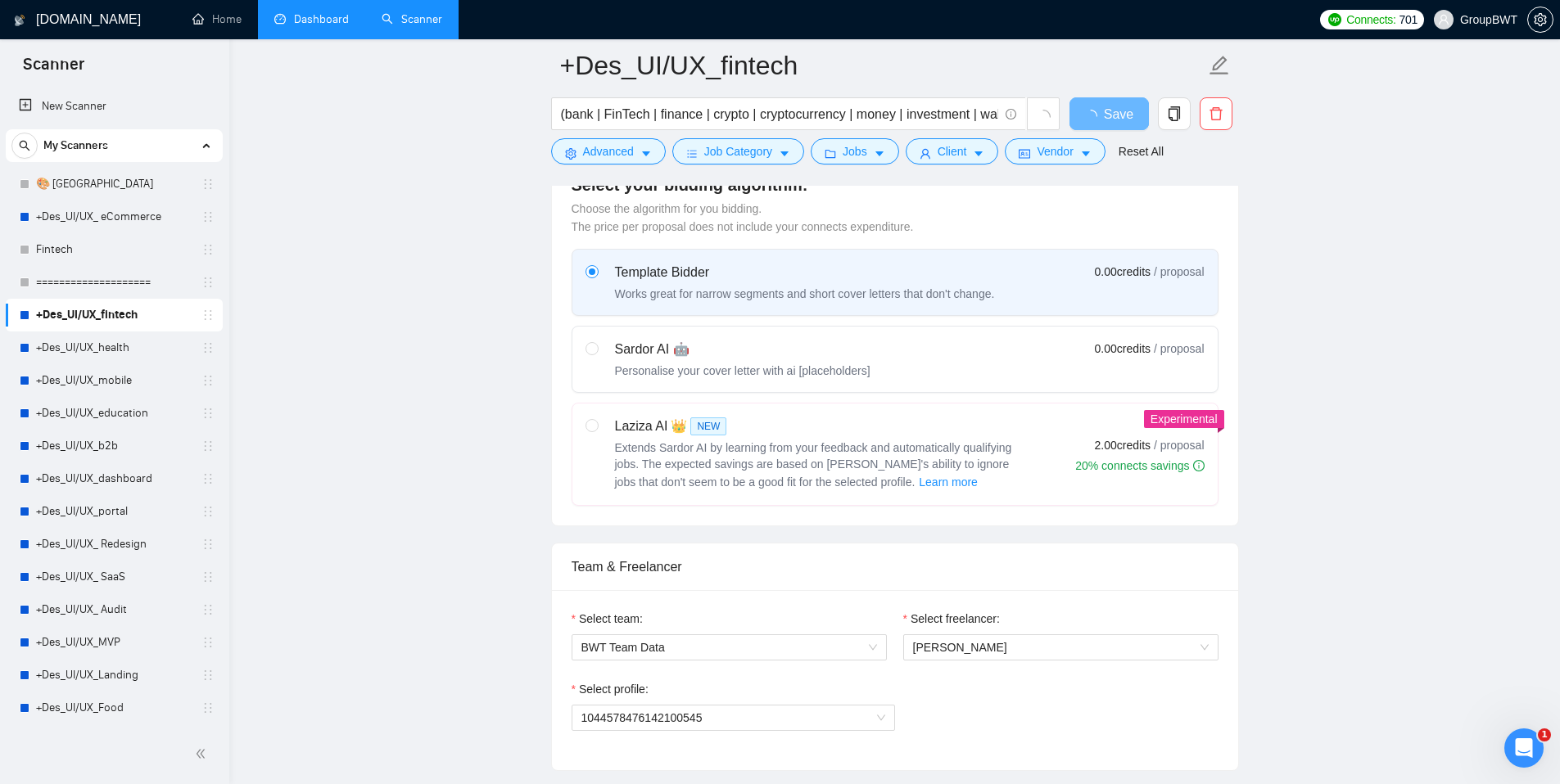
scroll to position [626, 0]
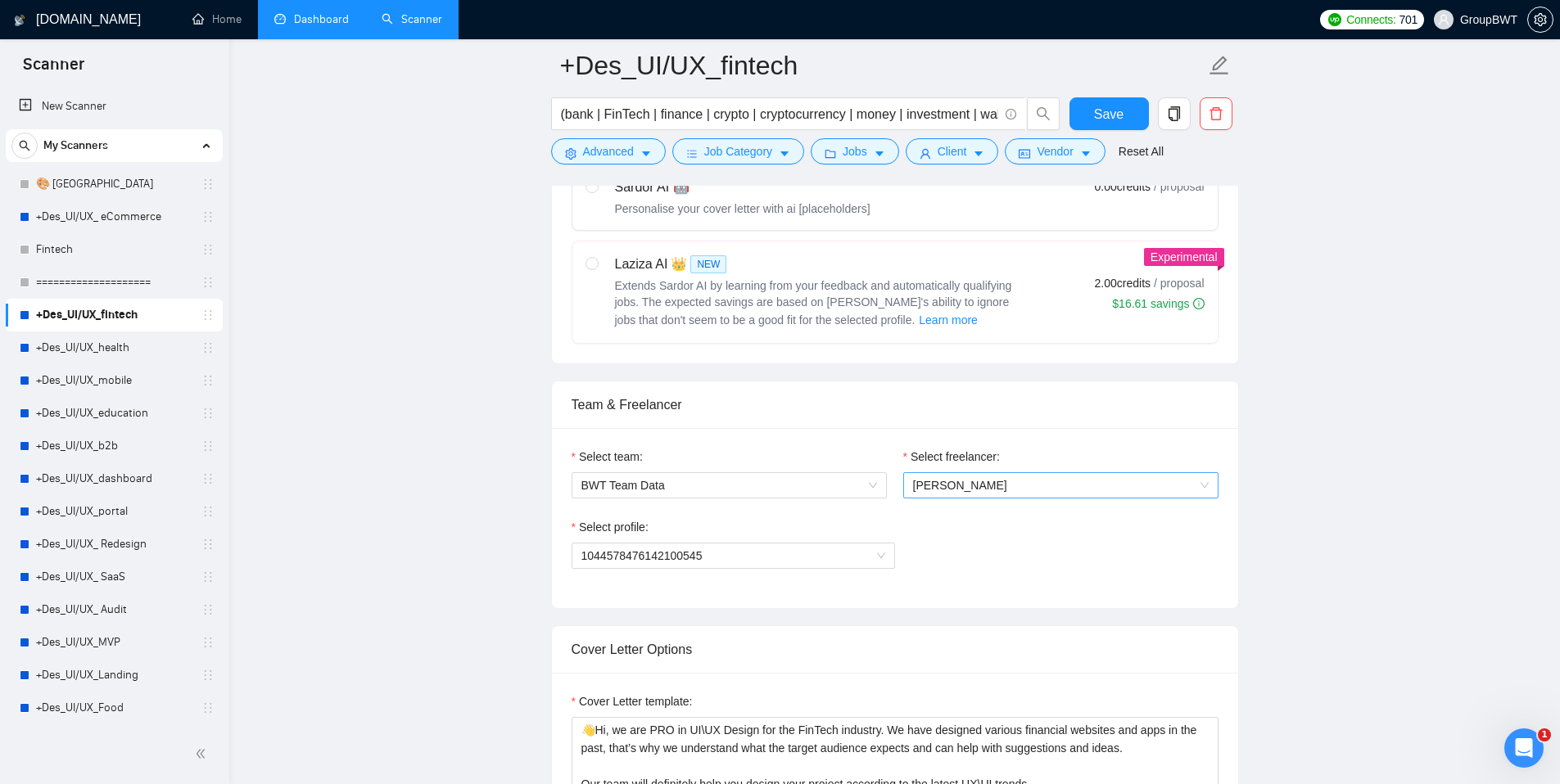
click at [975, 488] on span "[PERSON_NAME]" at bounding box center [1060, 486] width 296 height 24
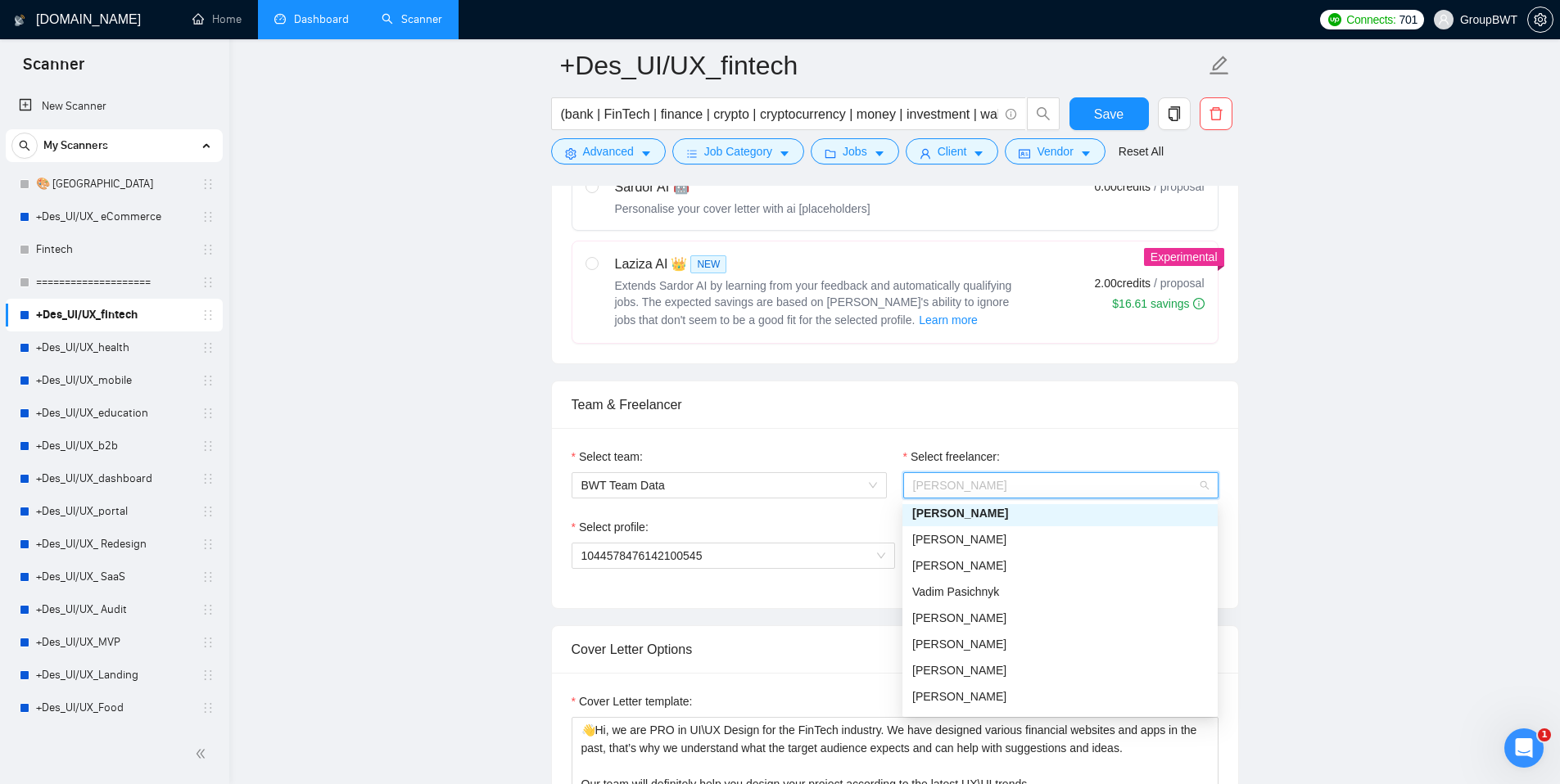
scroll to position [61, 0]
click at [99, 400] on link "+Des_UI/UX_education" at bounding box center [114, 413] width 156 height 33
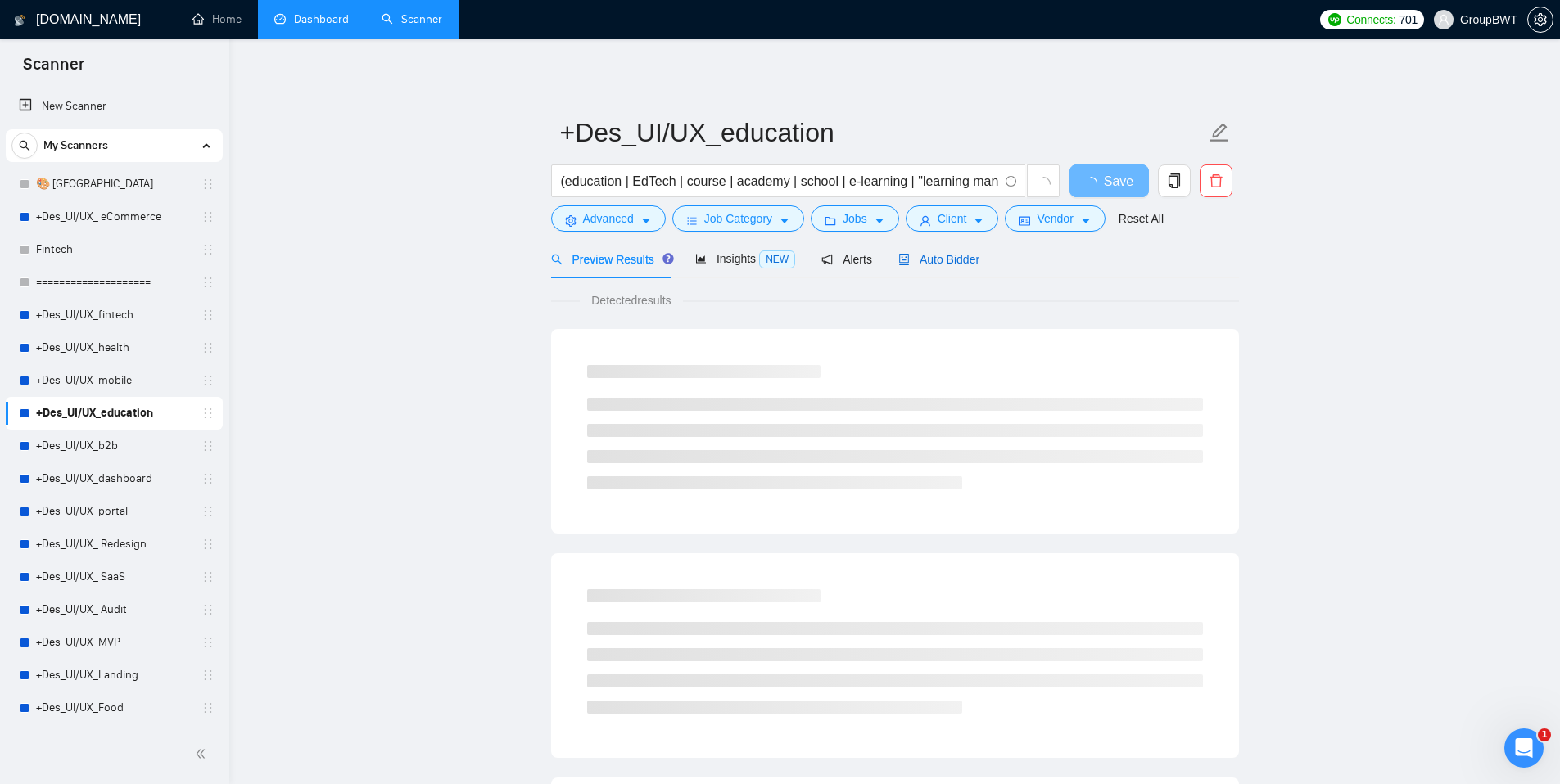
drag, startPoint x: 926, startPoint y: 259, endPoint x: 523, endPoint y: 425, distance: 435.8
click at [926, 259] on span "Auto Bidder" at bounding box center [938, 259] width 81 height 13
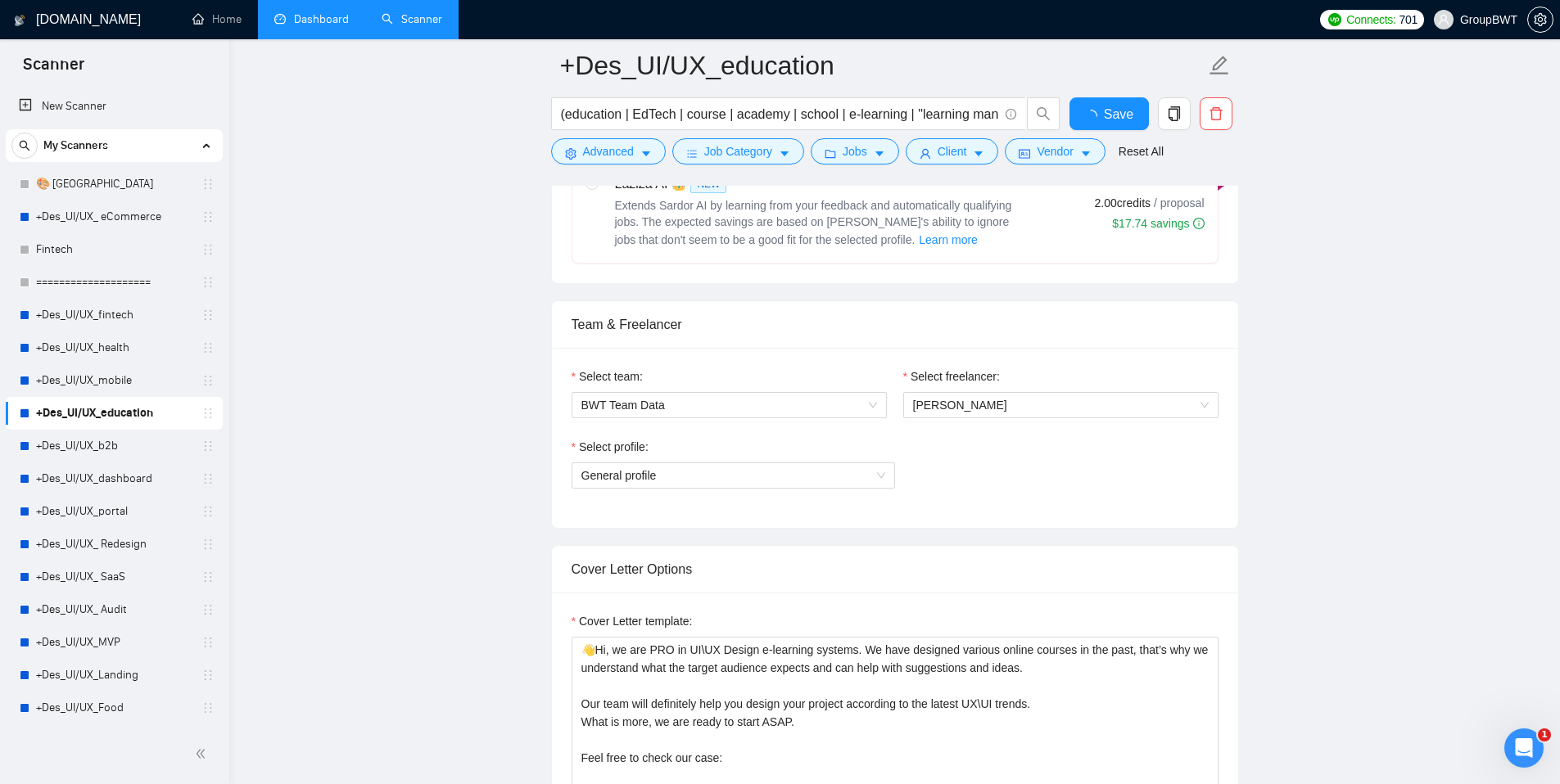
scroll to position [709, 0]
click at [978, 405] on span "[PERSON_NAME]" at bounding box center [1060, 402] width 296 height 24
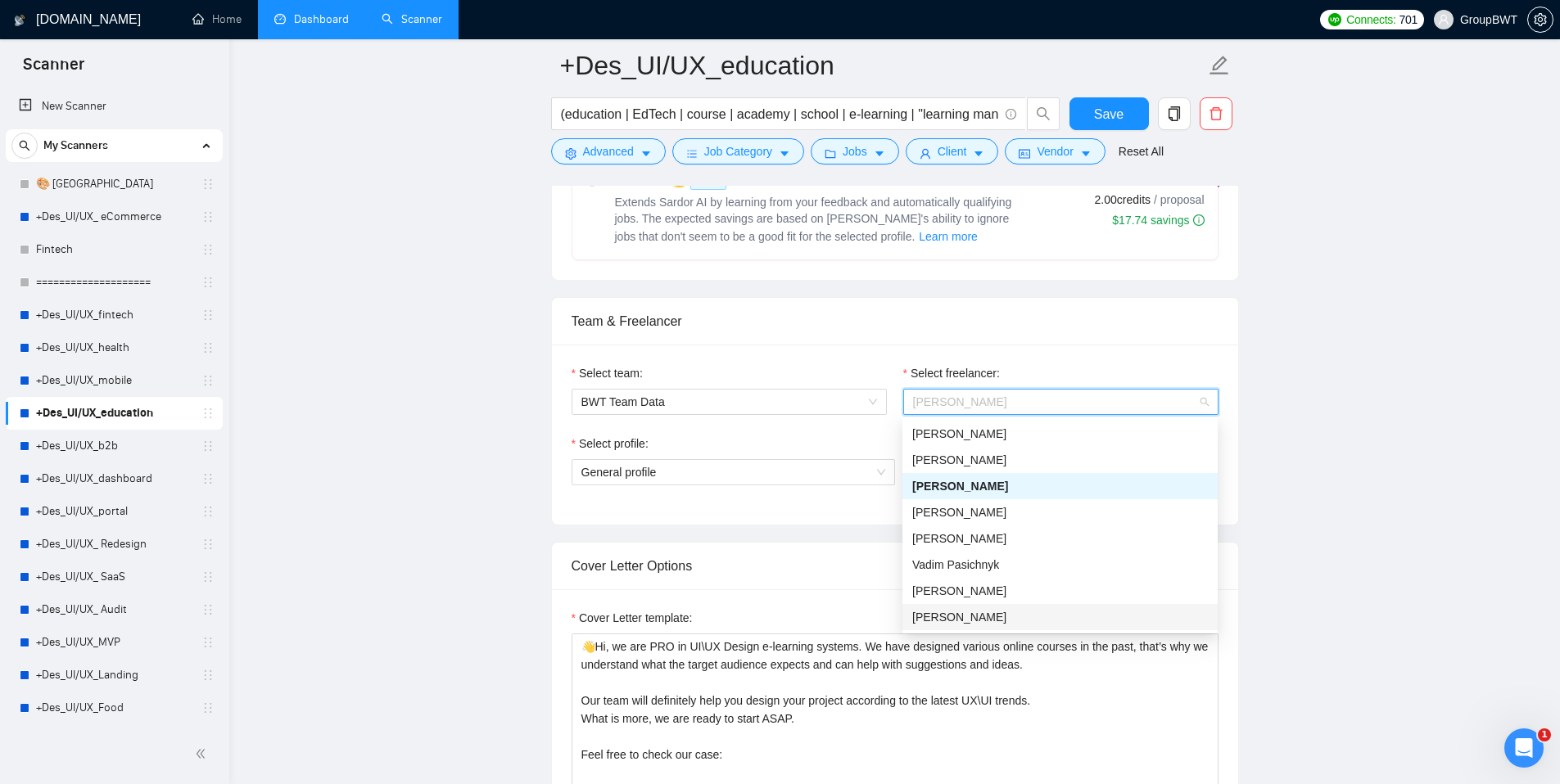
click at [1006, 619] on div "[PERSON_NAME]" at bounding box center [1059, 617] width 296 height 18
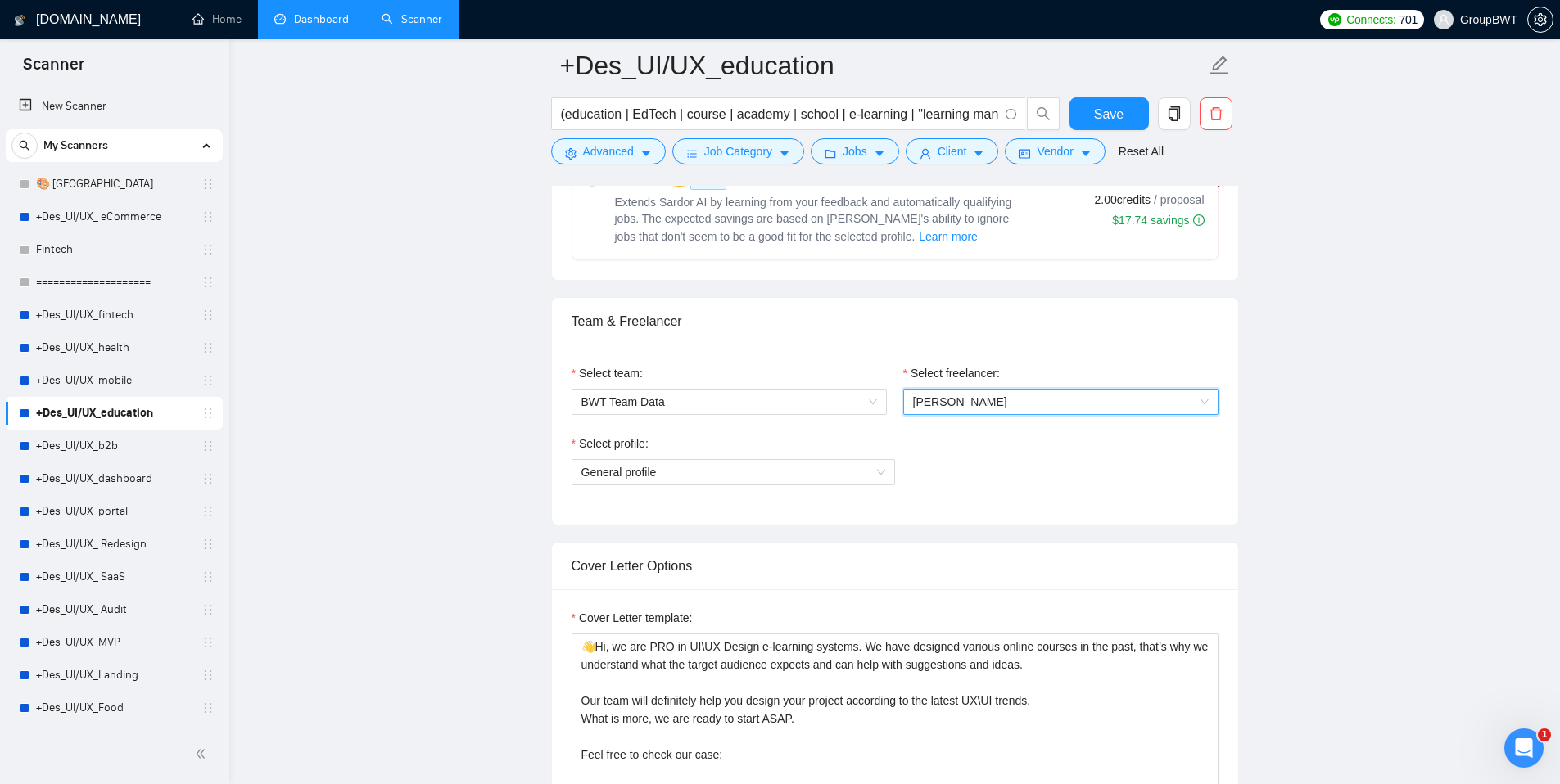
click at [1046, 504] on div "Select profile: General profile" at bounding box center [895, 470] width 647 height 71
click at [824, 468] on span "General profile" at bounding box center [734, 473] width 304 height 24
click at [1091, 472] on div "Select profile: General profile" at bounding box center [895, 470] width 647 height 71
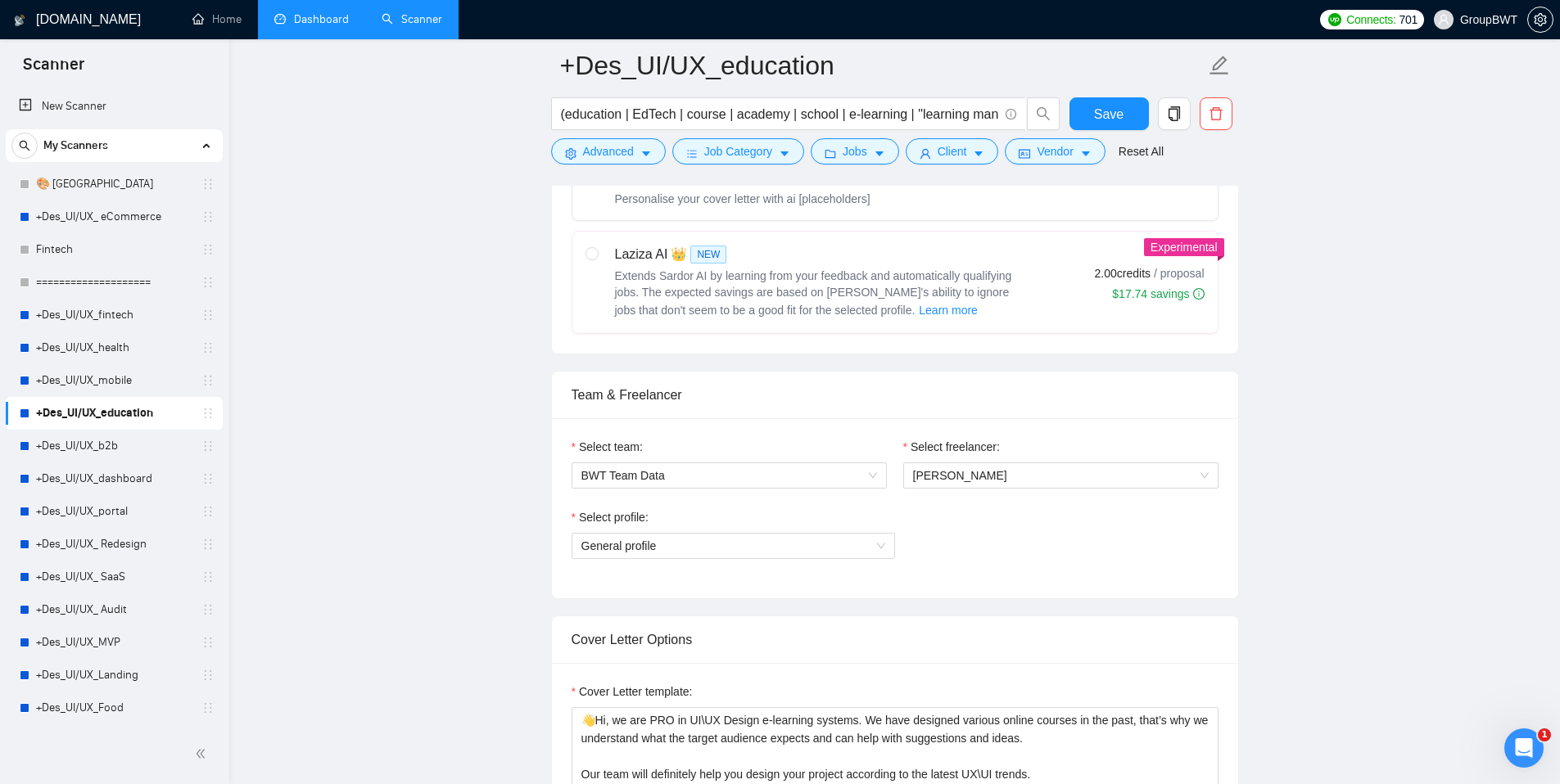
scroll to position [651, 0]
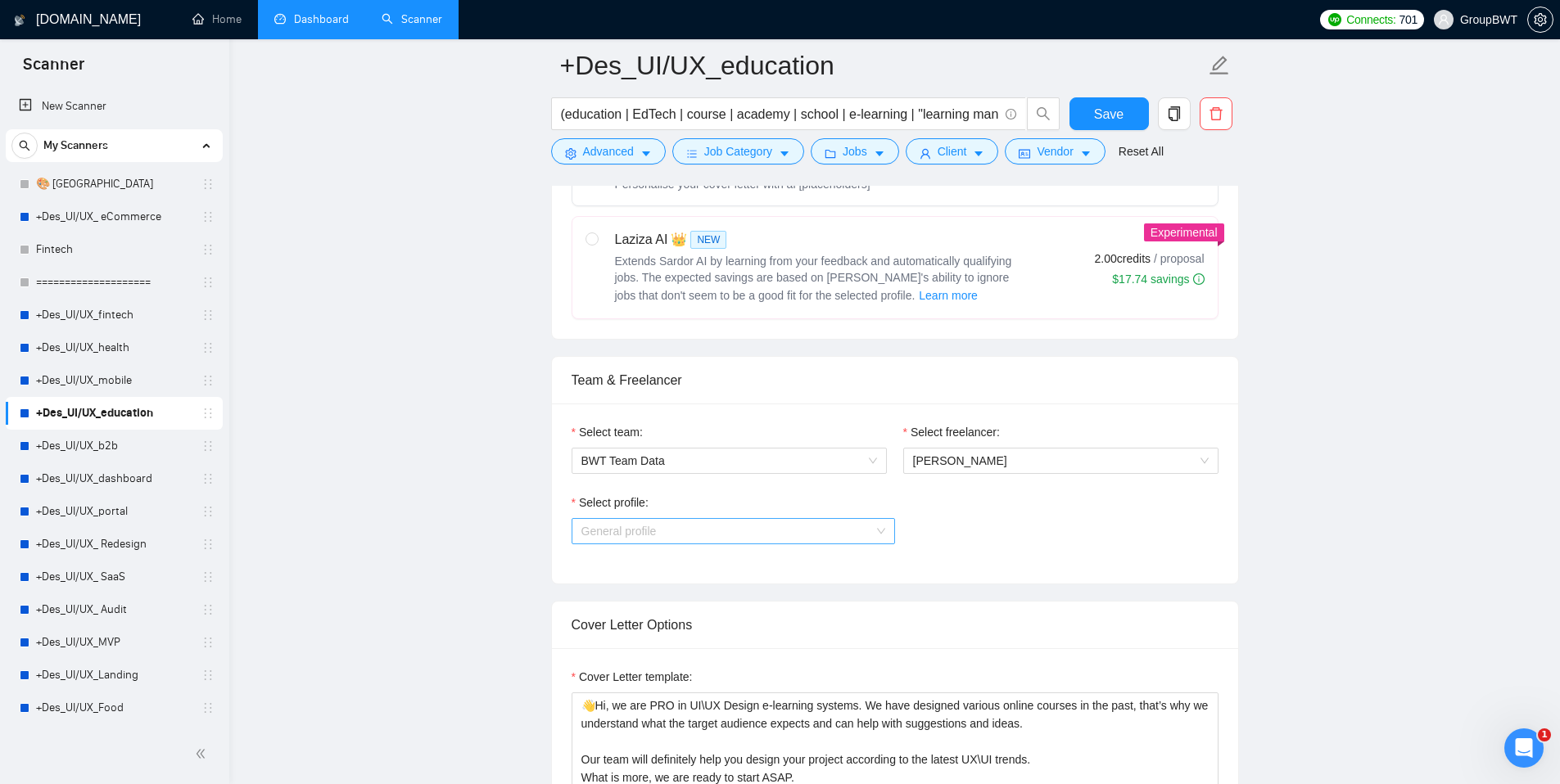
click at [778, 541] on span "General profile" at bounding box center [734, 531] width 304 height 24
click at [985, 558] on div "Select profile: General profile" at bounding box center [895, 530] width 647 height 71
click at [773, 533] on span "General profile" at bounding box center [734, 531] width 304 height 24
click at [662, 530] on span "General profile" at bounding box center [734, 531] width 304 height 24
